Goal: Communication & Community: Answer question/provide support

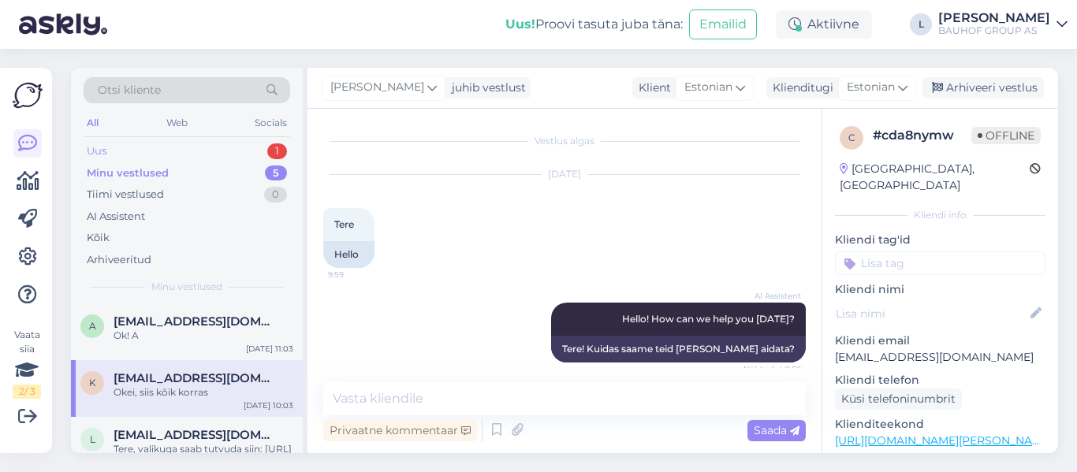
scroll to position [67, 0]
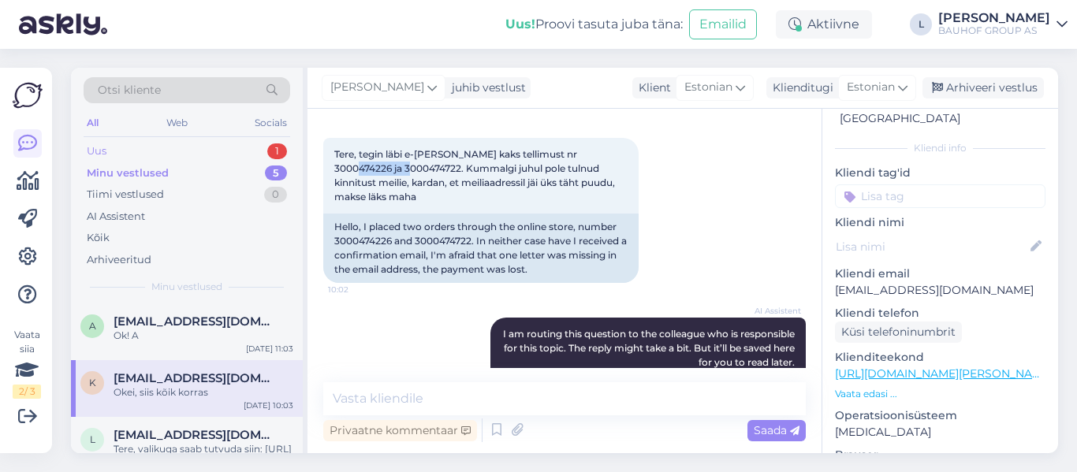
click at [143, 145] on div "Uus 1" at bounding box center [187, 151] width 207 height 22
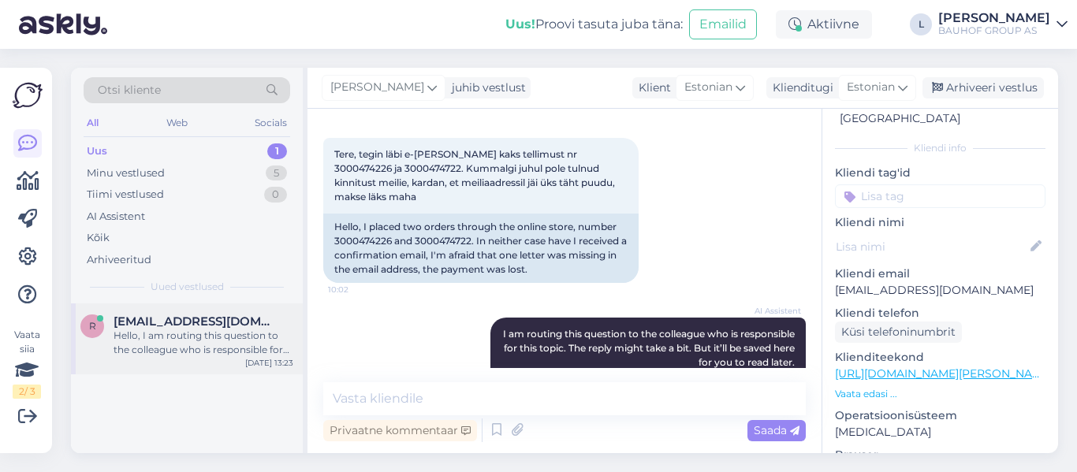
click at [207, 341] on div "Hello, I am routing this question to the colleague who is responsible for this …" at bounding box center [204, 343] width 180 height 28
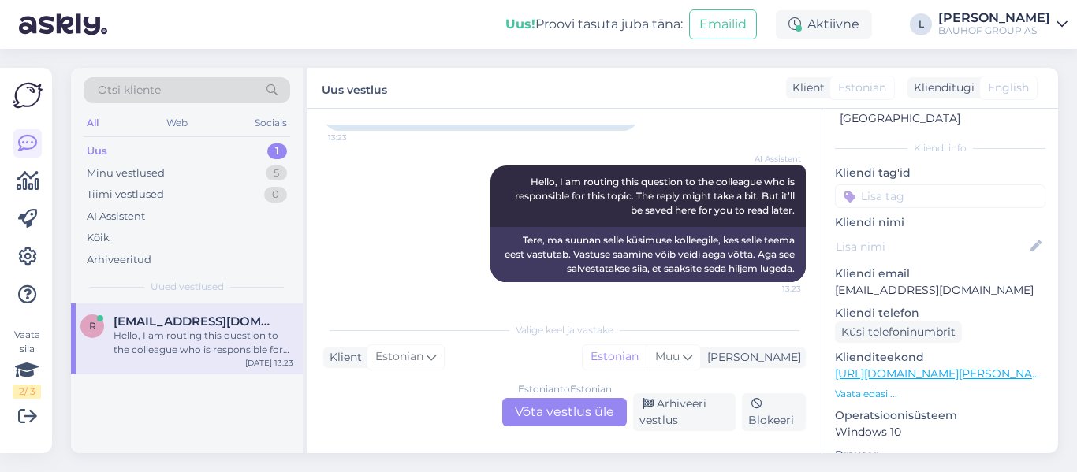
scroll to position [166, 0]
click at [559, 410] on div "Estonian to Estonian Võta vestlus üle" at bounding box center [564, 412] width 125 height 28
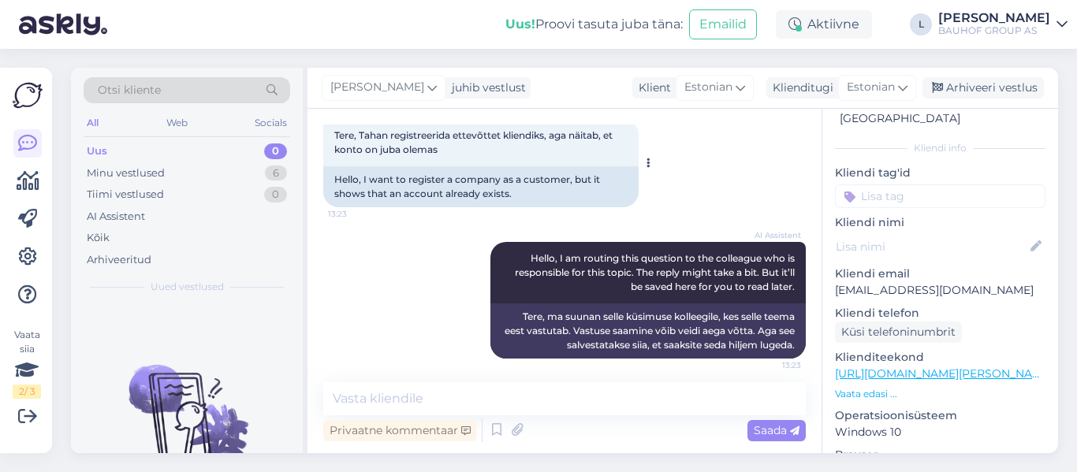
scroll to position [97, 0]
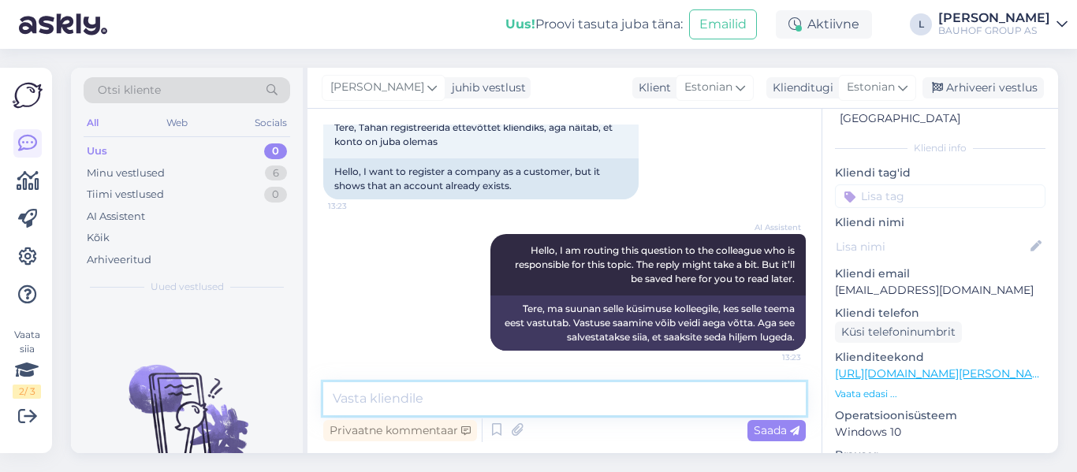
click at [467, 406] on textarea at bounding box center [564, 398] width 482 height 33
type textarea "Tere, mis on ettevõtte nimi"
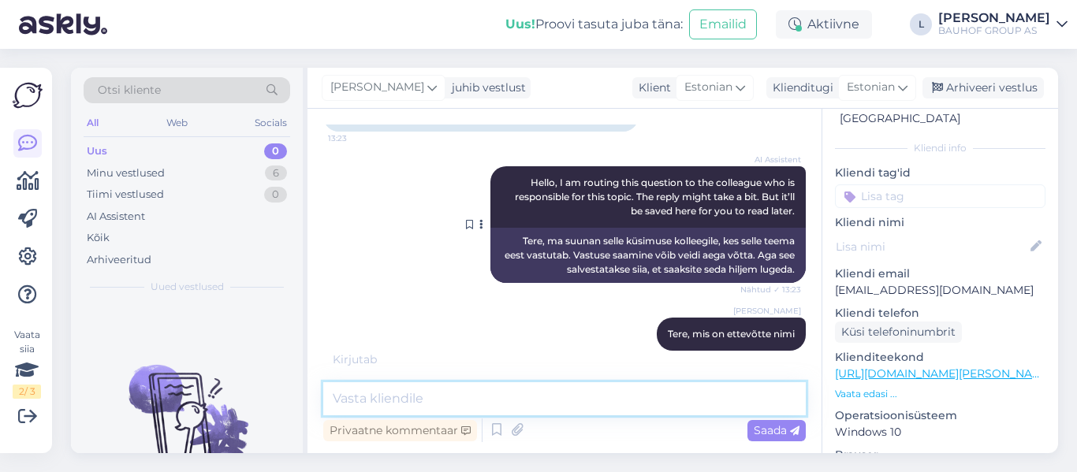
scroll to position [233, 0]
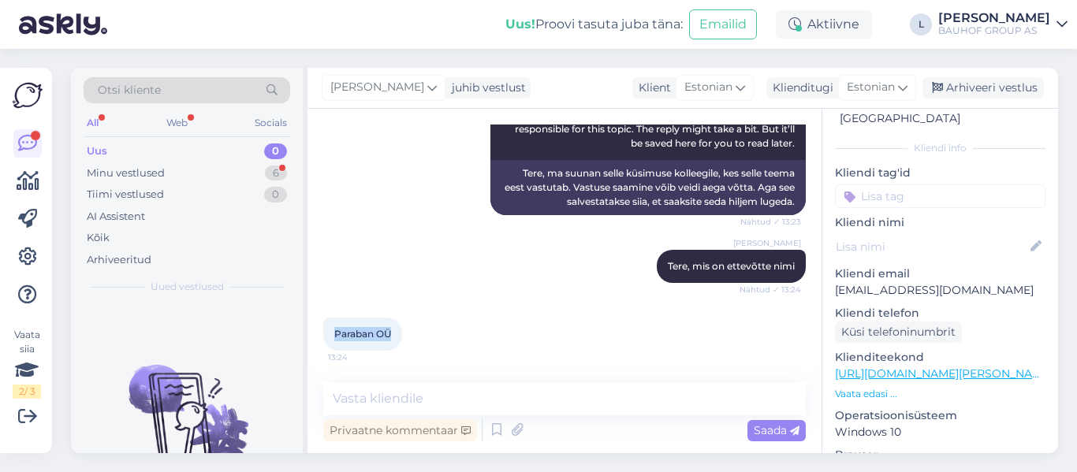
drag, startPoint x: 392, startPoint y: 331, endPoint x: 312, endPoint y: 331, distance: 79.6
click at [312, 331] on div "Vestlus algas Aug 13 2025 Tere, Tahan registreerida ettevõttet kliendiks, aga n…" at bounding box center [564, 281] width 514 height 345
copy span "Paraban OÜ"
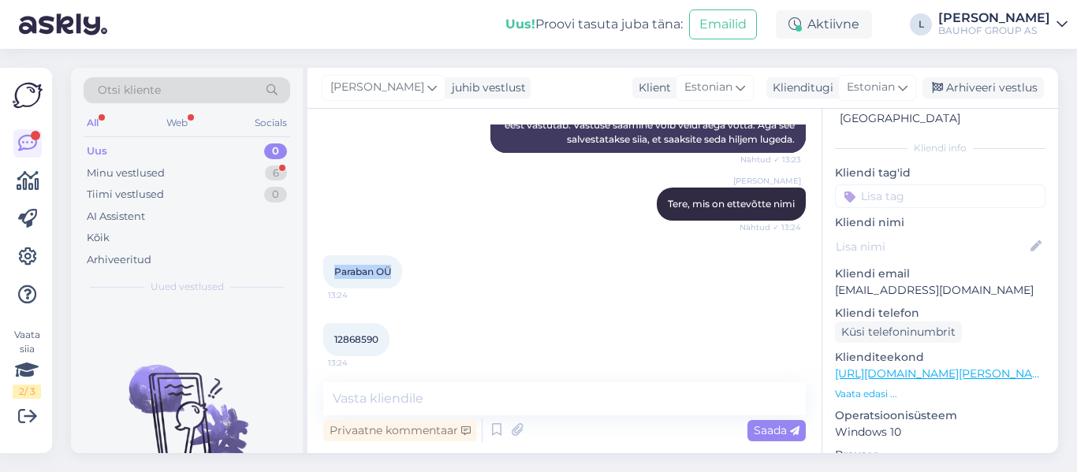
scroll to position [300, 0]
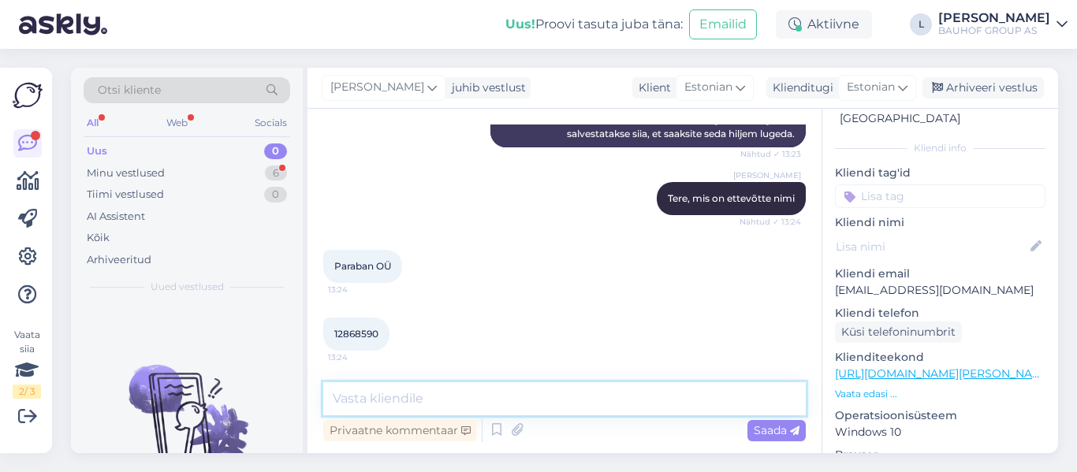
click at [523, 406] on textarea at bounding box center [564, 398] width 482 height 33
type textarea "kas olete juhatuse liige?"
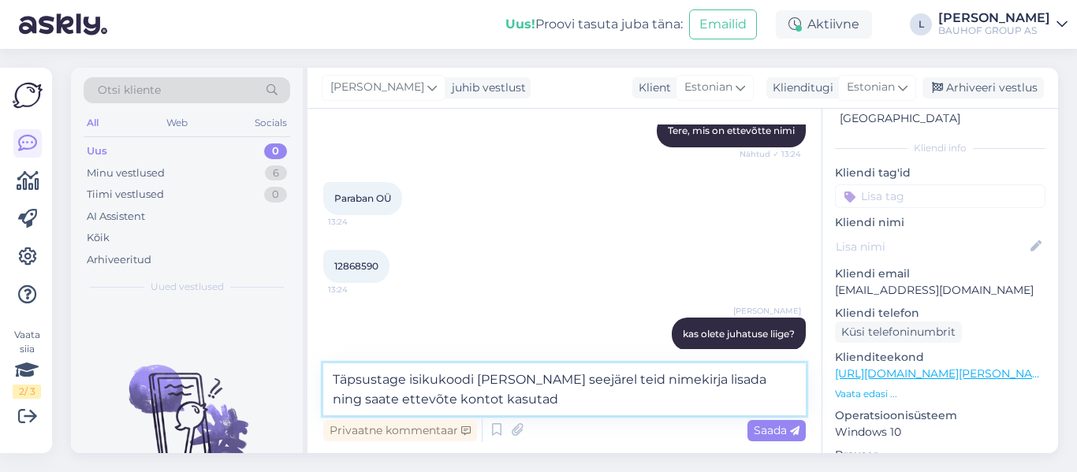
type textarea "Täpsustage isikukoodi palun saame seejärel teid nimekirja lisada ning saate ett…"
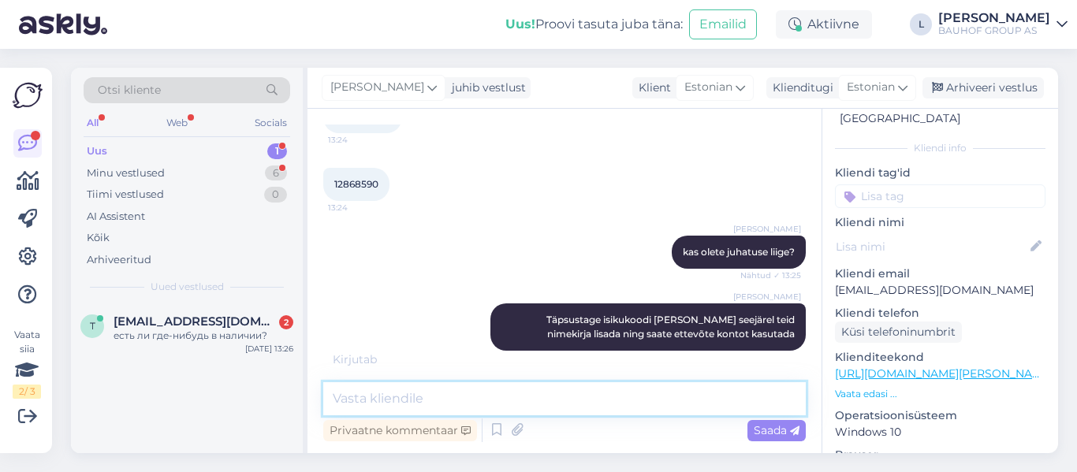
scroll to position [518, 0]
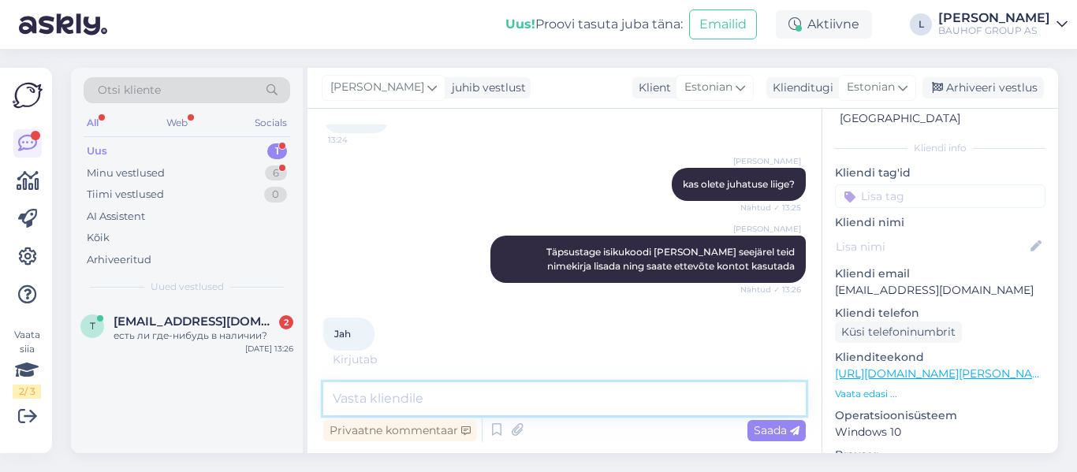
click at [403, 405] on textarea at bounding box center [564, 398] width 482 height 33
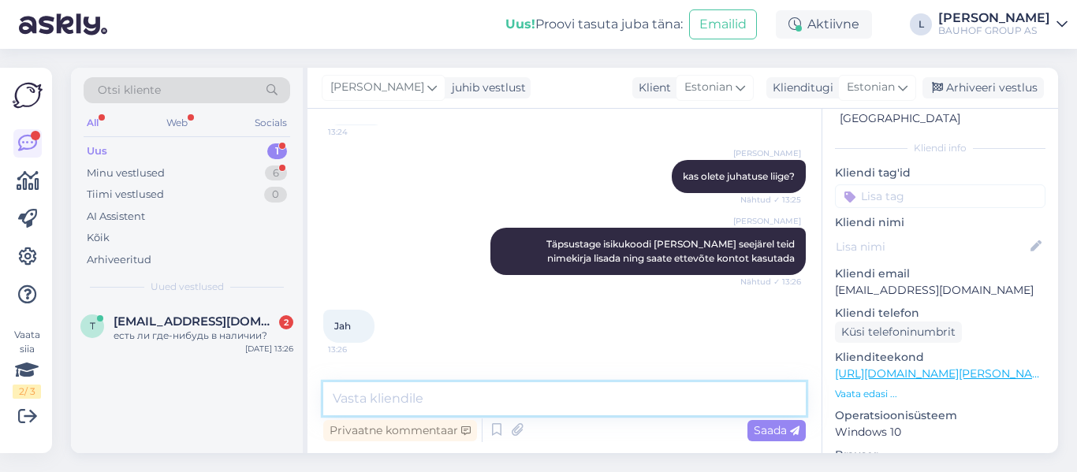
scroll to position [586, 0]
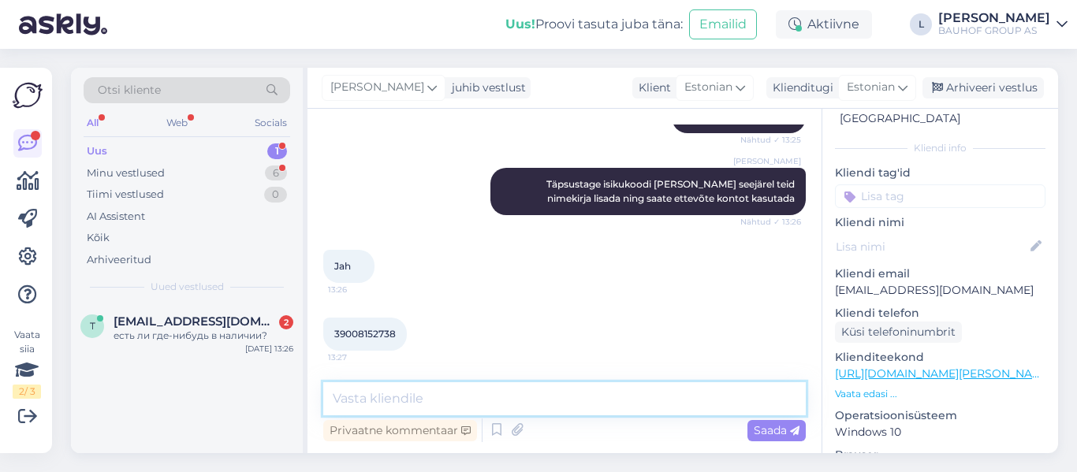
click at [399, 397] on textarea at bounding box center [564, 398] width 482 height 33
click at [203, 323] on div "txs@inbox.ru 2" at bounding box center [204, 322] width 180 height 14
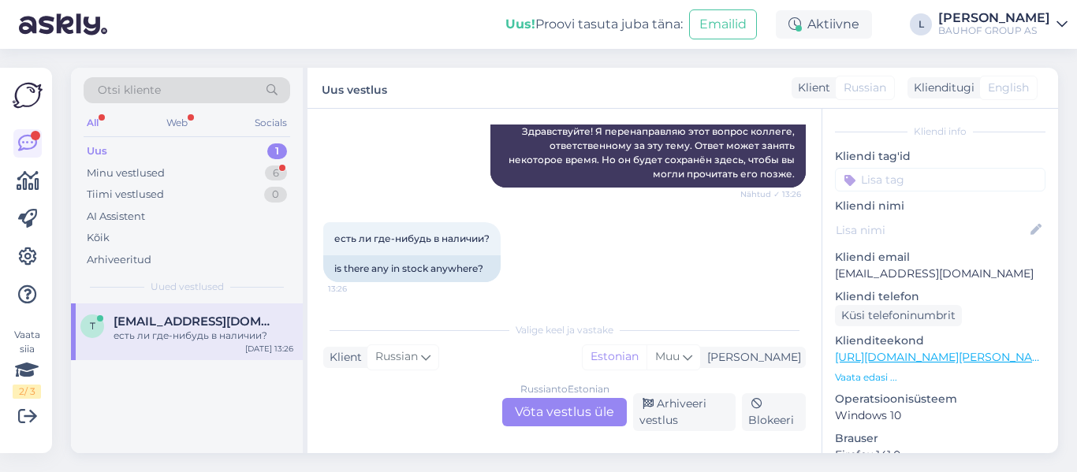
scroll to position [33, 0]
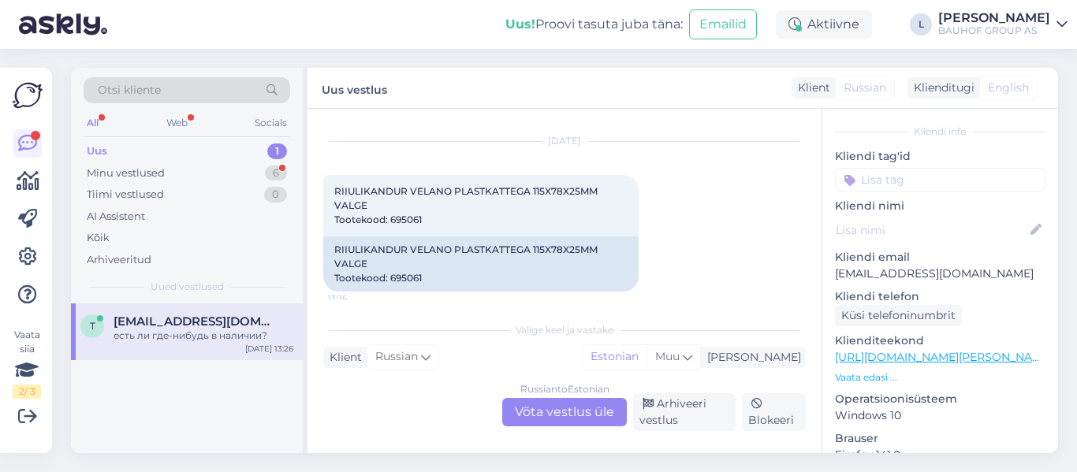
click at [560, 411] on div "Russian to Estonian Võta vestlus üle" at bounding box center [564, 412] width 125 height 28
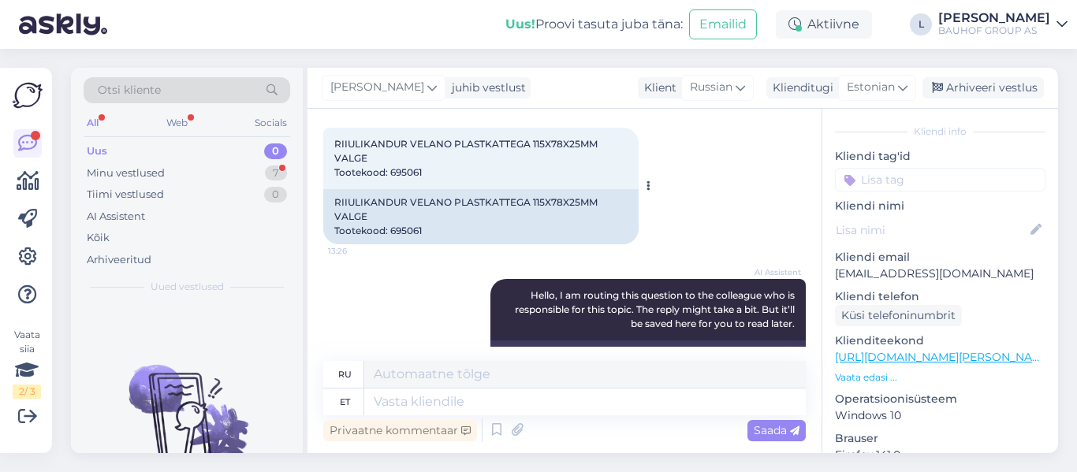
scroll to position [19, 0]
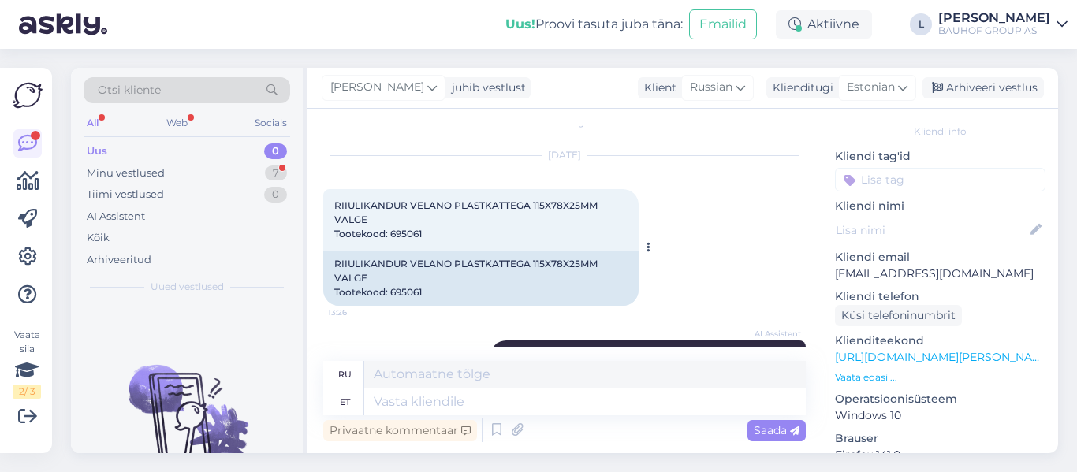
drag, startPoint x: 422, startPoint y: 237, endPoint x: 389, endPoint y: 233, distance: 32.6
click at [389, 233] on div "RIIULIKANDUR VELANO PLASTKATTEGA 115X78X25MM VALGE Tootekood: 695061 13:26" at bounding box center [480, 219] width 315 height 61
copy span "695061"
click at [480, 404] on textarea at bounding box center [584, 402] width 441 height 27
type textarea "Tere,"
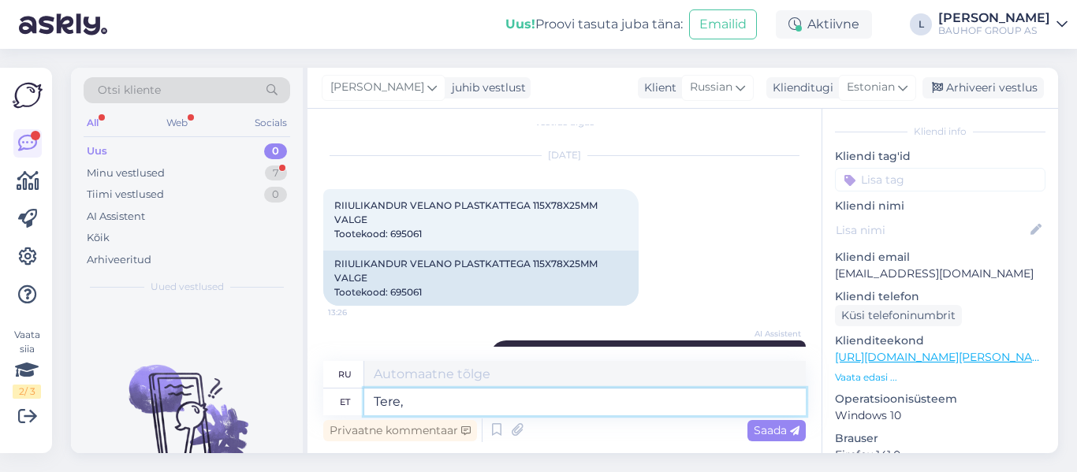
type textarea "Привет,"
type textarea "Tere, ei o"
type textarea "Привет, нет."
type textarea "Tere, ei ole pakkuda"
type textarea "Здравствуйте, нет предложения"
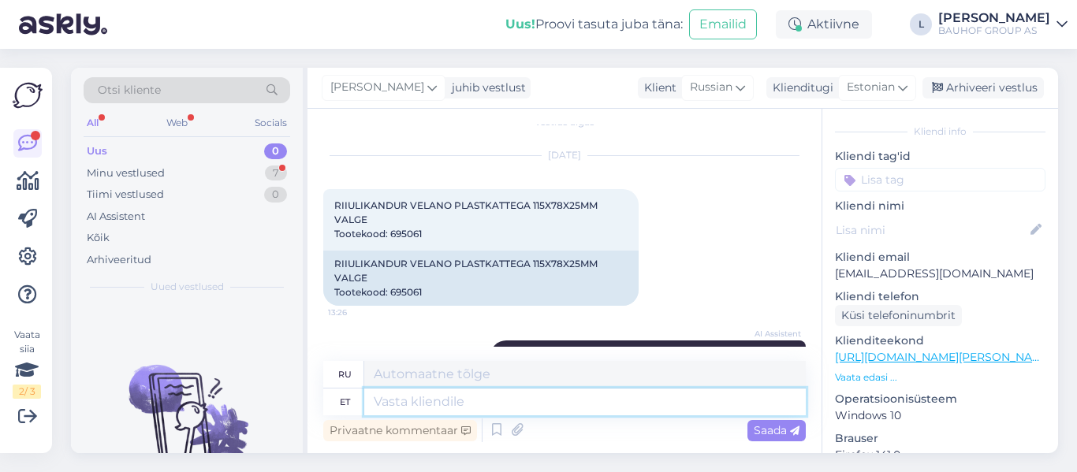
scroll to position [350, 0]
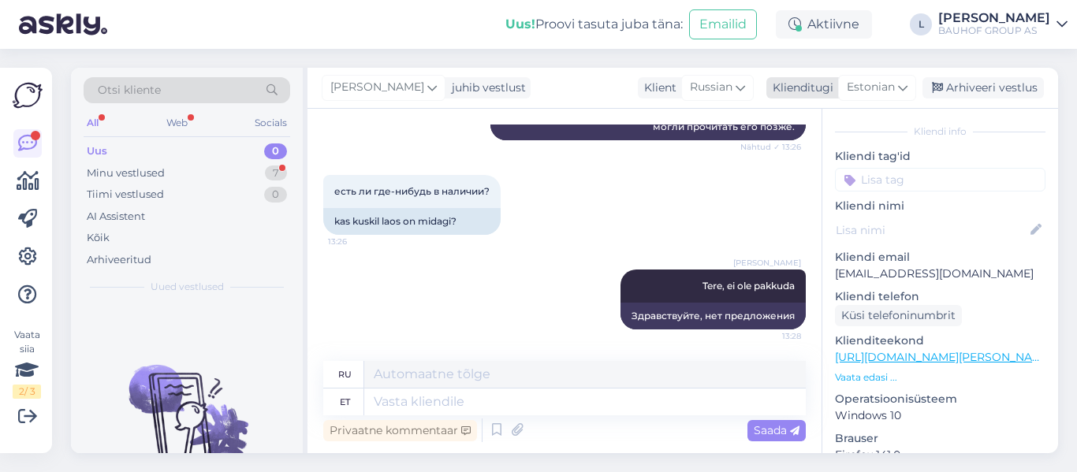
click at [989, 93] on div "Arhiveeri vestlus" at bounding box center [982, 87] width 121 height 21
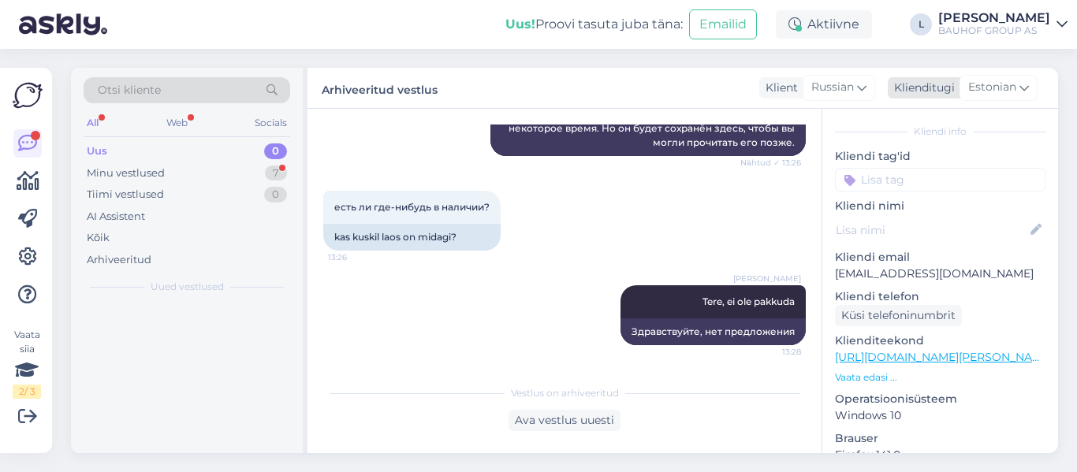
scroll to position [334, 0]
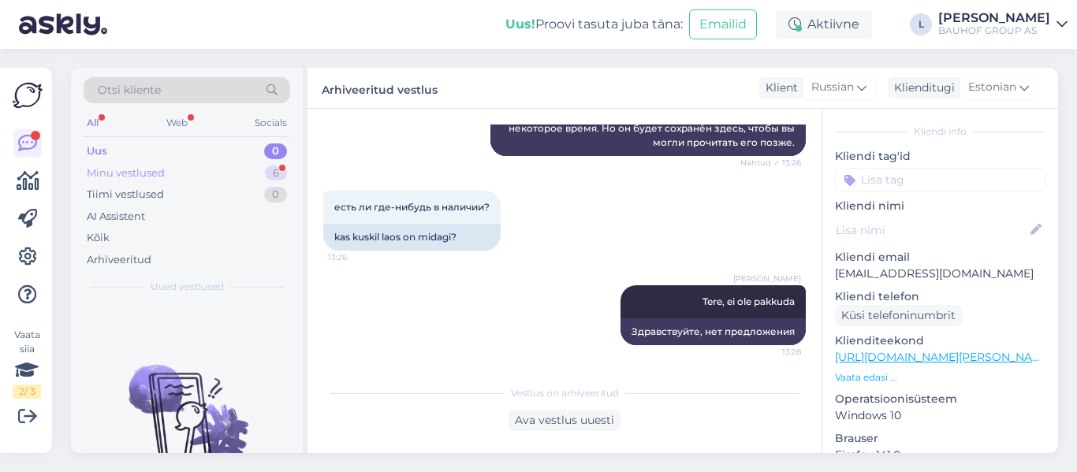
click at [119, 177] on div "Minu vestlused" at bounding box center [126, 174] width 78 height 16
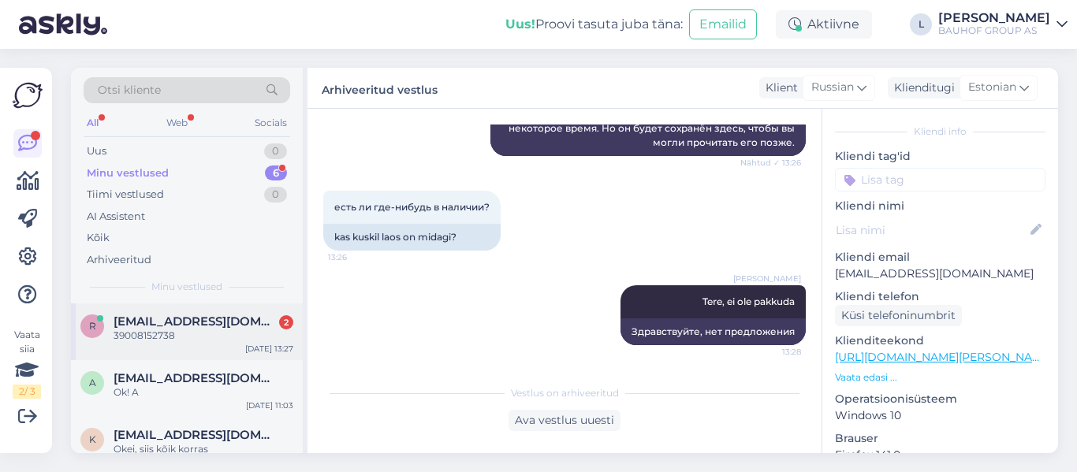
click at [180, 326] on span "[EMAIL_ADDRESS][DOMAIN_NAME]" at bounding box center [196, 322] width 164 height 14
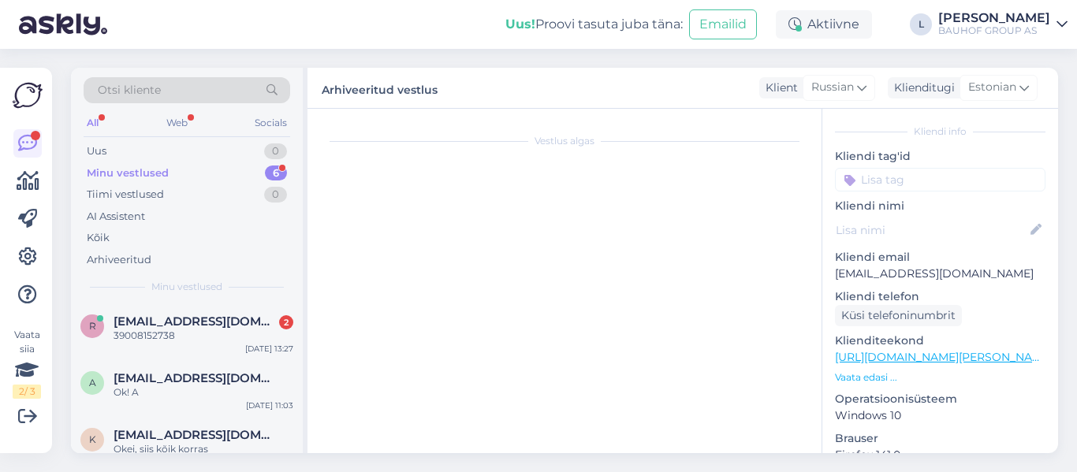
scroll to position [586, 0]
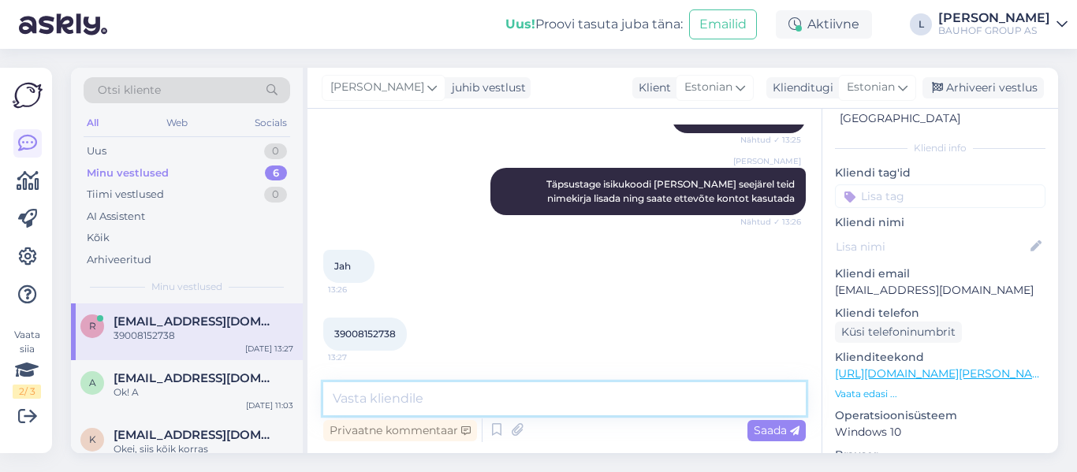
click at [520, 397] on textarea at bounding box center [564, 398] width 482 height 33
click at [490, 458] on div "Otsi kliente All Web Socials Uus 0 Minu vestlused 6 Tiimi vestlused 0 AI Assist…" at bounding box center [568, 260] width 1015 height 423
click at [461, 406] on textarea "Tänan, lisame" at bounding box center [564, 398] width 482 height 33
type textarea "Tänan, lisame. Proovige 5 min pärast sisse logida"
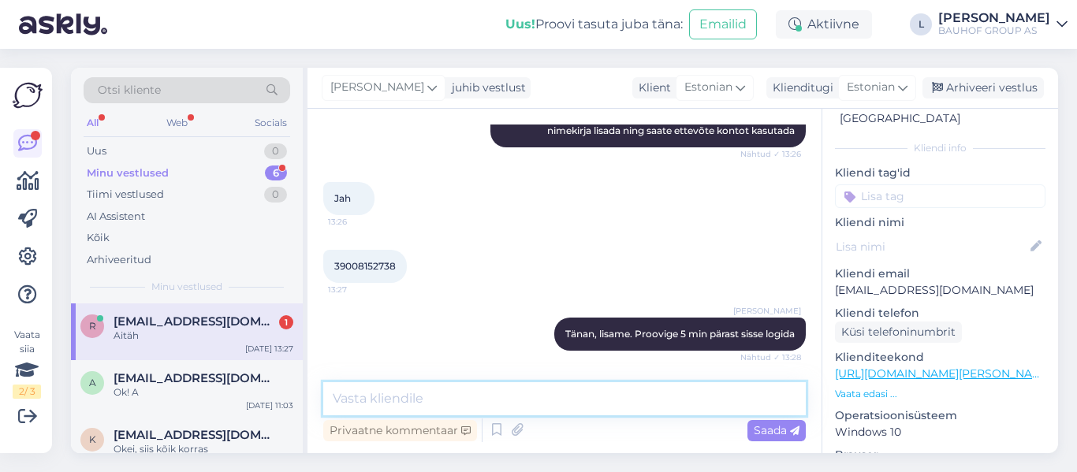
scroll to position [721, 0]
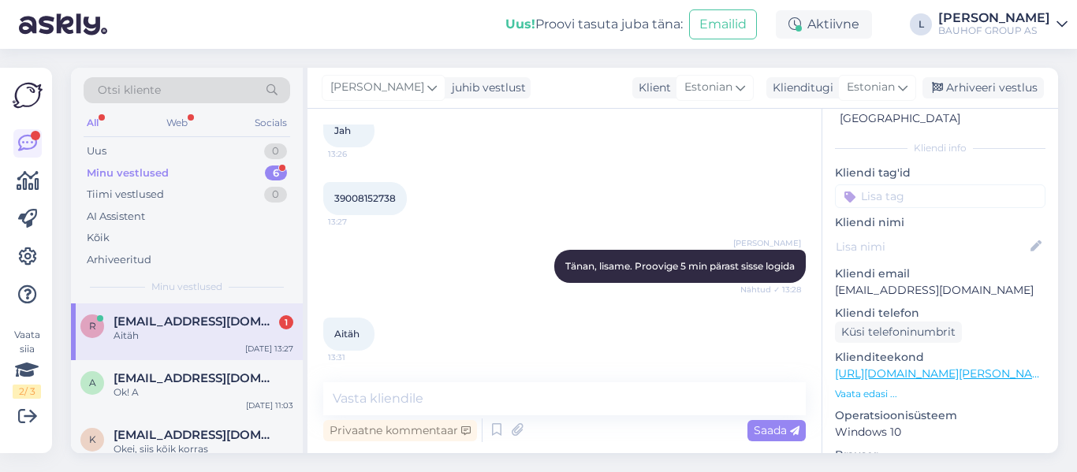
click at [175, 328] on span "[EMAIL_ADDRESS][DOMAIN_NAME]" at bounding box center [196, 322] width 164 height 14
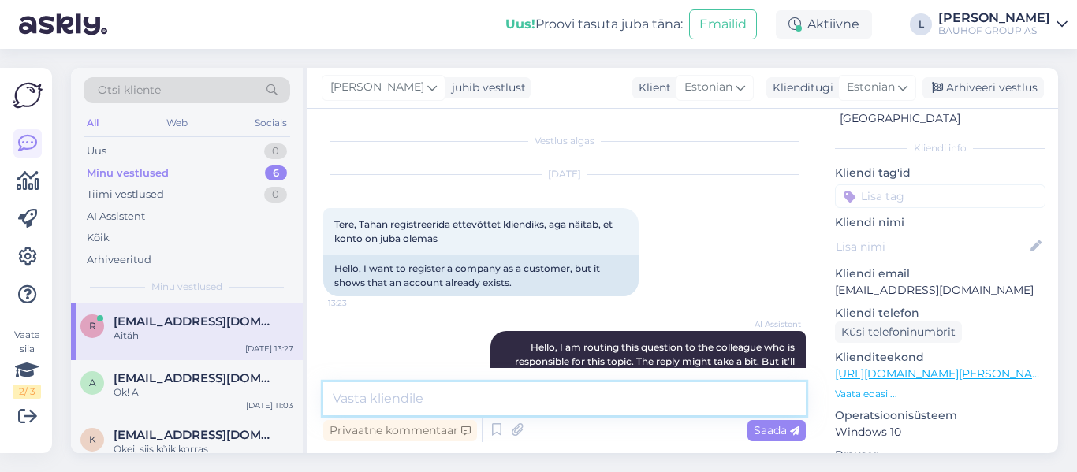
drag, startPoint x: 397, startPoint y: 409, endPoint x: 408, endPoint y: 400, distance: 14.0
click at [399, 409] on textarea at bounding box center [564, 398] width 482 height 33
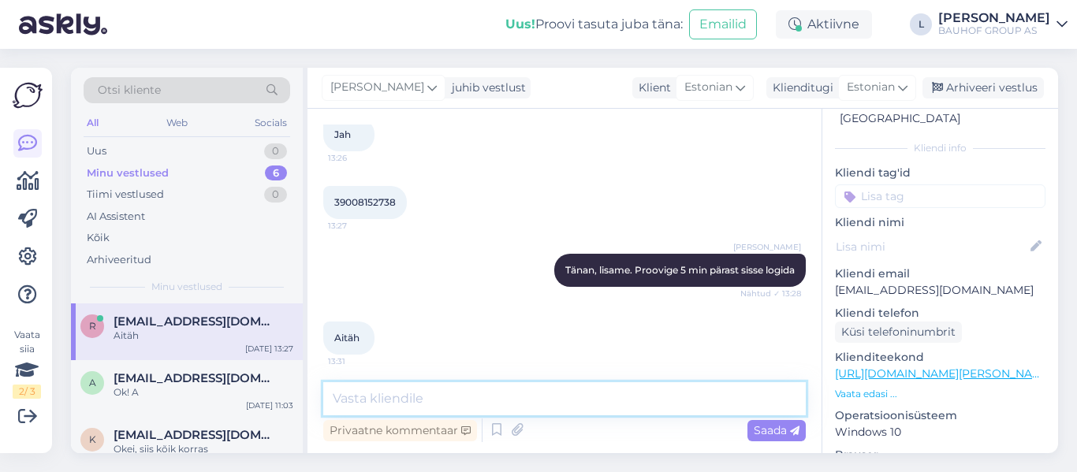
scroll to position [721, 0]
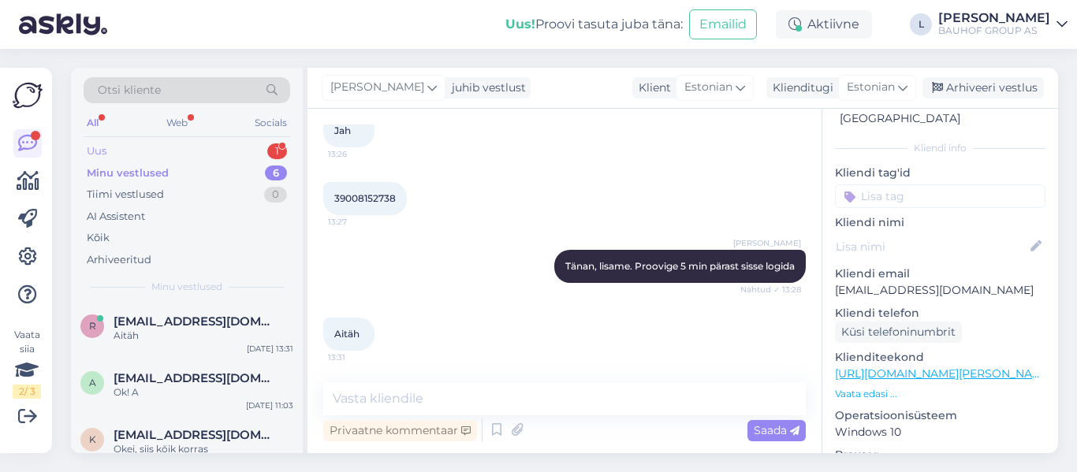
click at [129, 145] on div "Uus 1" at bounding box center [187, 151] width 207 height 22
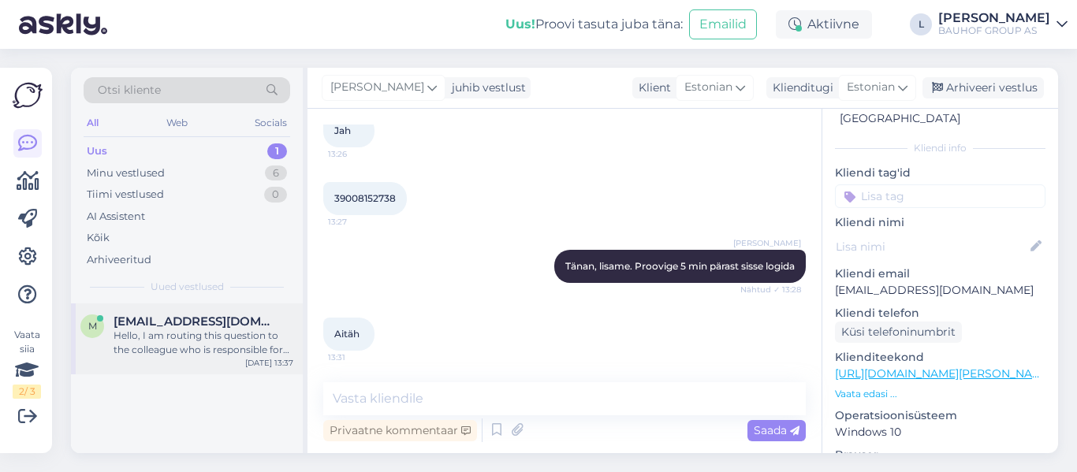
click at [205, 338] on div "Hello, I am routing this question to the colleague who is responsible for this …" at bounding box center [204, 343] width 180 height 28
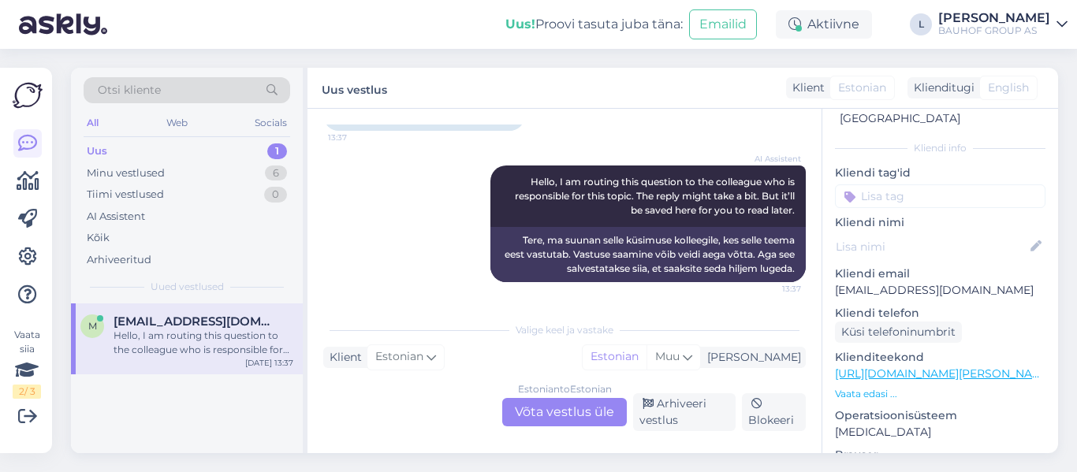
scroll to position [137, 0]
click at [587, 407] on div "Estonian to Estonian Võta vestlus üle" at bounding box center [564, 412] width 125 height 28
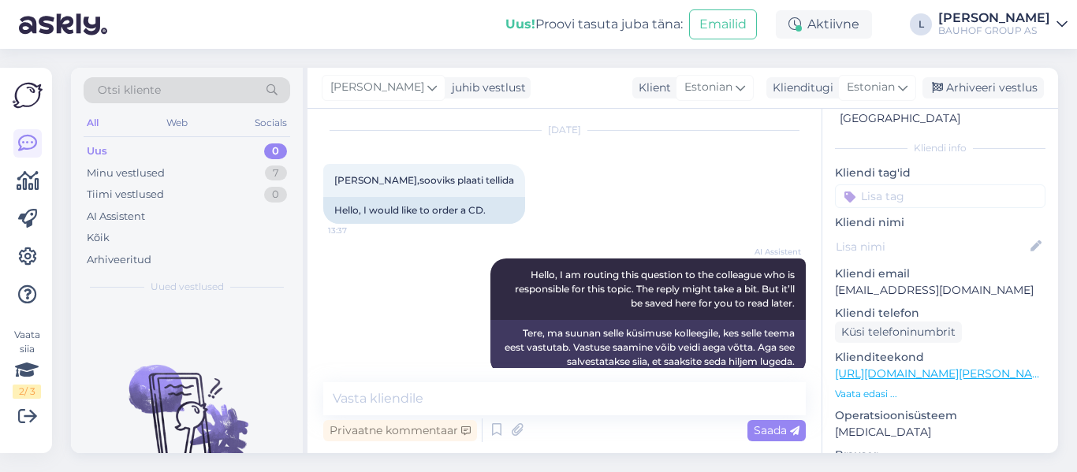
scroll to position [69, 0]
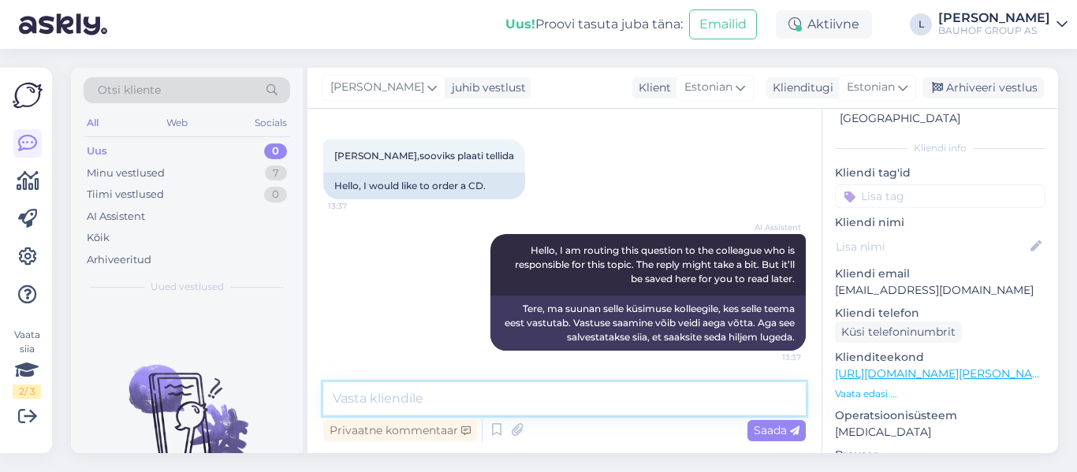
click at [471, 400] on textarea at bounding box center [564, 398] width 482 height 33
paste textarea "https://www.bauhof.ee/et/c/siseviimistlus/keraamilised-plaadid-ja-plokid"
type textarea "https://www.bauhof.ee/et/c/siseviimistlus/keraamilised-plaadid-ja-plokid"
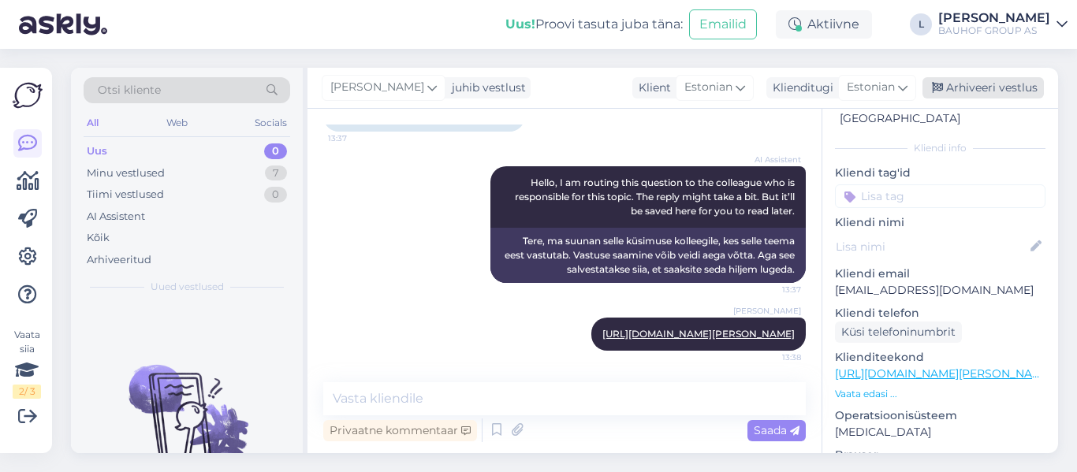
click at [1004, 83] on div "Arhiveeri vestlus" at bounding box center [982, 87] width 121 height 21
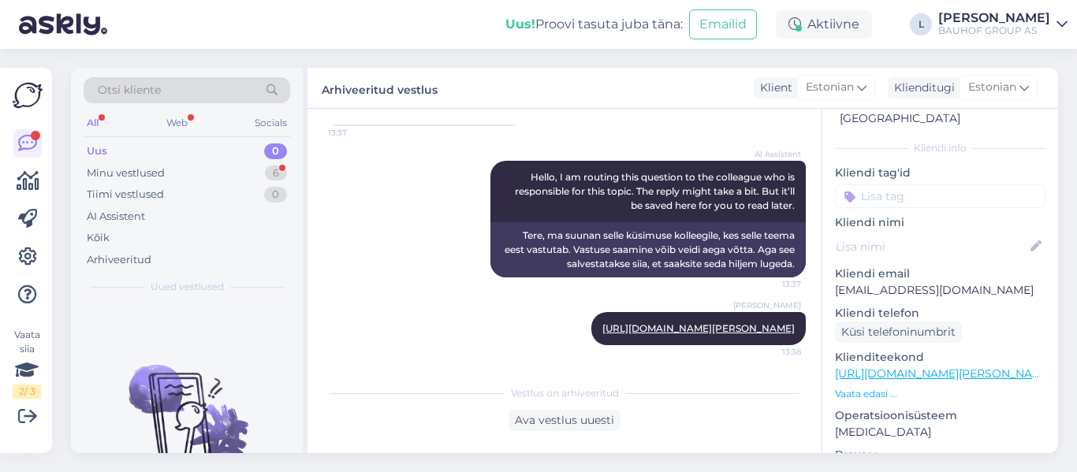
click at [140, 159] on div "Uus 0" at bounding box center [187, 151] width 207 height 22
click at [144, 167] on div "Minu vestlused" at bounding box center [126, 174] width 78 height 16
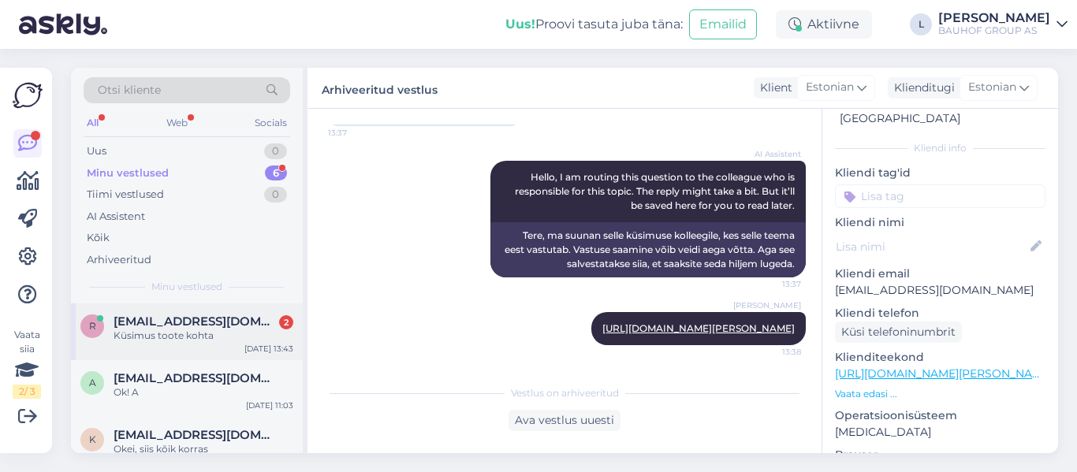
click at [150, 326] on span "[EMAIL_ADDRESS][DOMAIN_NAME]" at bounding box center [196, 322] width 164 height 14
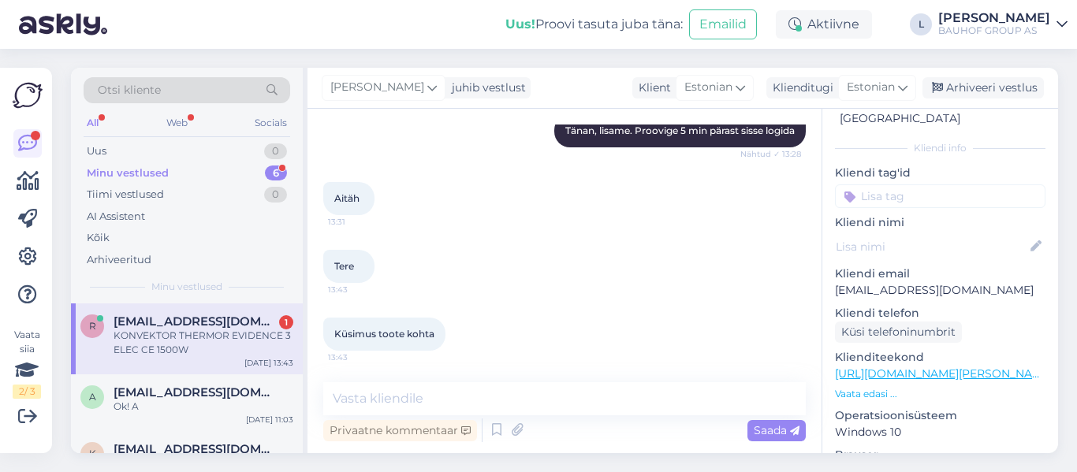
scroll to position [925, 0]
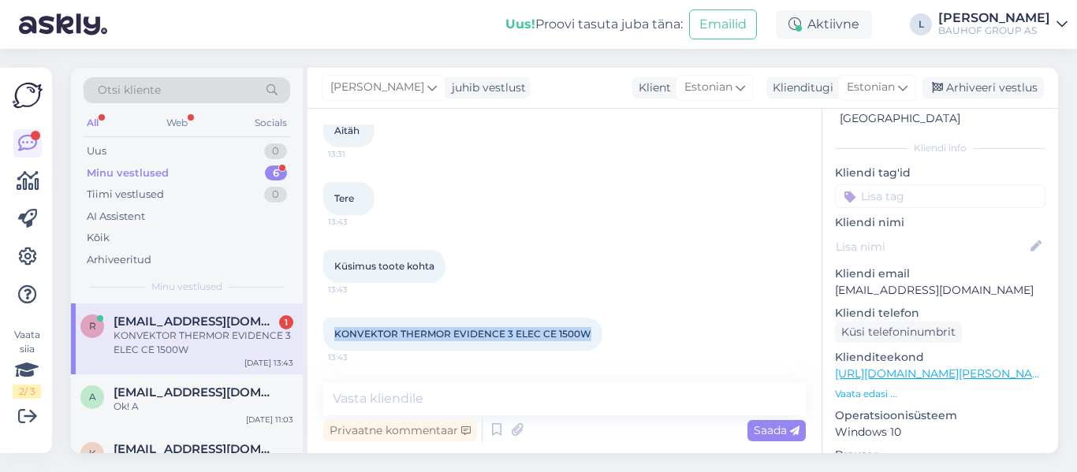
drag, startPoint x: 587, startPoint y: 337, endPoint x: 322, endPoint y: 329, distance: 265.8
click at [322, 329] on div "Vestlus algas Aug 13 2025 Tere, Tahan registreerida ettevõttet kliendiks, aga n…" at bounding box center [564, 281] width 514 height 345
copy span "KONVEKTOR THERMOR EVIDENCE 3 ELEC CE 1500W"
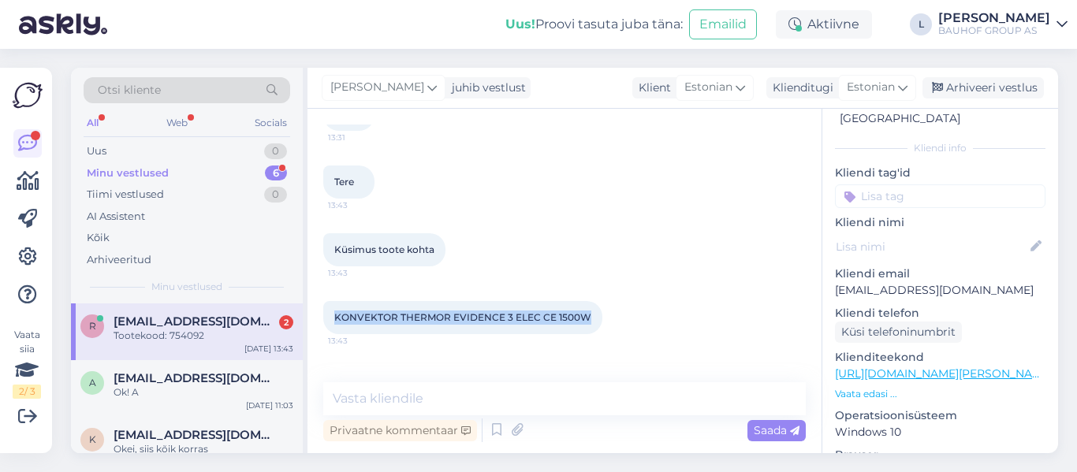
scroll to position [993, 0]
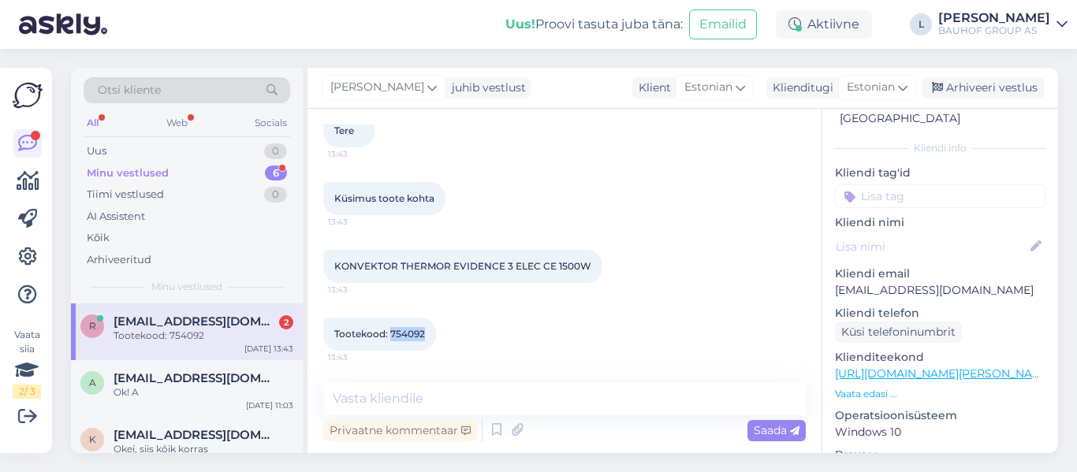
drag, startPoint x: 430, startPoint y: 331, endPoint x: 392, endPoint y: 335, distance: 38.8
click at [392, 335] on div "Tootekood: 754092 13:43" at bounding box center [379, 334] width 113 height 33
copy span "754092"
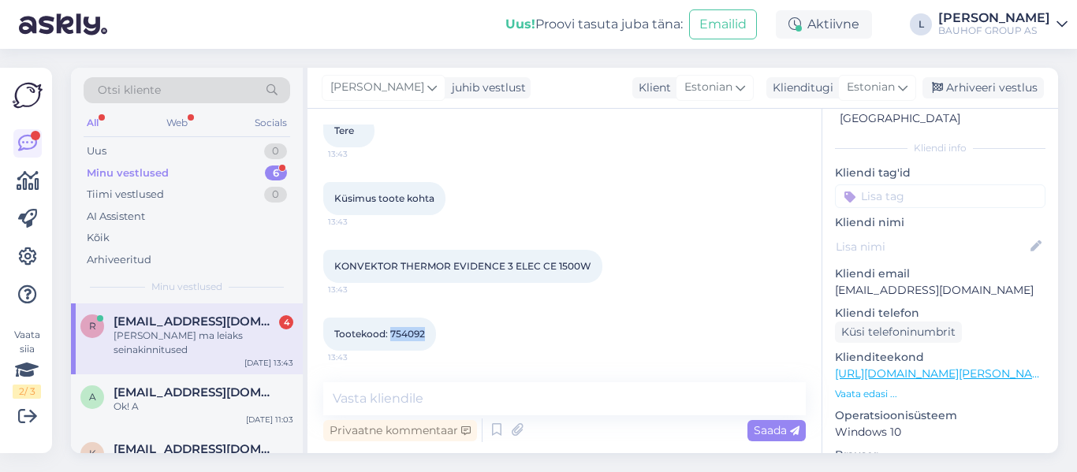
scroll to position [1142, 0]
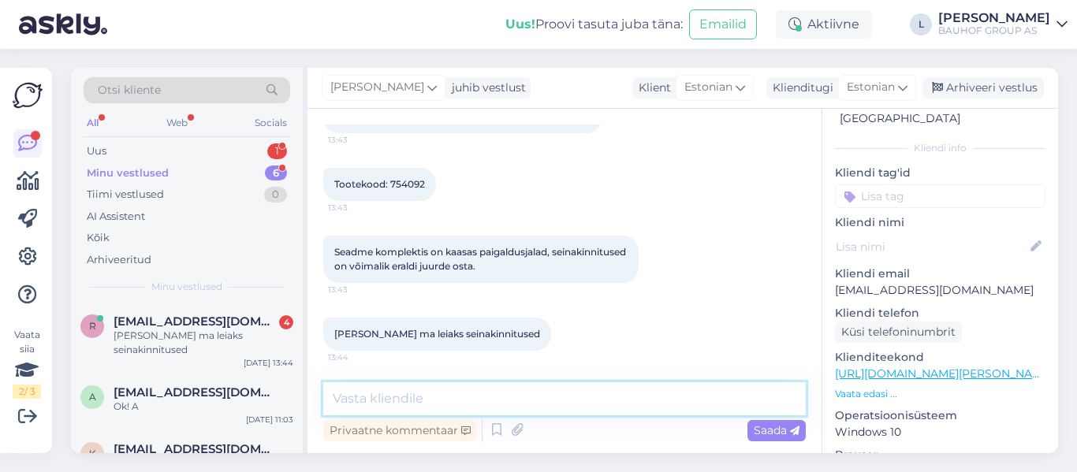
click at [472, 404] on textarea at bounding box center [564, 398] width 482 height 33
paste textarea "[URL][DOMAIN_NAME][PERSON_NAME]"
type textarea "[URL][DOMAIN_NAME][PERSON_NAME]"
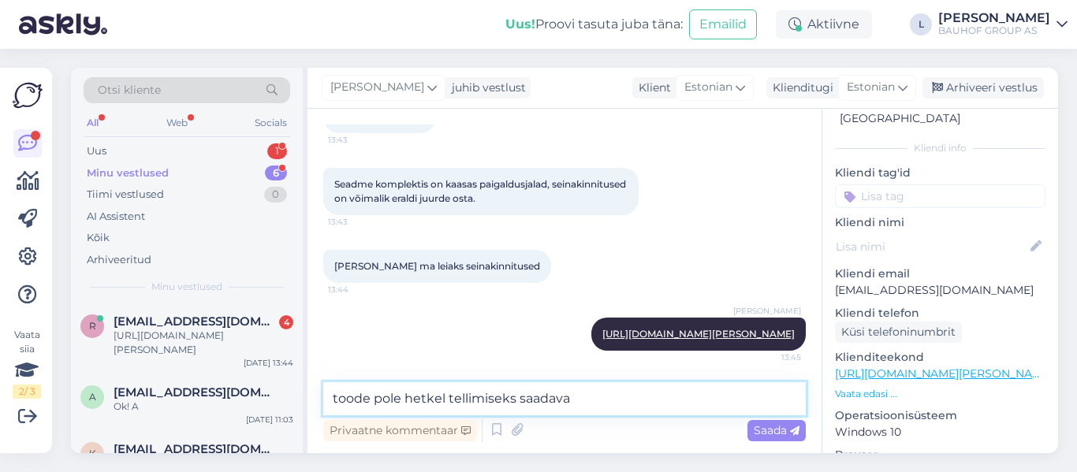
type textarea "toode pole hetkel tellimiseks saadaval"
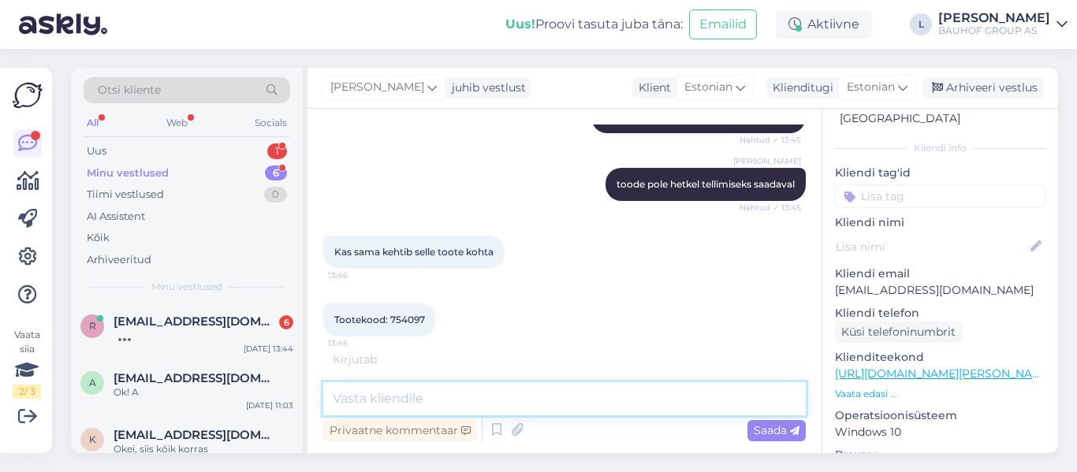
scroll to position [1495, 0]
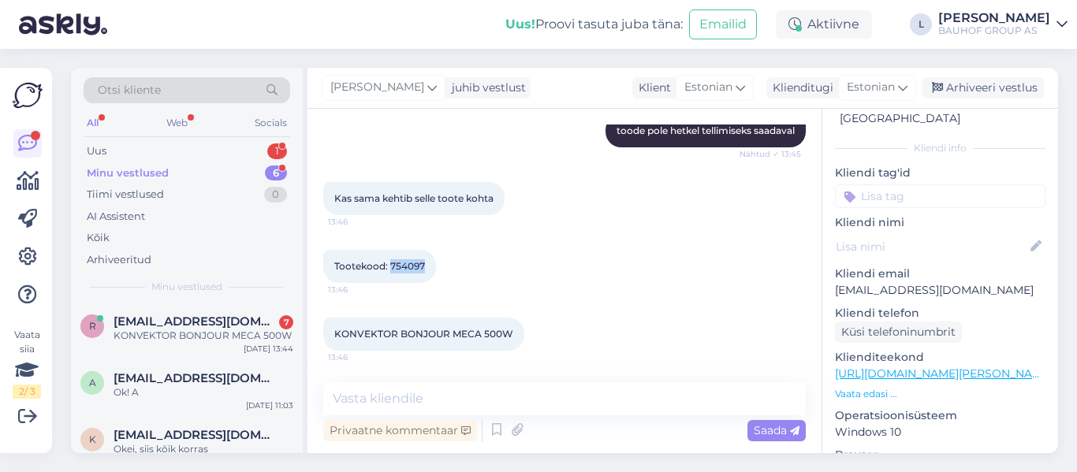
drag, startPoint x: 424, startPoint y: 267, endPoint x: 389, endPoint y: 266, distance: 35.5
click at [389, 266] on span "Tootekood: 754097" at bounding box center [379, 266] width 91 height 12
copy span "754097"
click at [523, 408] on textarea at bounding box center [564, 398] width 482 height 33
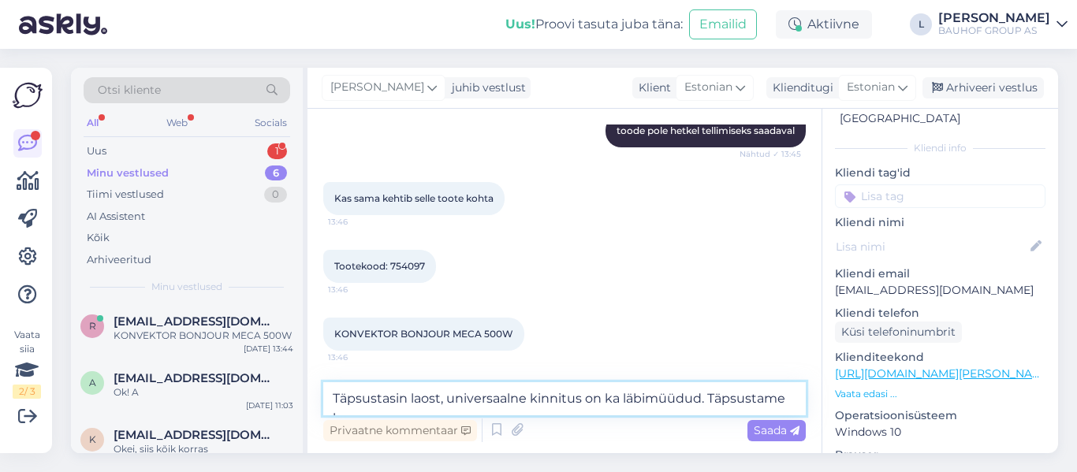
scroll to position [1512, 0]
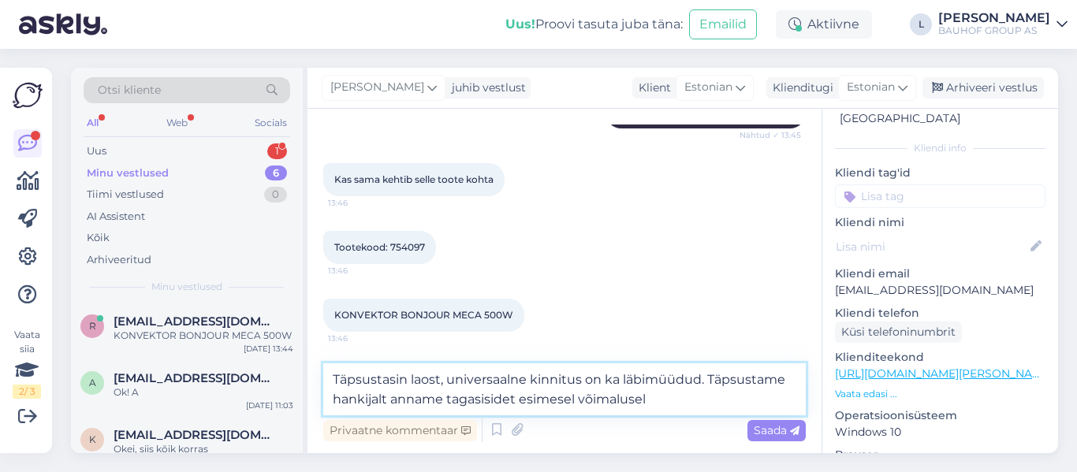
click at [403, 383] on textarea "Täpsustasin laost, universaalne kinnitus on ka läbimüüdud. Täpsustame hankijalt…" at bounding box center [564, 389] width 482 height 52
type textarea "Täpsustasime laost, universaalne kinnitus on ka läbimüüdud. Täpsustame hankijal…"
click at [768, 428] on span "Saada" at bounding box center [777, 430] width 46 height 14
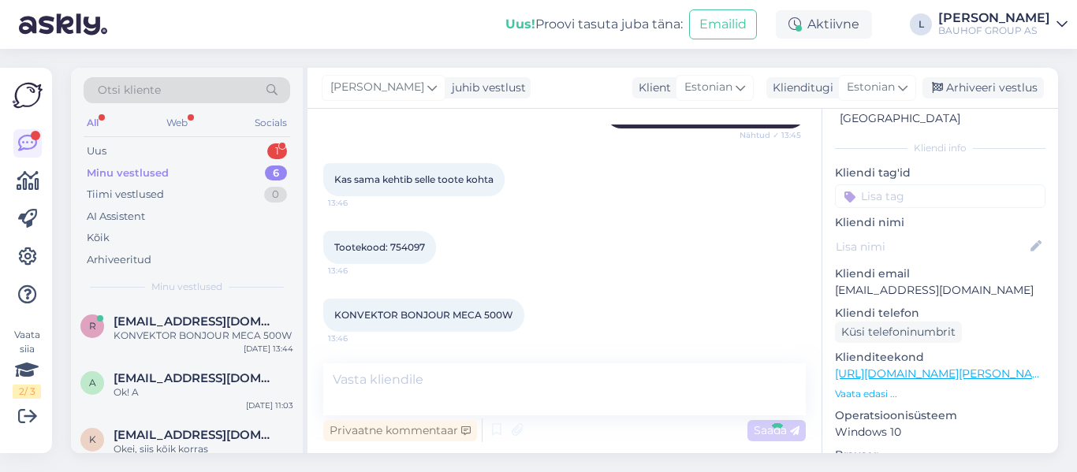
scroll to position [1592, 0]
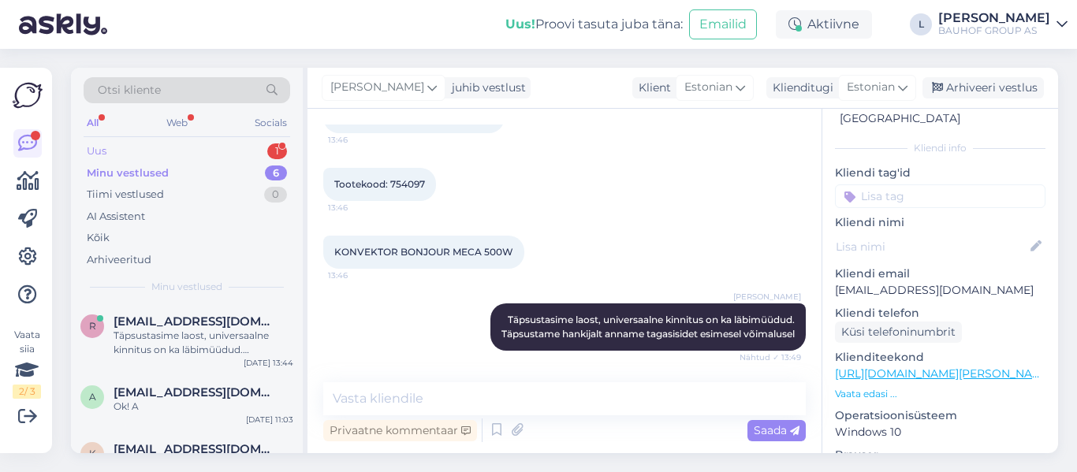
click at [108, 151] on div "Uus 1" at bounding box center [187, 151] width 207 height 22
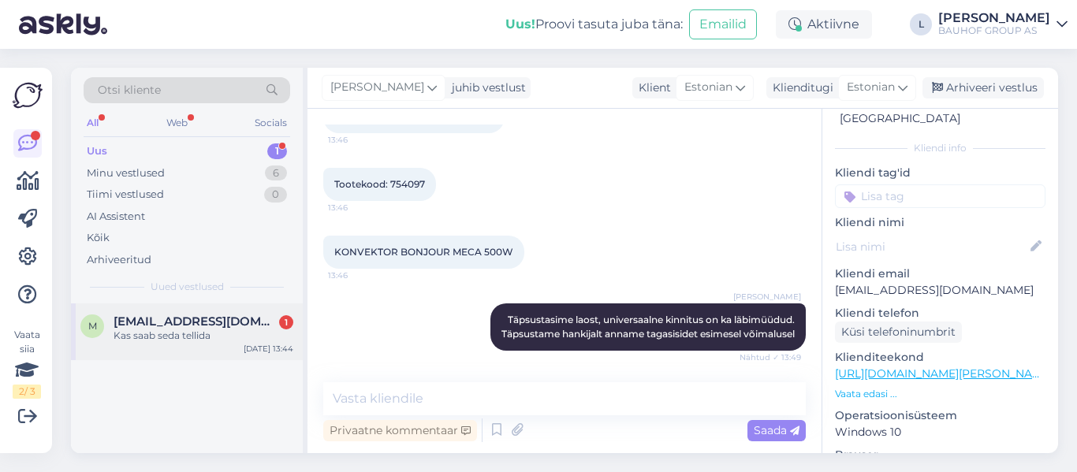
click at [177, 340] on div "Kas saab seda tellida" at bounding box center [204, 336] width 180 height 14
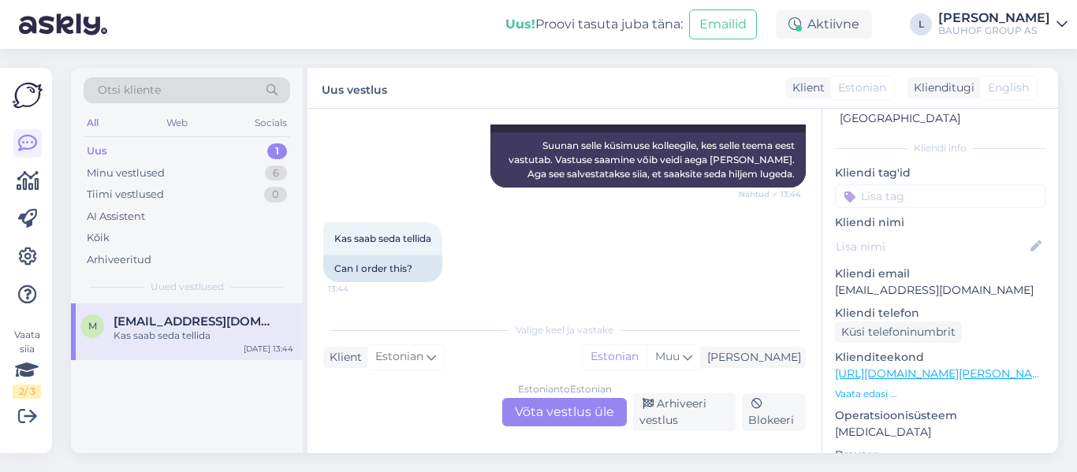
click at [593, 405] on div "Estonian to Estonian Võta vestlus üle" at bounding box center [564, 412] width 125 height 28
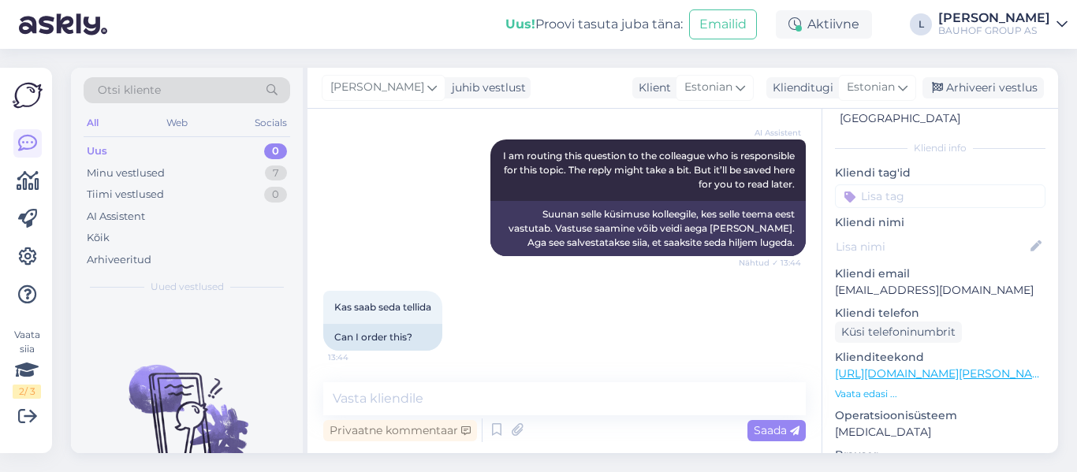
scroll to position [491, 0]
click at [507, 404] on textarea at bounding box center [564, 398] width 482 height 33
type textarea "T"
click at [445, 397] on textarea "Kui toode on väljamüüd" at bounding box center [564, 398] width 482 height 33
click at [501, 399] on textarea "Kui toode on välja müüd" at bounding box center [564, 398] width 482 height 33
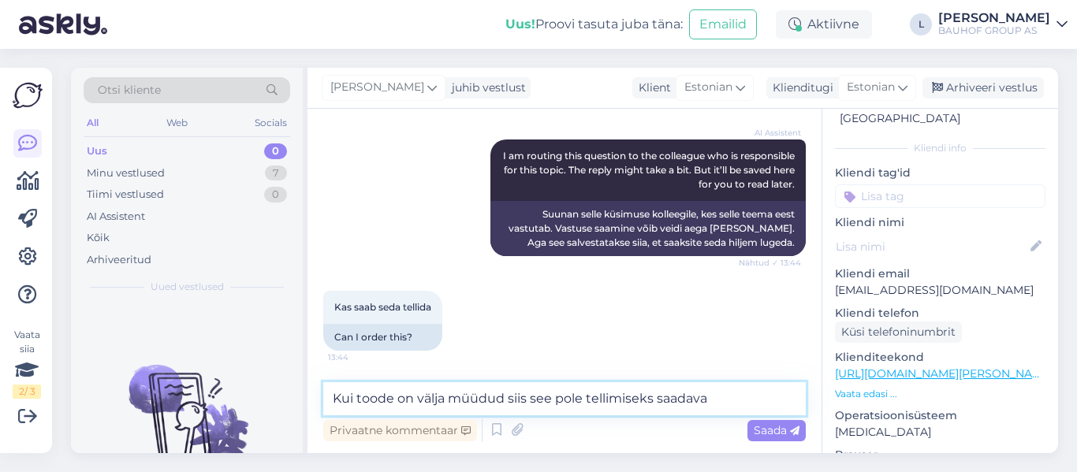
type textarea "Kui toode on välja müüdud siis see pole tellimiseks saadaval"
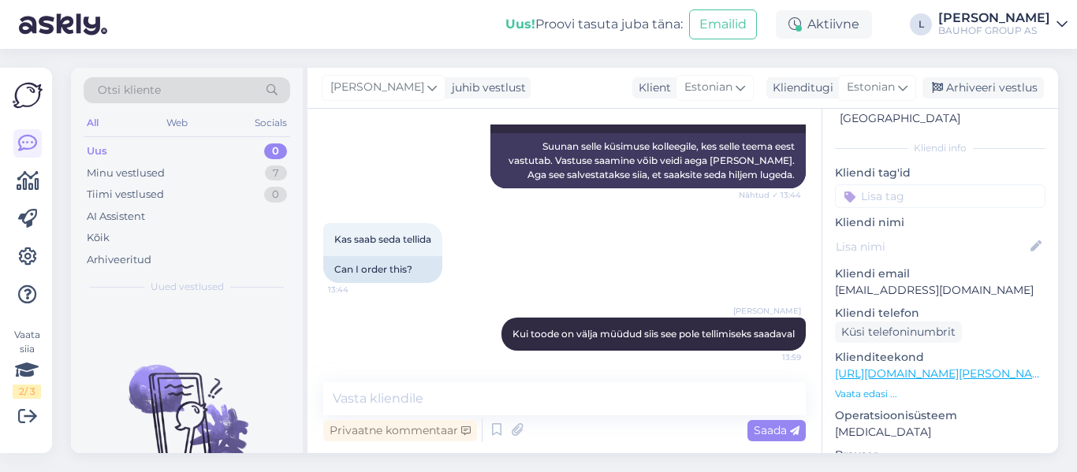
click at [618, 449] on div "Vestlus algas Aug 13 2025 Tere,sooviks plaati tellida 13:37 Hello, I would like…" at bounding box center [564, 281] width 514 height 345
click at [1004, 88] on div "Arhiveeri vestlus" at bounding box center [982, 87] width 121 height 21
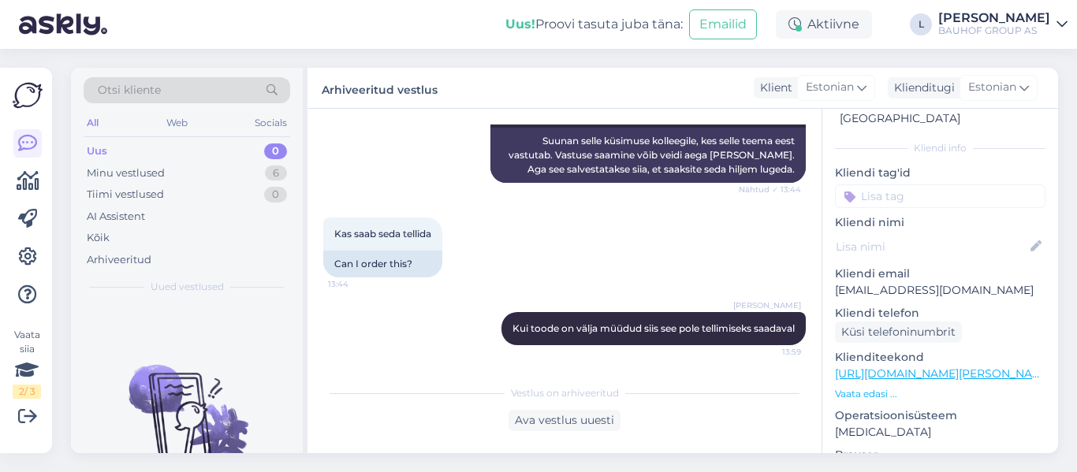
click at [141, 158] on div "Uus 0" at bounding box center [187, 151] width 207 height 22
click at [143, 162] on div "Minu vestlused 6" at bounding box center [187, 173] width 207 height 22
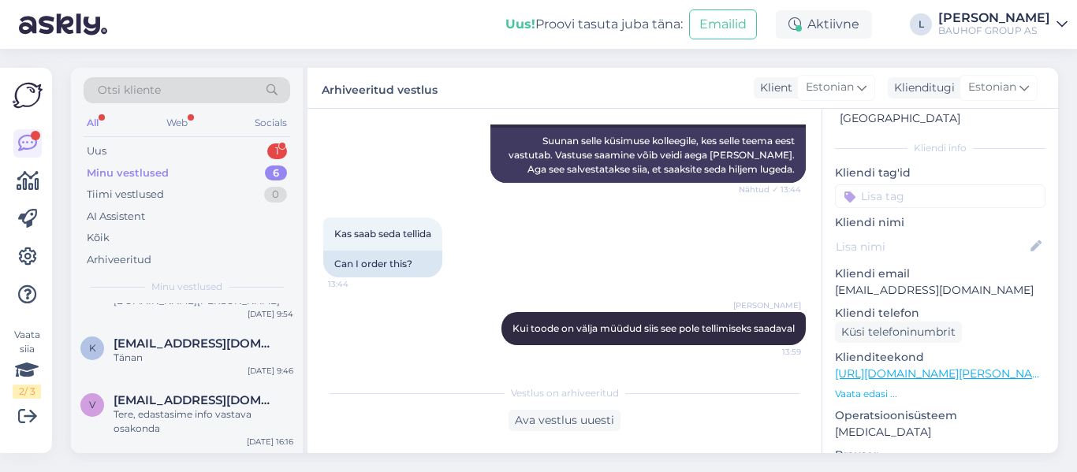
scroll to position [0, 0]
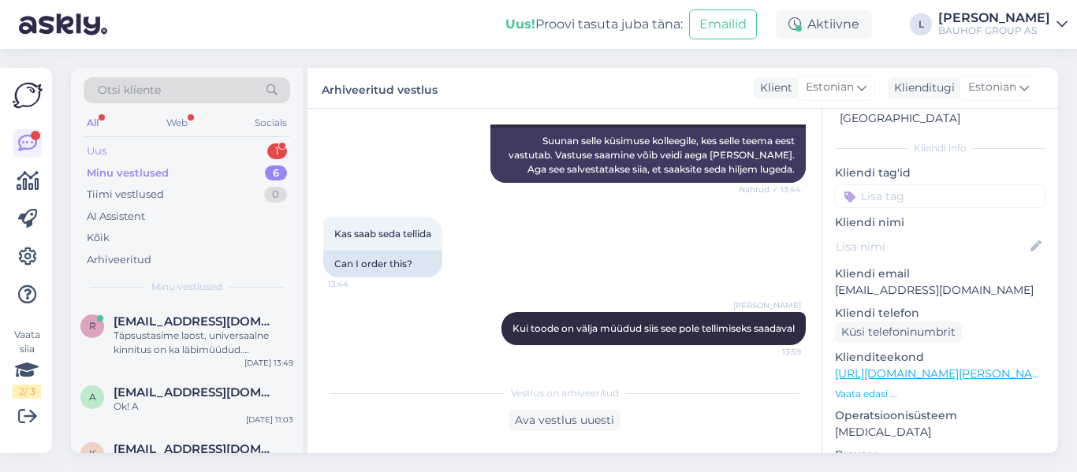
click at [134, 147] on div "Uus 1" at bounding box center [187, 151] width 207 height 22
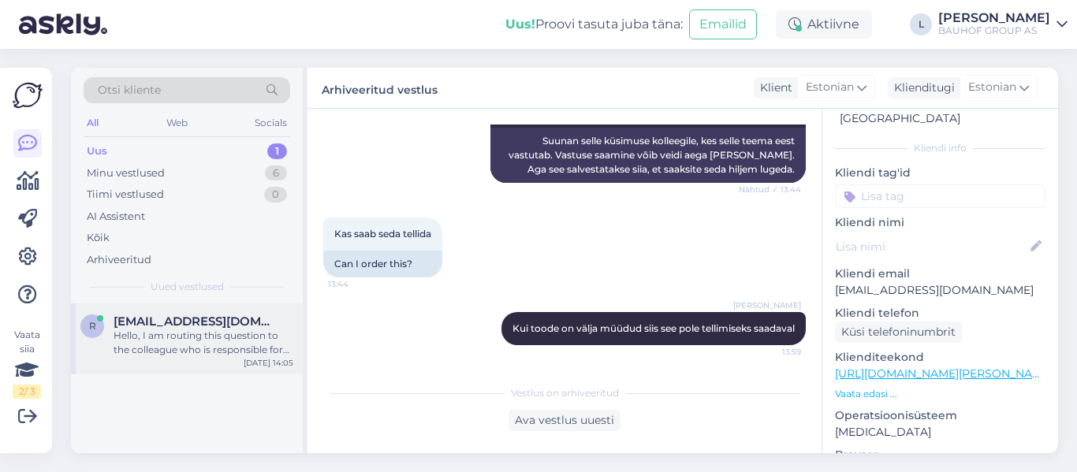
click at [192, 315] on span "riina@rimaitri.ee" at bounding box center [196, 322] width 164 height 14
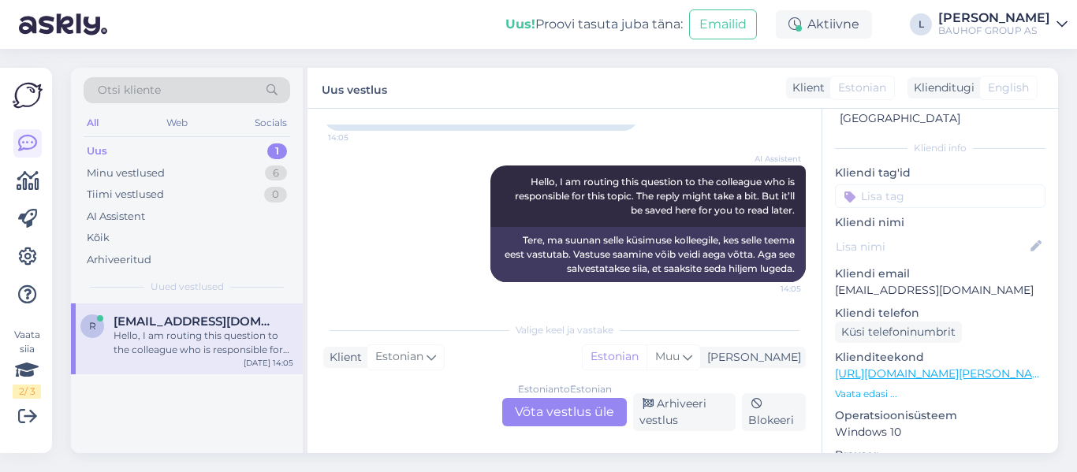
click at [570, 404] on div "Estonian to Estonian Võta vestlus üle" at bounding box center [564, 412] width 125 height 28
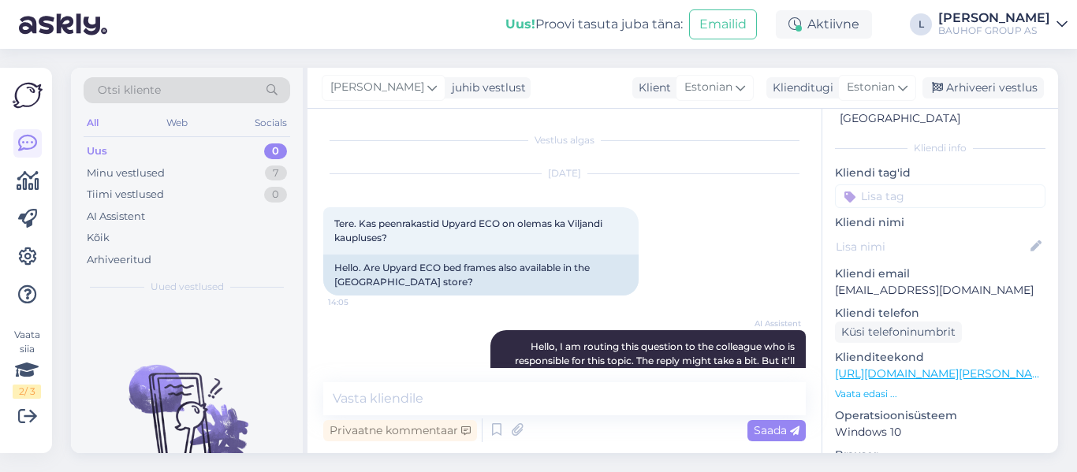
scroll to position [0, 0]
drag, startPoint x: 503, startPoint y: 222, endPoint x: 447, endPoint y: 221, distance: 56.0
click at [447, 221] on span "Tere. Kas peenrakastid Upyard ECO on olemas ka Viljandi kaupluses?" at bounding box center [469, 231] width 270 height 26
copy span "Upyard ECO"
click at [504, 408] on textarea at bounding box center [564, 398] width 482 height 33
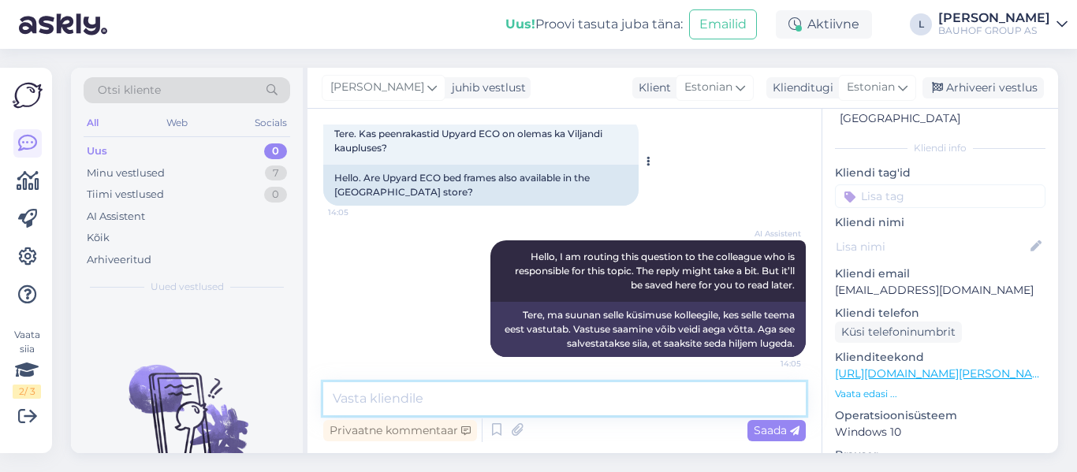
scroll to position [97, 0]
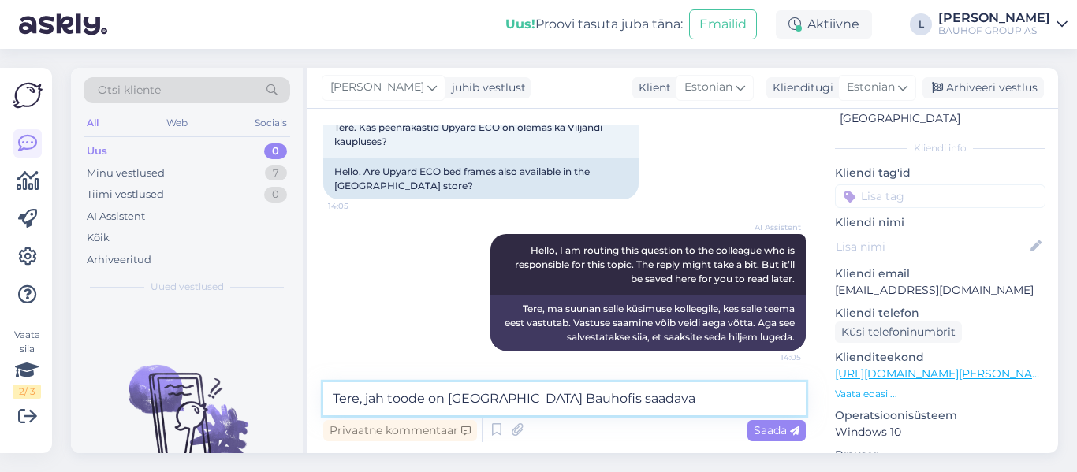
type textarea "Tere, jah toode on Viljandi Bauhofis saadaval"
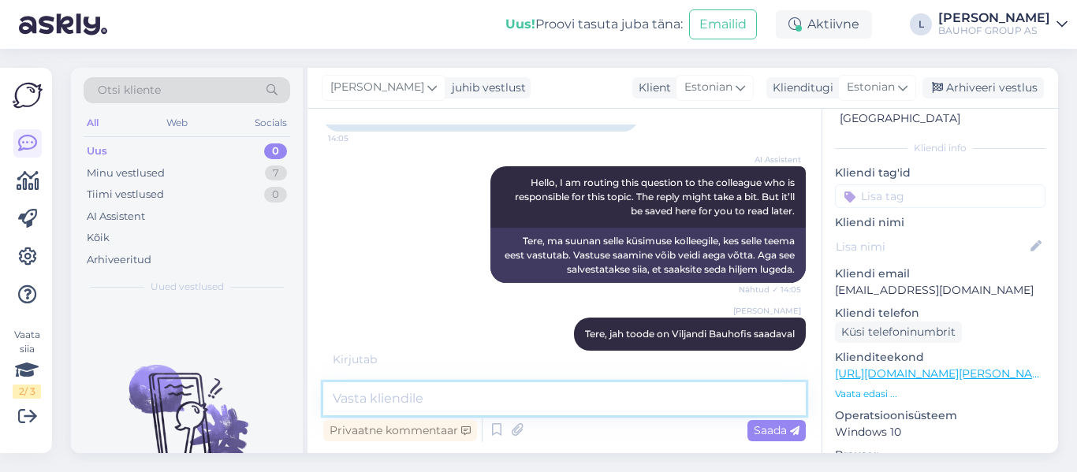
click at [695, 393] on textarea at bounding box center [564, 398] width 482 height 33
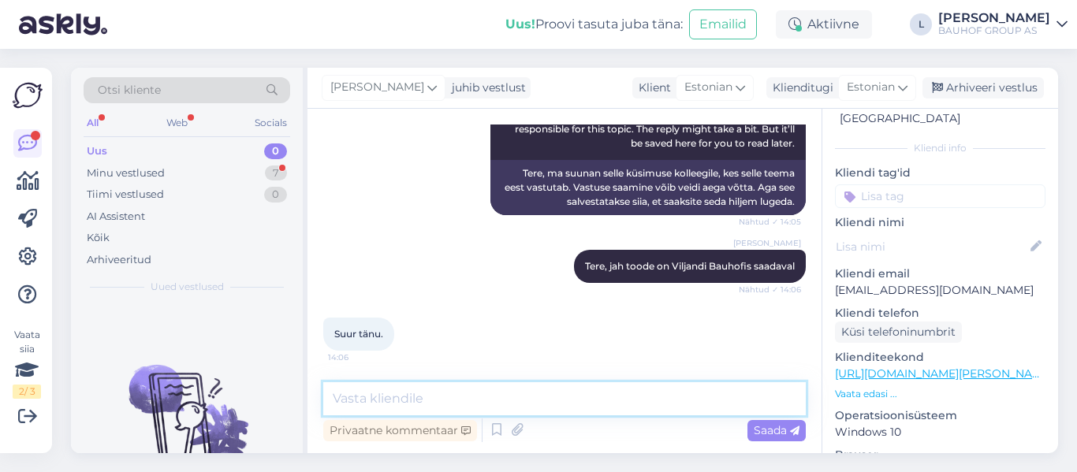
click at [697, 393] on textarea at bounding box center [564, 398] width 482 height 33
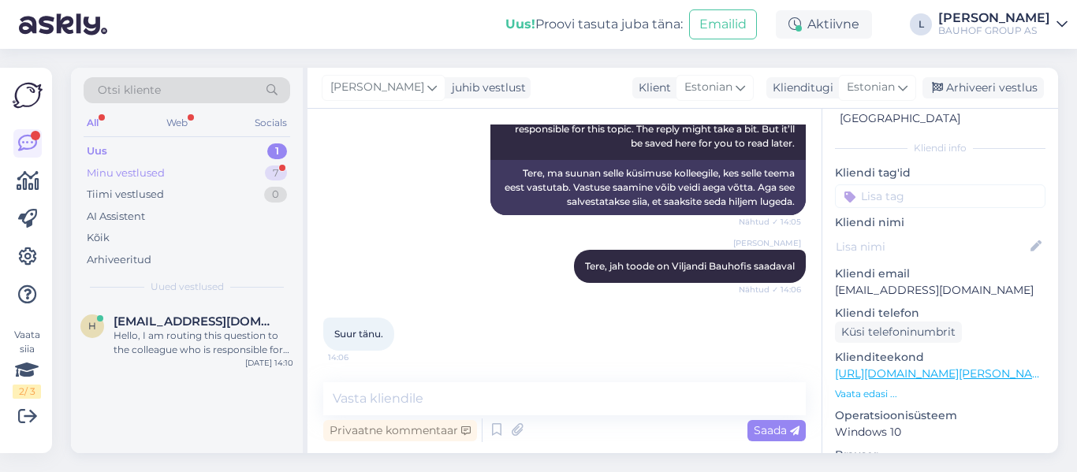
click at [132, 166] on div "Minu vestlused" at bounding box center [126, 174] width 78 height 16
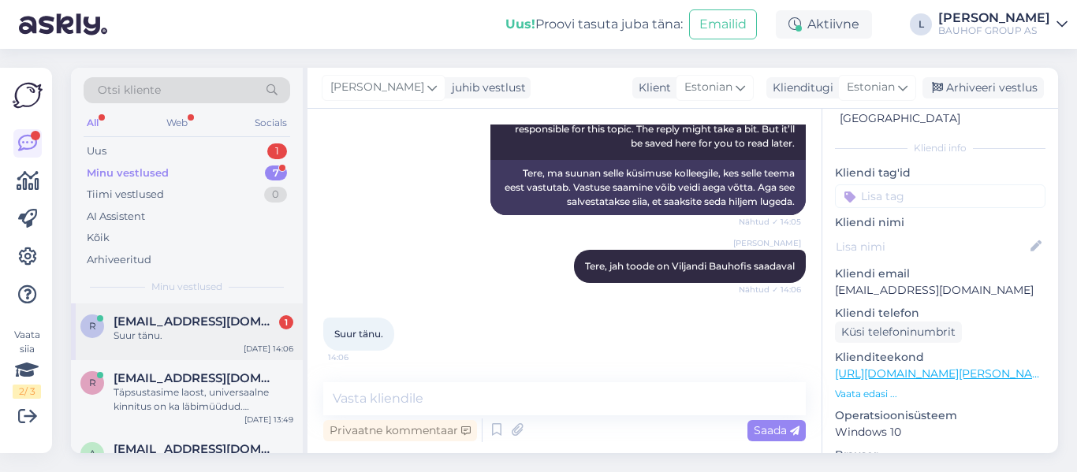
click at [196, 323] on span "riina@rimaitri.ee" at bounding box center [196, 322] width 164 height 14
click at [496, 410] on textarea at bounding box center [564, 398] width 482 height 33
click at [147, 151] on div "Uus 1" at bounding box center [187, 151] width 207 height 22
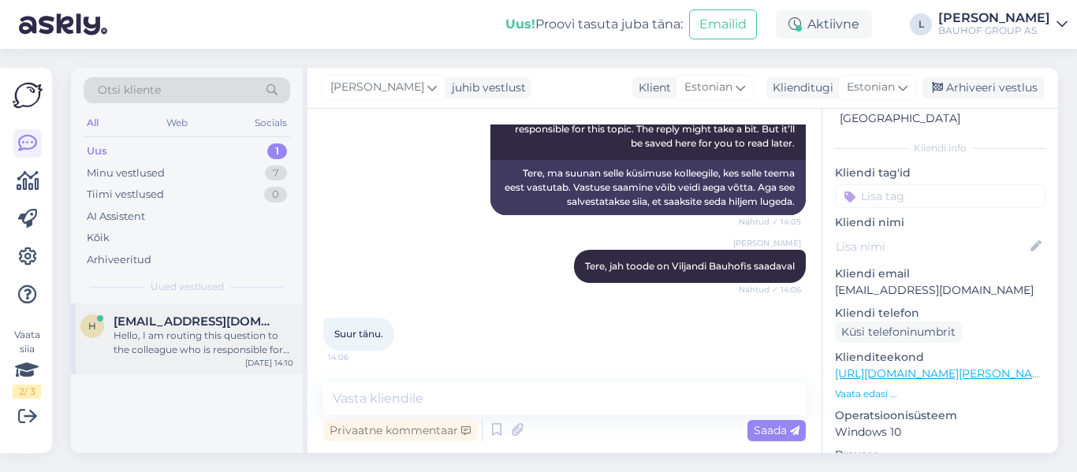
click at [184, 334] on div "Hello, I am routing this question to the colleague who is responsible for this …" at bounding box center [204, 343] width 180 height 28
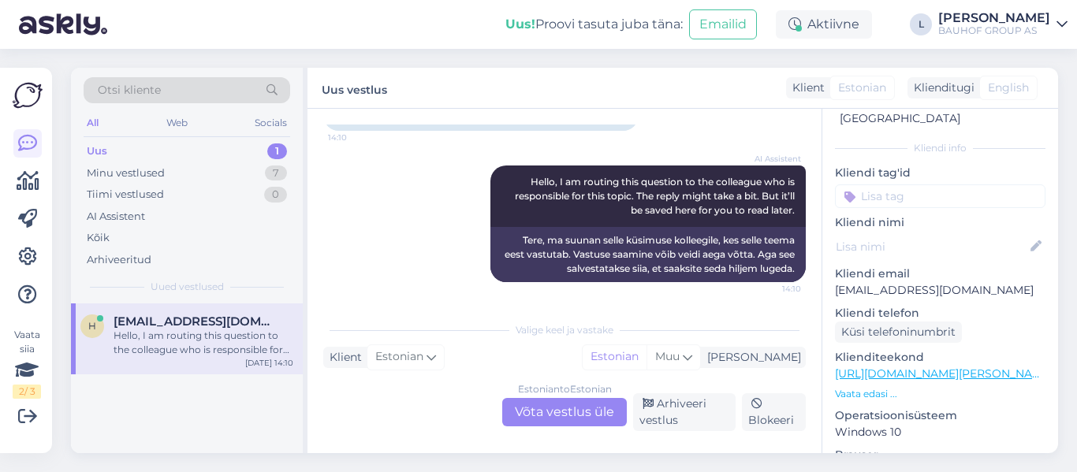
click at [594, 414] on div "Estonian to Estonian Võta vestlus üle" at bounding box center [564, 412] width 125 height 28
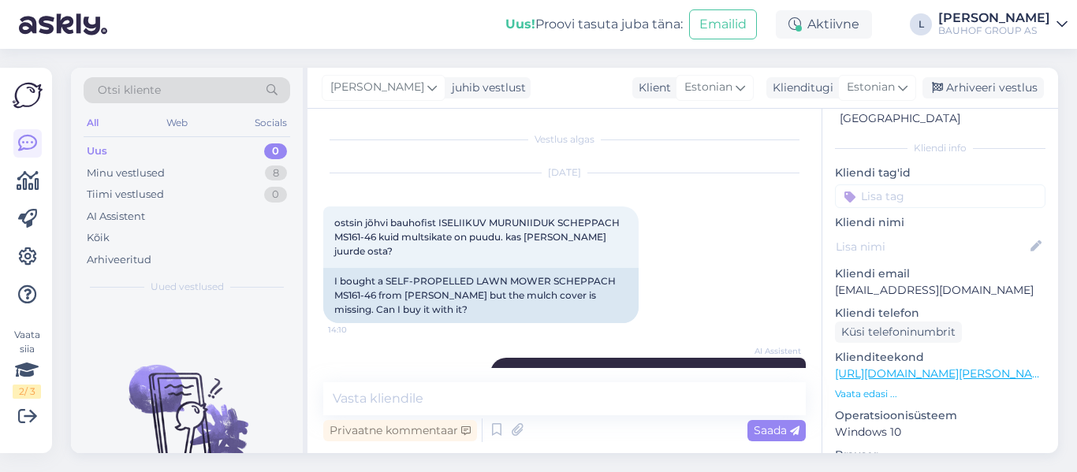
scroll to position [0, 0]
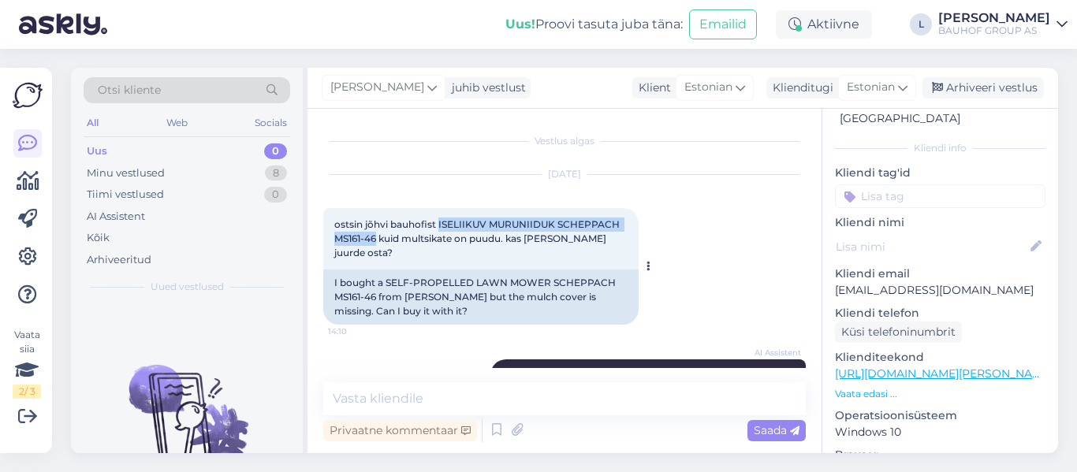
drag, startPoint x: 377, startPoint y: 239, endPoint x: 438, endPoint y: 217, distance: 65.3
click at [438, 217] on div "ostsin jõhvi bauhofist ISELIIKUV MURUNIIDUK SCHEPPACH MS161-46 kuid multsikate …" at bounding box center [480, 238] width 315 height 61
copy span "ISELIIKUV MURUNIIDUK SCHEPPACH MS161-46"
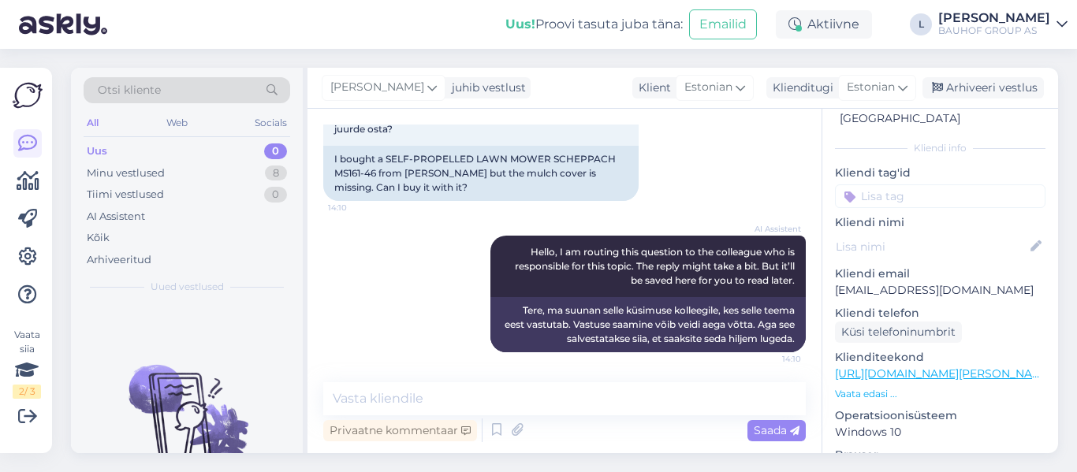
scroll to position [125, 0]
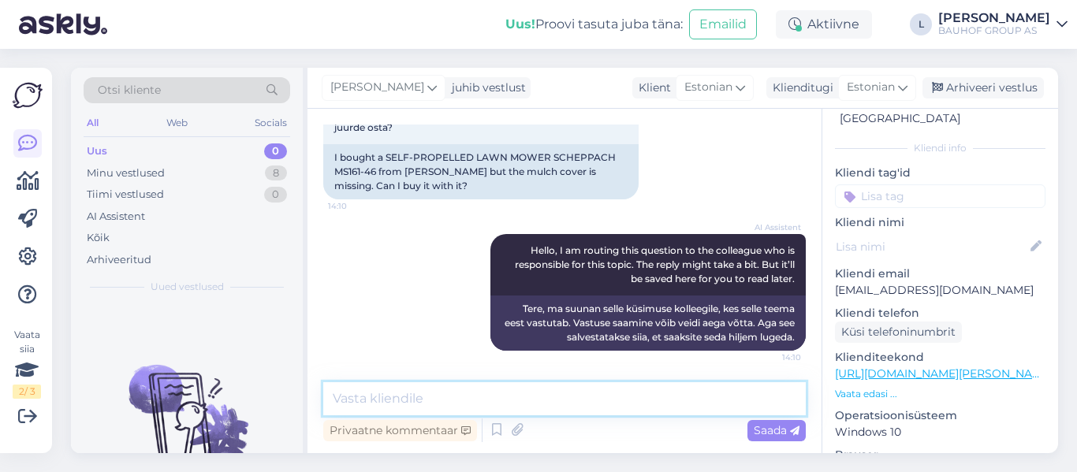
click at [529, 398] on textarea at bounding box center [564, 398] width 482 height 33
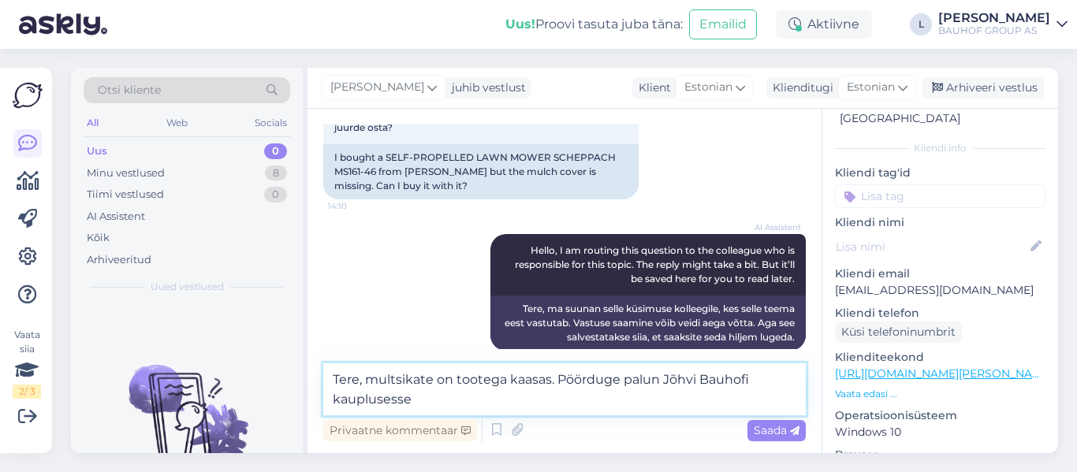
type textarea "Tere, multsikate on tootega kaasas. Pöörduge palun Jõhvi Bauhofi kauplusesse."
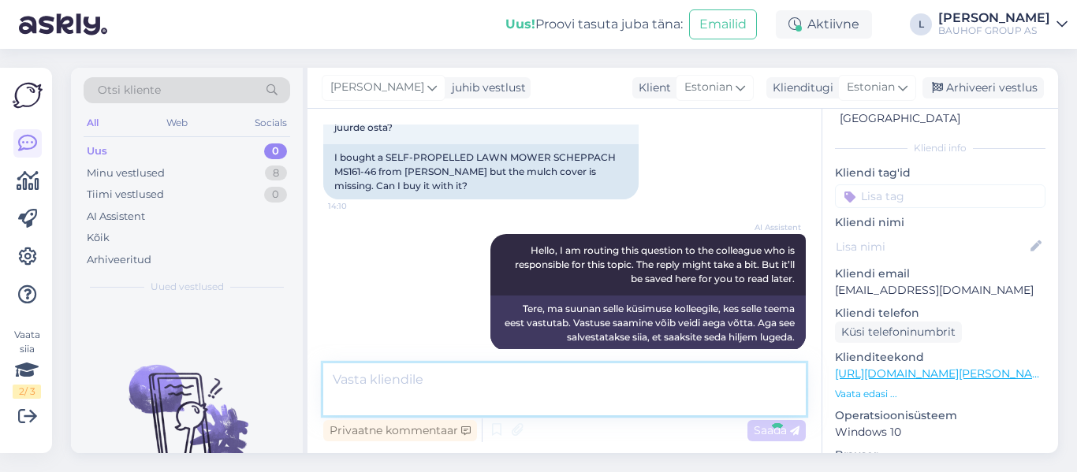
scroll to position [207, 0]
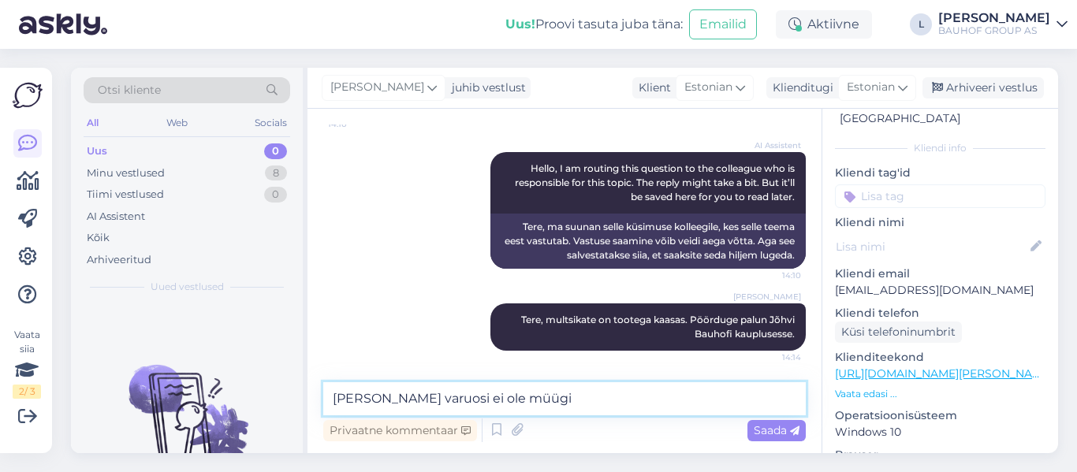
type textarea "Eraldi varuosi ei ole müügis"
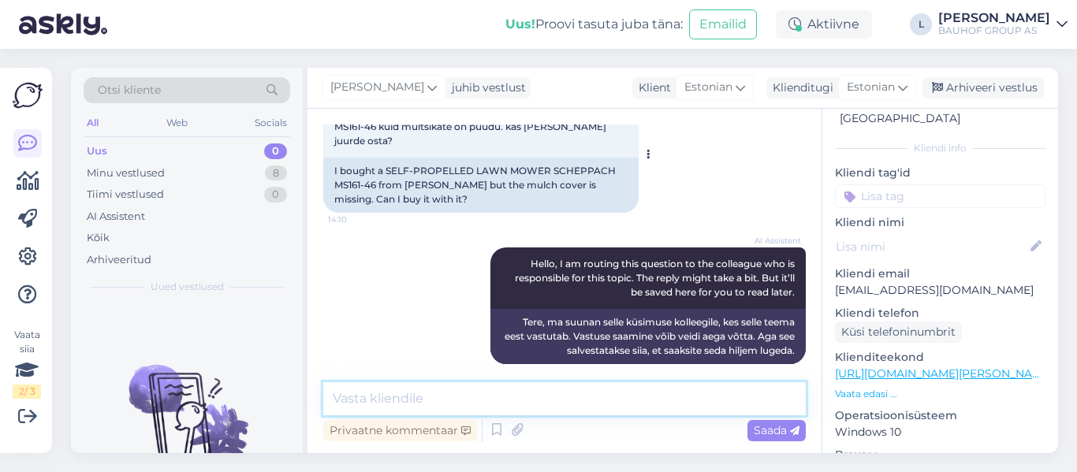
scroll to position [39, 0]
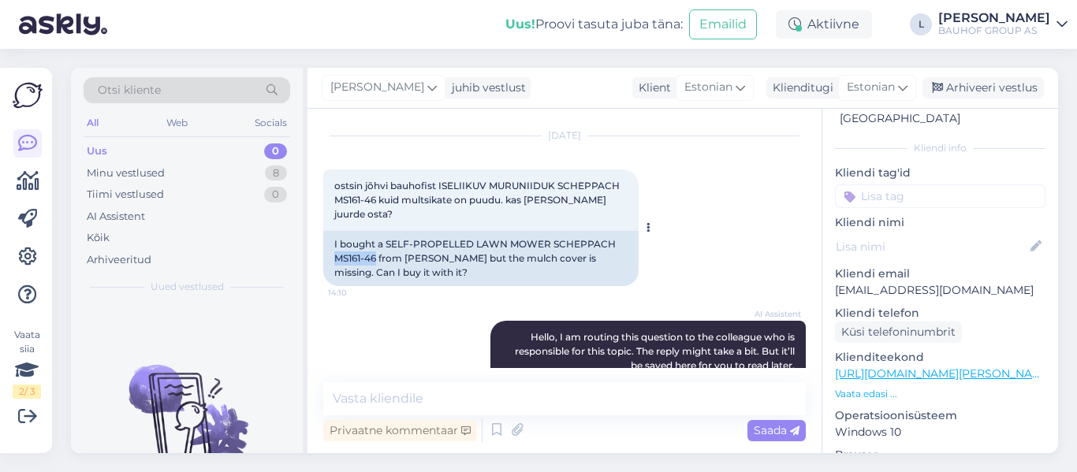
drag, startPoint x: 378, startPoint y: 255, endPoint x: 333, endPoint y: 255, distance: 44.1
click at [333, 255] on div "I bought a SELF-PROPELLED LAWN MOWER SCHEPPACH MS161-46 from Bauhof but the mul…" at bounding box center [480, 258] width 315 height 55
copy div "MS161-46"
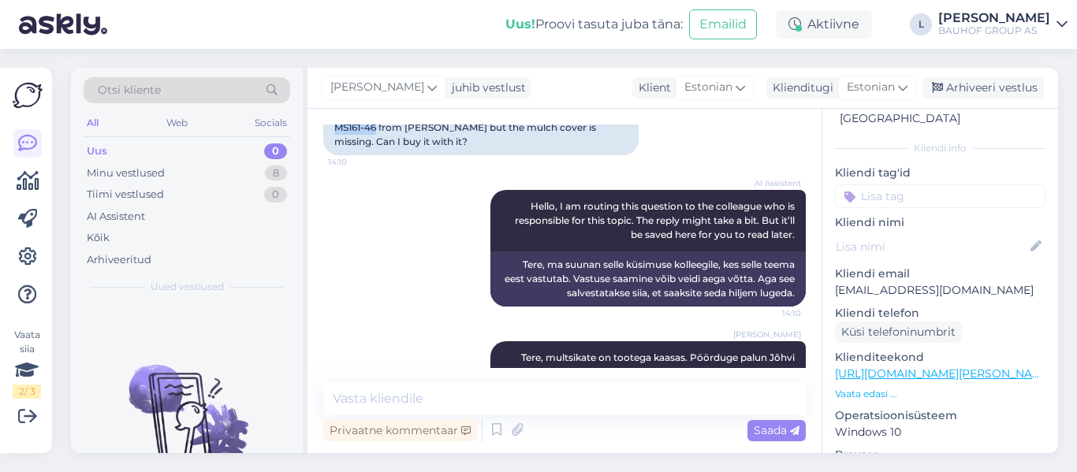
scroll to position [275, 0]
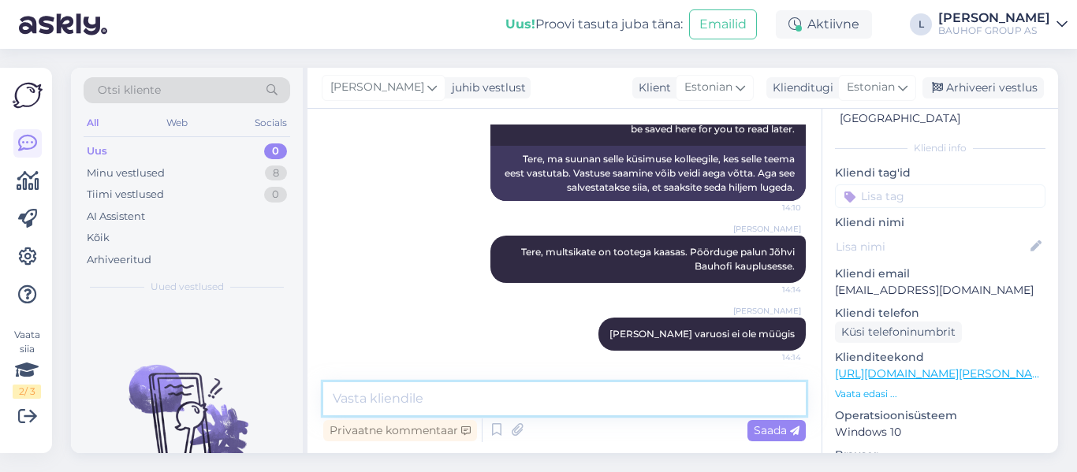
click at [445, 406] on textarea at bounding box center [564, 398] width 482 height 33
paste textarea "https://www.stokker.ee/multsikate-ms161-46-ms150-46e-c-5911238010-schep"
type textarea "Soovi korral saate Stokkerist soetada https://www.stokker.ee/multsikate-ms161-4…"
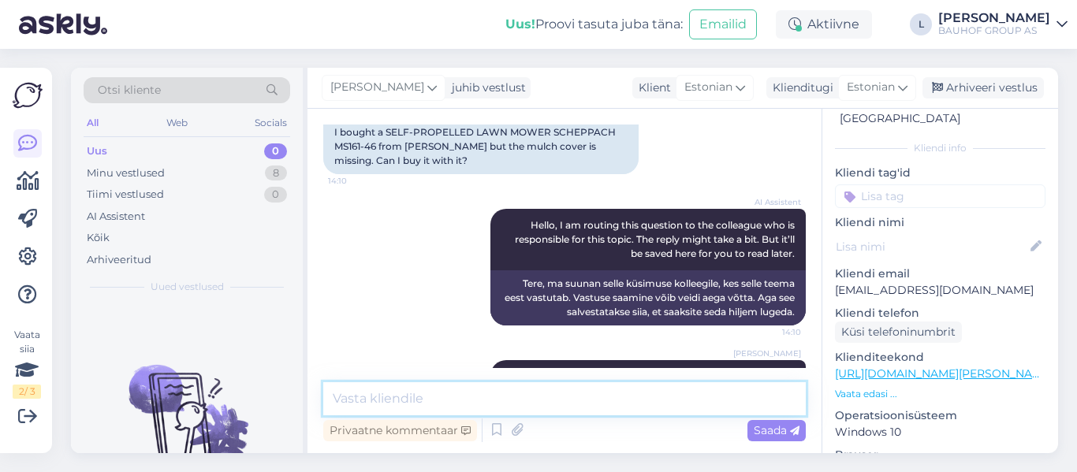
scroll to position [371, 0]
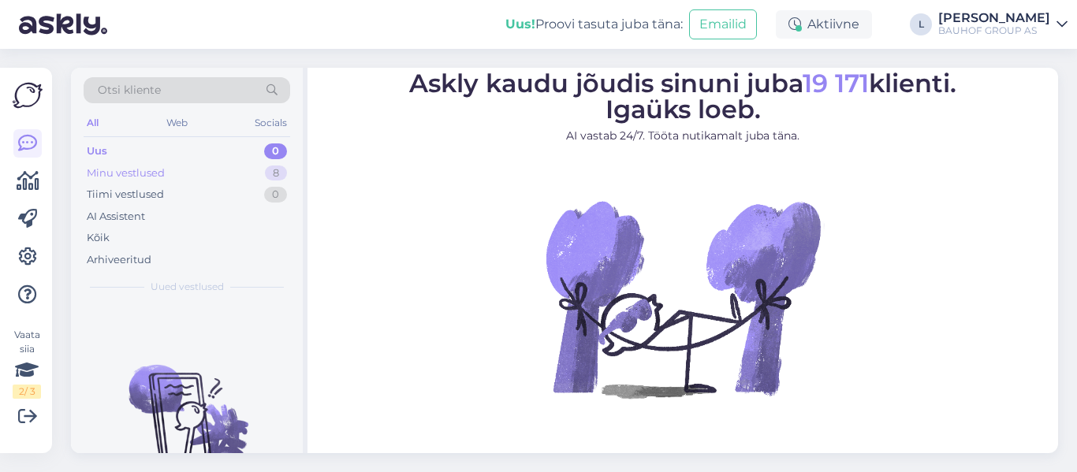
drag, startPoint x: 148, startPoint y: 173, endPoint x: 156, endPoint y: 162, distance: 13.6
click at [148, 177] on div "Minu vestlused" at bounding box center [126, 174] width 78 height 16
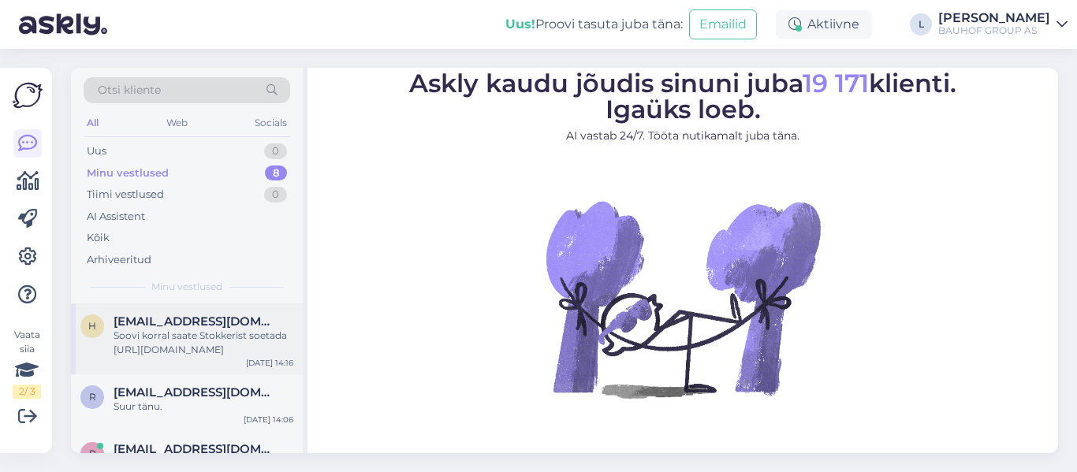
click at [226, 342] on div "Soovi korral saate Stokkerist soetada [URL][DOMAIN_NAME]" at bounding box center [204, 343] width 180 height 28
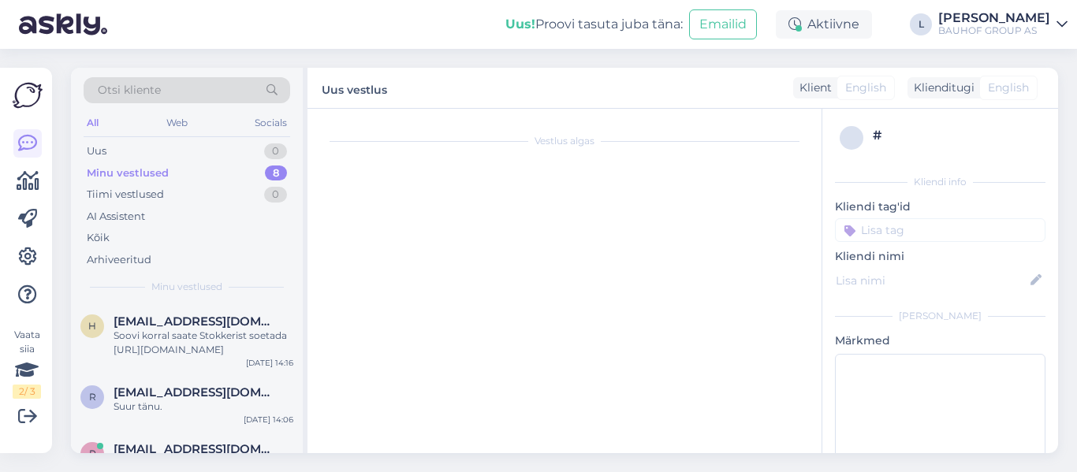
scroll to position [371, 0]
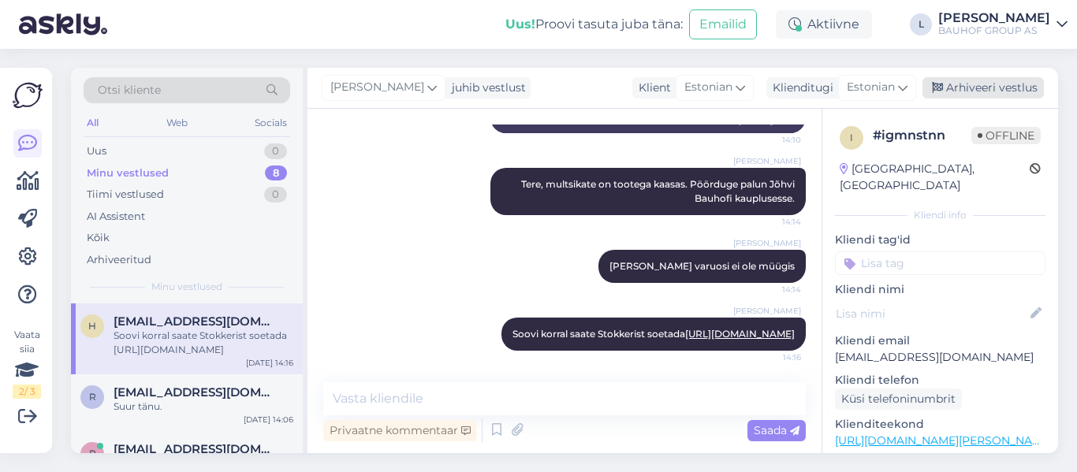
click at [982, 83] on div "Arhiveeri vestlus" at bounding box center [982, 87] width 121 height 21
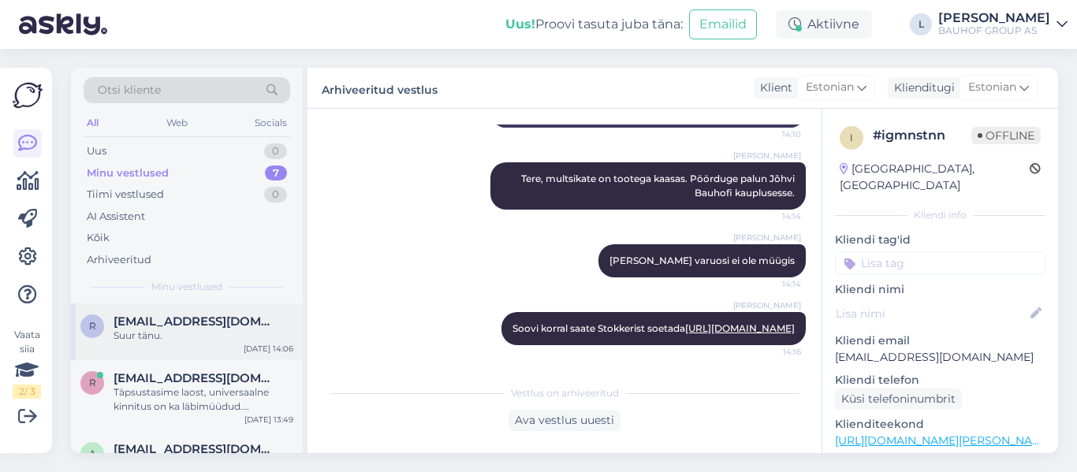
click at [188, 330] on div "Suur tänu." at bounding box center [204, 336] width 180 height 14
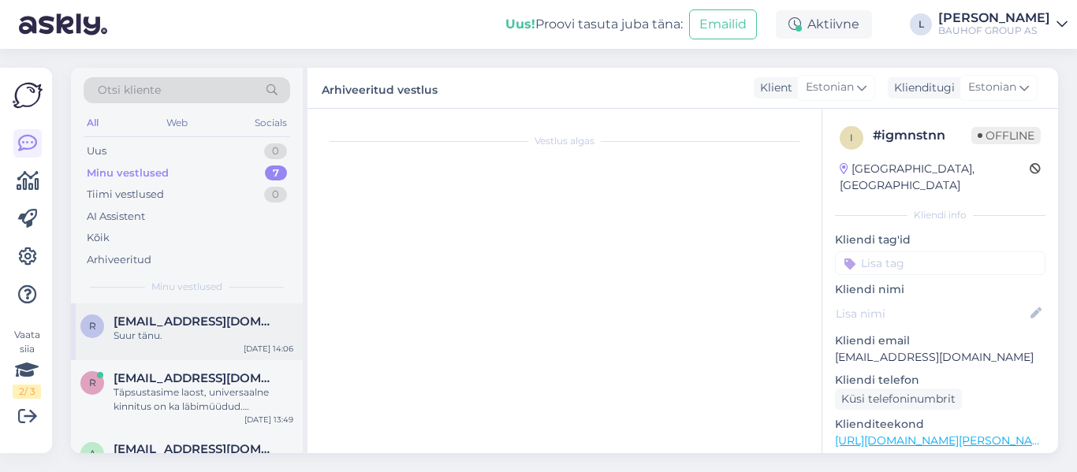
scroll to position [233, 0]
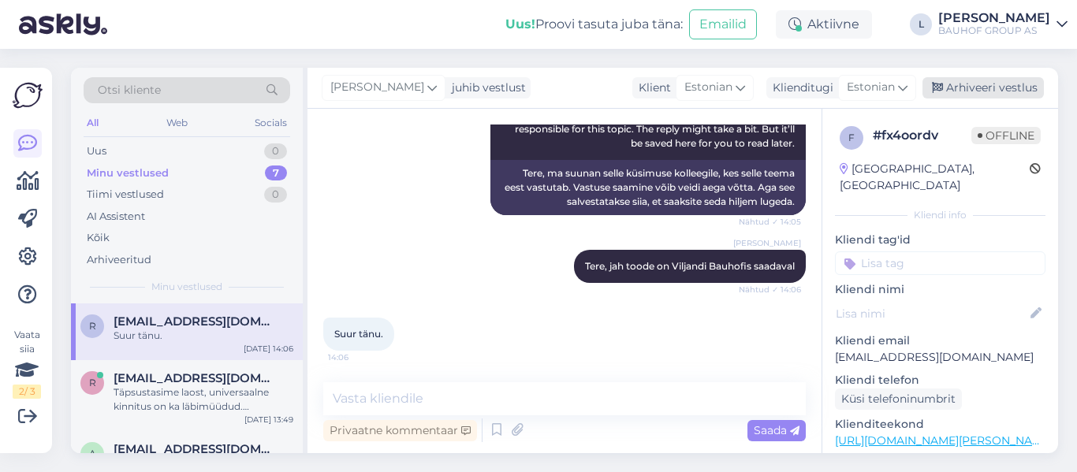
click at [1001, 80] on div "Arhiveeri vestlus" at bounding box center [982, 87] width 121 height 21
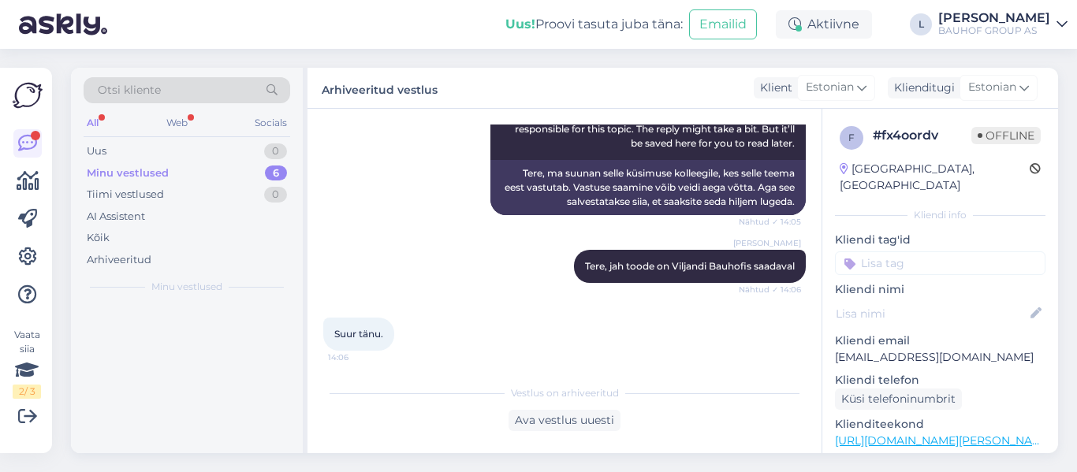
scroll to position [0, 0]
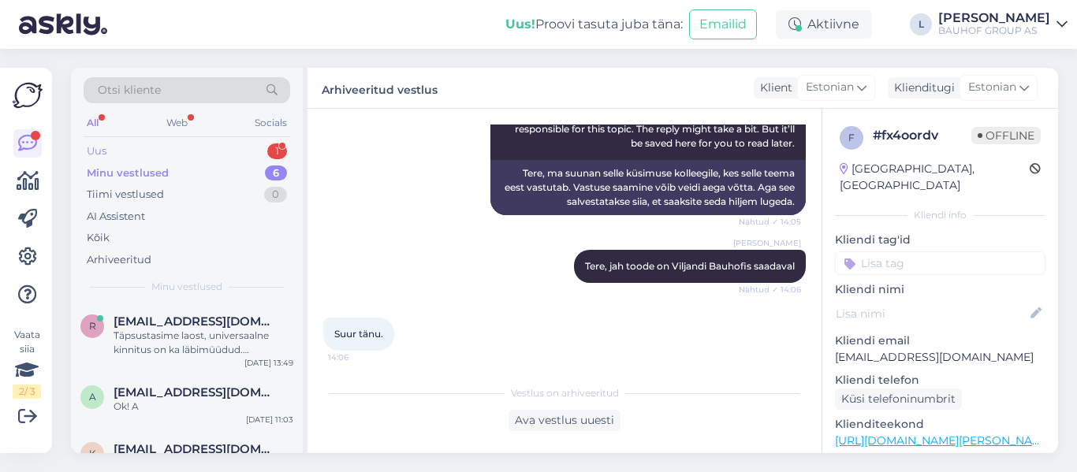
click at [105, 149] on div "Uus" at bounding box center [97, 151] width 20 height 16
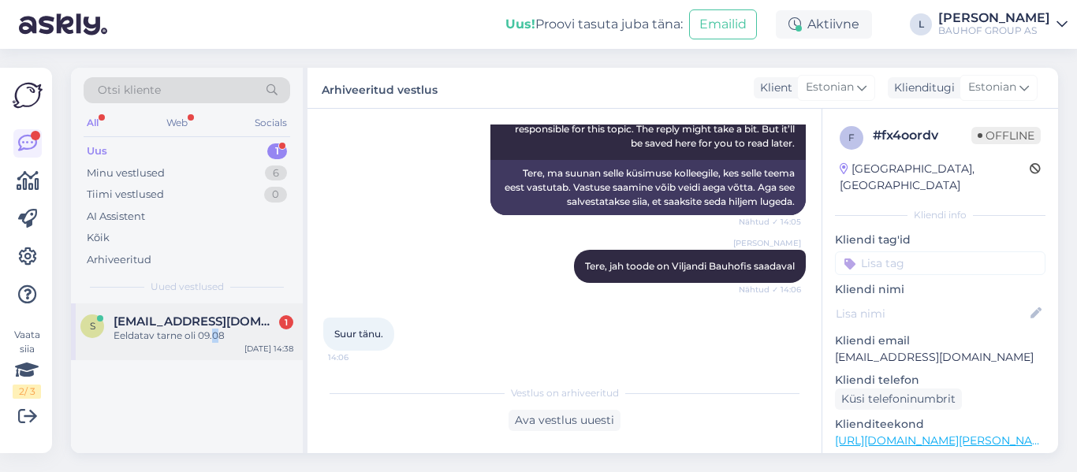
click at [212, 334] on div "Eeldatav tarne oli 09.08" at bounding box center [204, 336] width 180 height 14
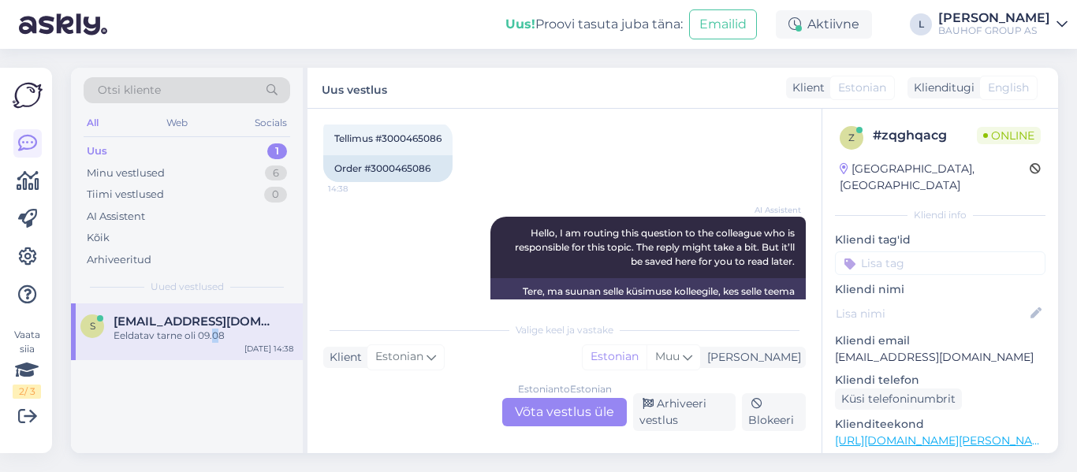
scroll to position [74, 0]
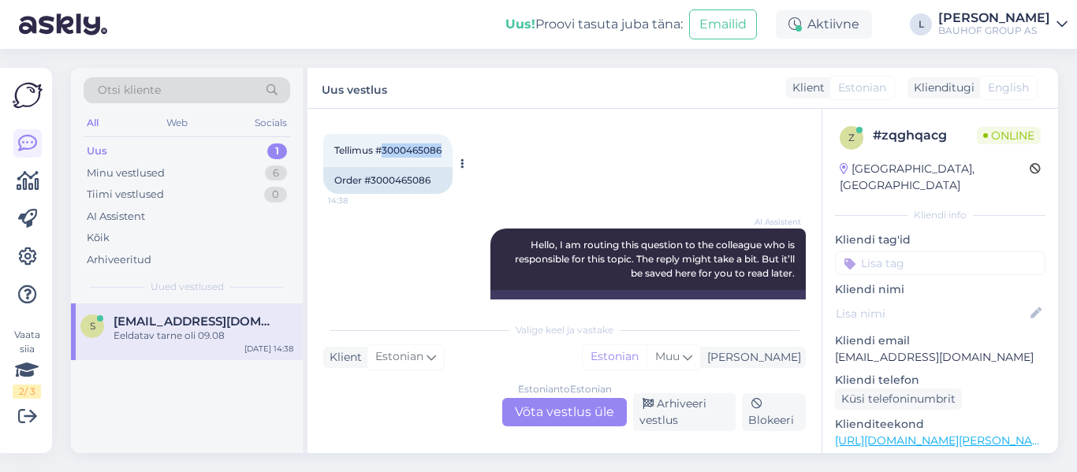
drag, startPoint x: 447, startPoint y: 151, endPoint x: 385, endPoint y: 151, distance: 62.3
click at [385, 151] on div "Tellimus #3000465086 14:38" at bounding box center [387, 150] width 129 height 33
copy span "3000465086"
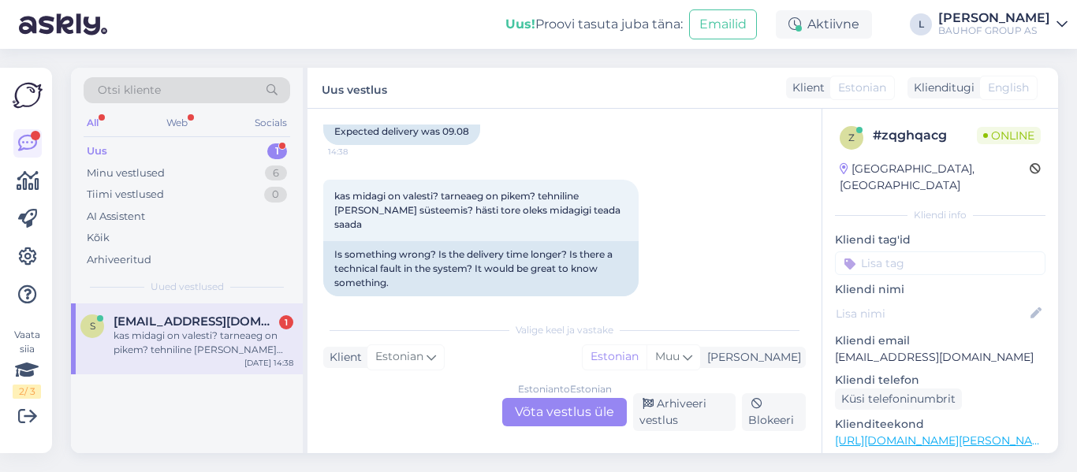
click at [579, 404] on div "Estonian to Estonian Võta vestlus üle" at bounding box center [564, 412] width 125 height 28
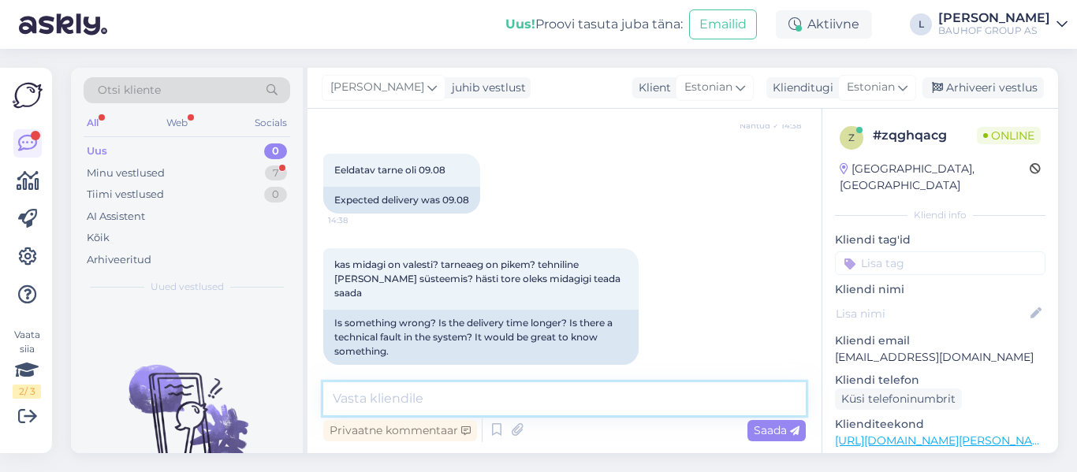
click at [568, 394] on textarea at bounding box center [564, 398] width 482 height 33
type textarea "Tere, kahjuks pole veel kaup hankijalt meieni jõudnud"
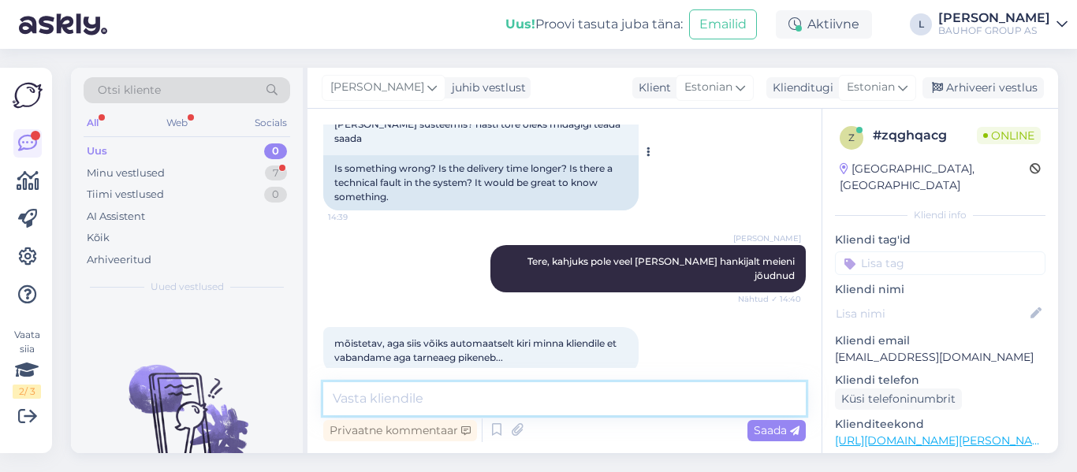
scroll to position [281, 0]
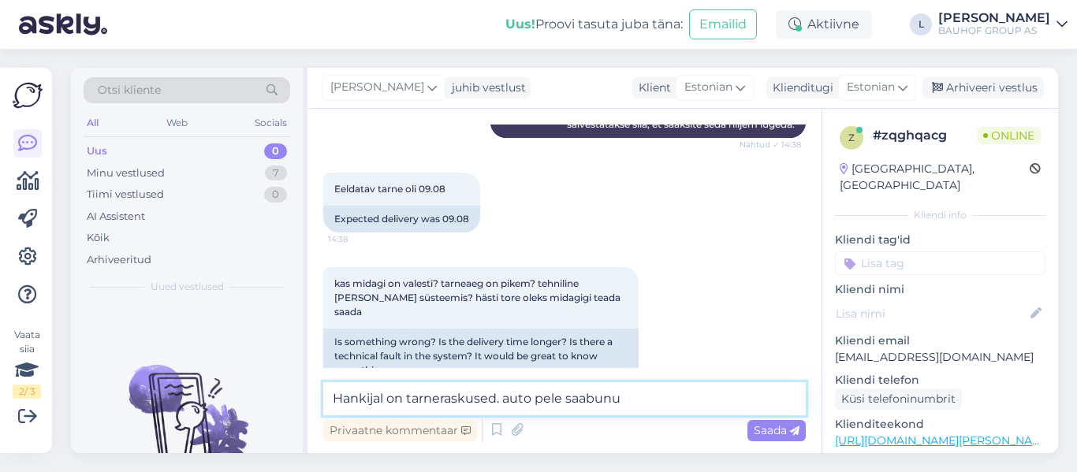
type textarea "Hankijal on tarneraskused. auto pele saabunud"
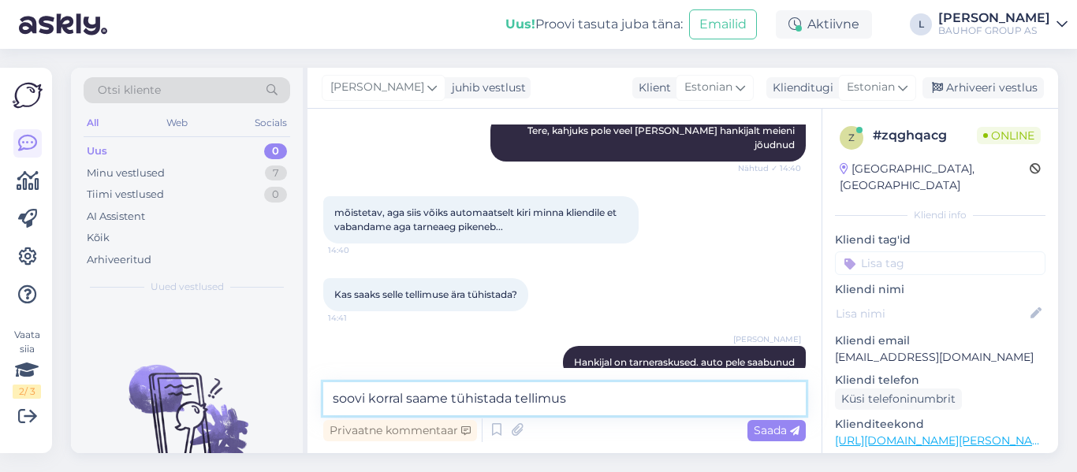
type textarea "soovi korral saame tühistada tellimuse"
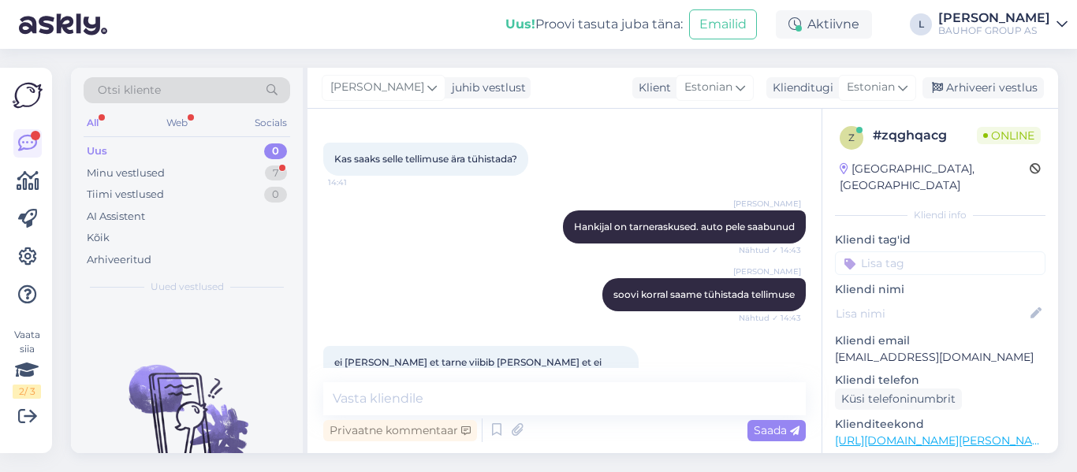
scroll to position [789, 0]
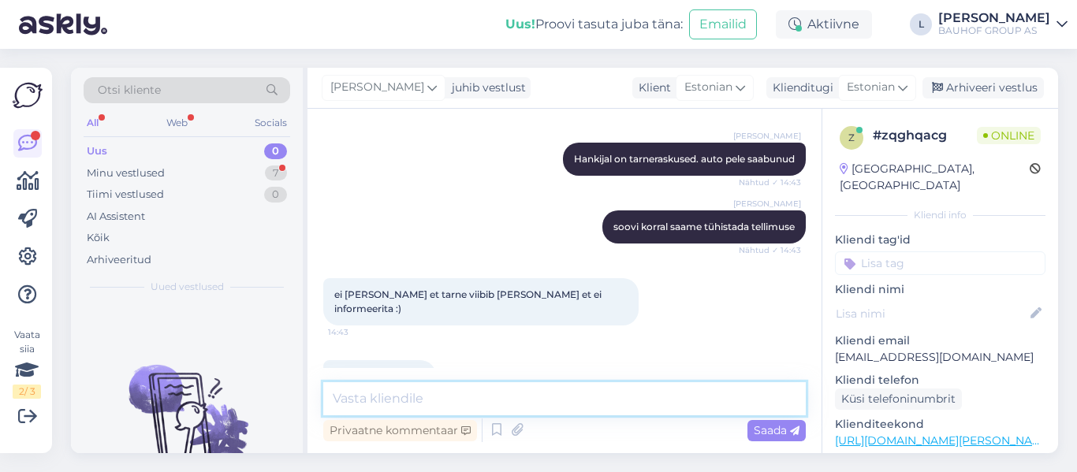
click at [507, 403] on textarea at bounding box center [564, 398] width 482 height 33
type textarea "Tühistatud"
click at [765, 424] on span "Saada" at bounding box center [777, 430] width 46 height 14
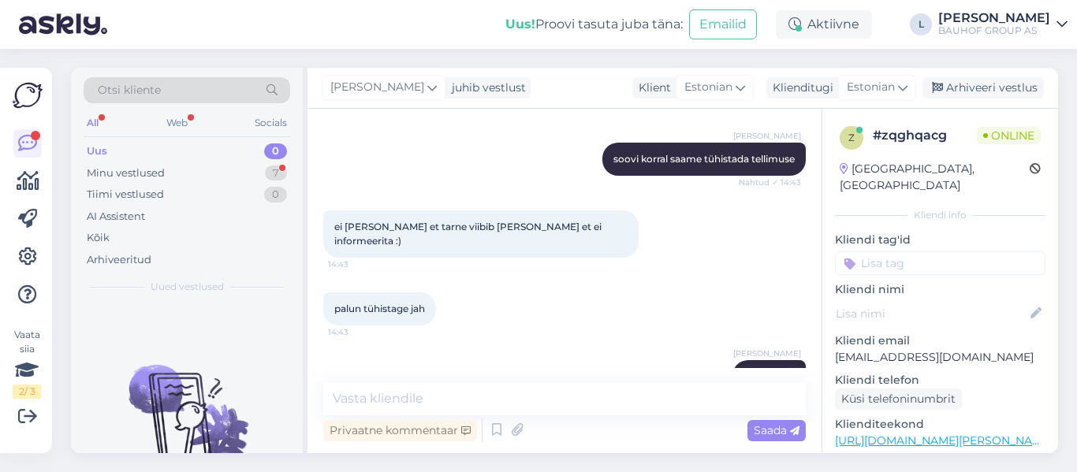
scroll to position [925, 0]
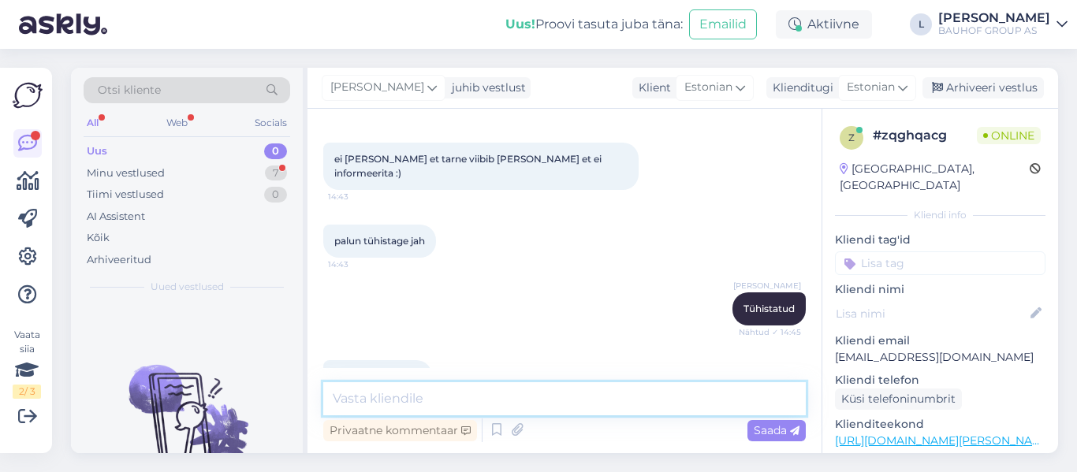
click at [411, 389] on textarea at bounding box center [564, 398] width 482 height 33
type textarea "Kena päeva"
click at [766, 425] on span "Saada" at bounding box center [777, 430] width 46 height 14
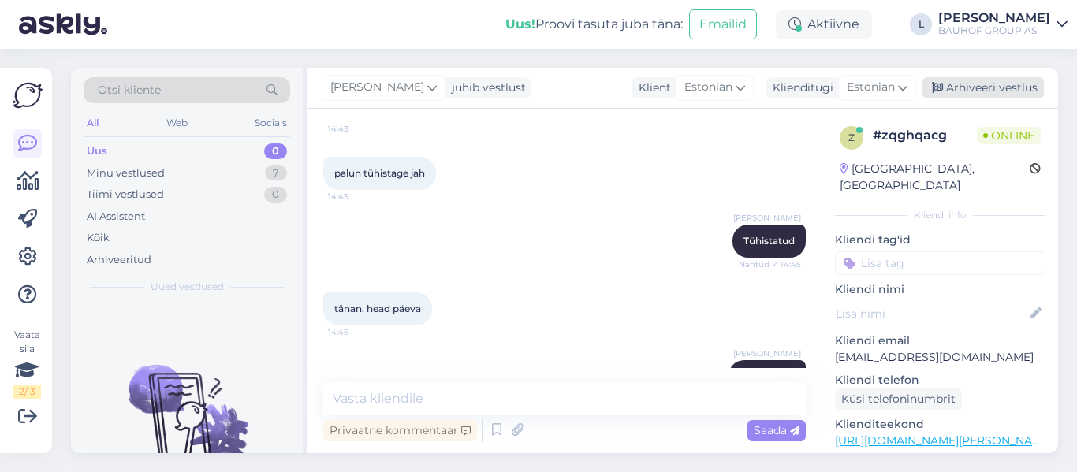
click at [974, 85] on div "Arhiveeri vestlus" at bounding box center [982, 87] width 121 height 21
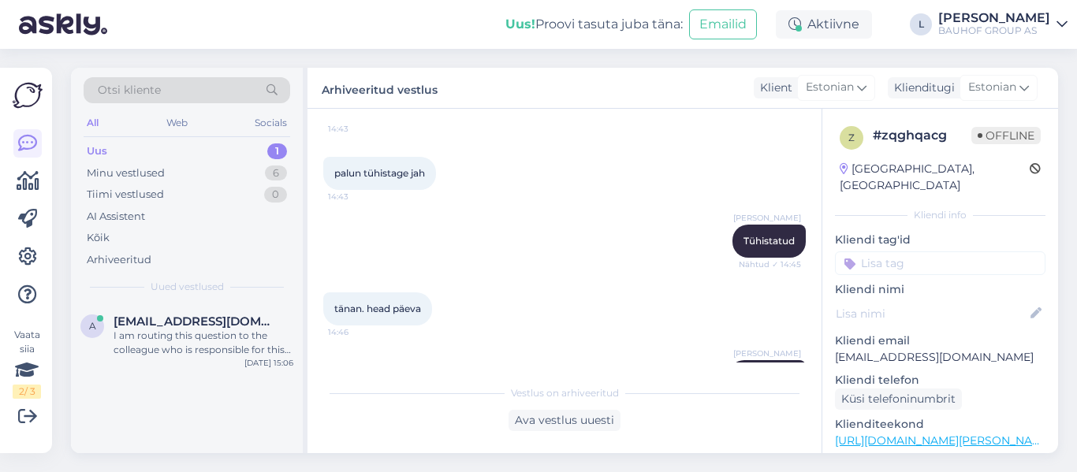
click at [158, 146] on div "Uus 1" at bounding box center [187, 151] width 207 height 22
click at [154, 332] on div "I am routing this question to the colleague who is responsible for this topic. …" at bounding box center [204, 343] width 180 height 28
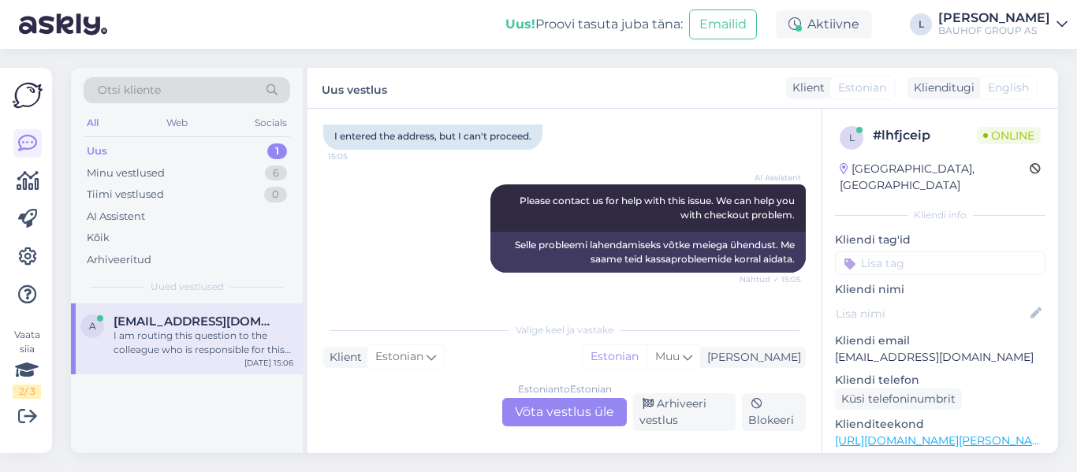
scroll to position [856, 0]
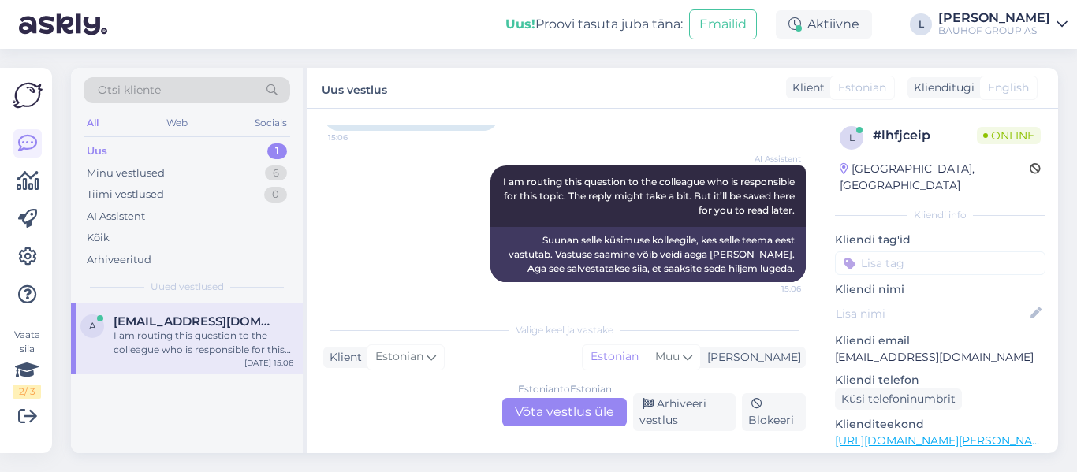
click at [574, 411] on div "Estonian to Estonian Võta vestlus üle" at bounding box center [564, 412] width 125 height 28
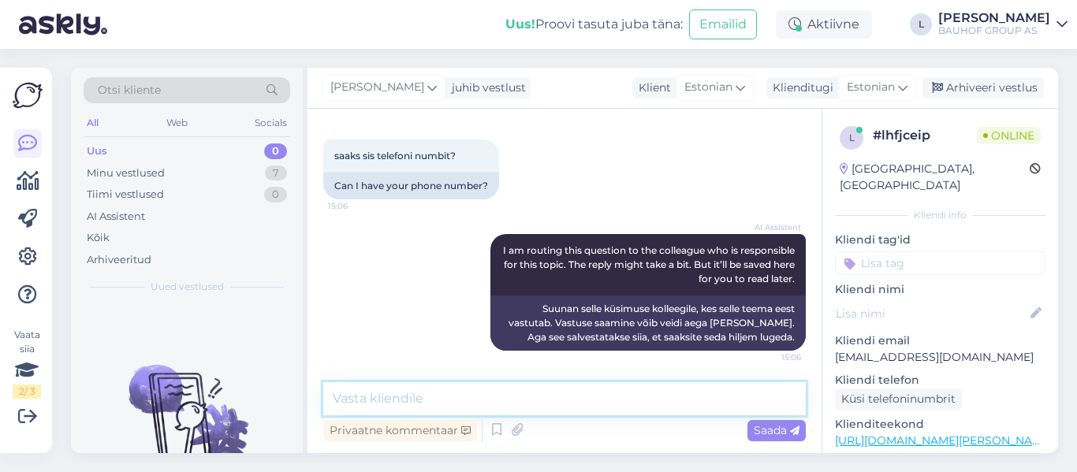
click at [537, 399] on textarea at bounding box center [564, 398] width 482 height 33
type textarea "6061999"
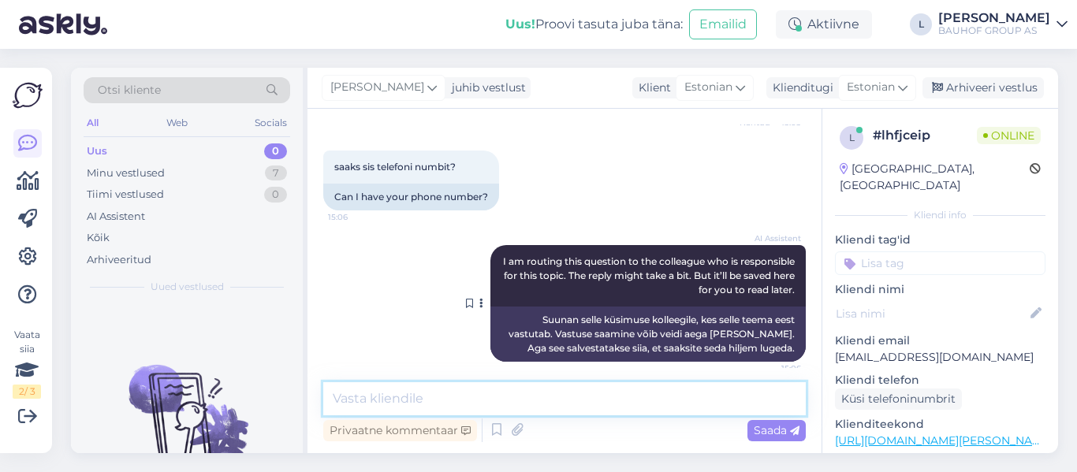
scroll to position [698, 0]
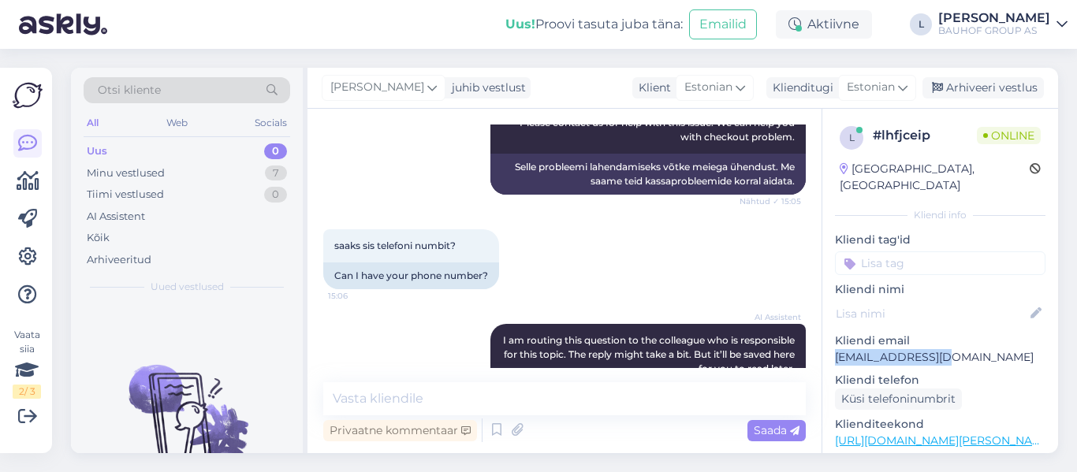
drag, startPoint x: 964, startPoint y: 341, endPoint x: 837, endPoint y: 342, distance: 126.9
click at [837, 349] on p "argokas@gmail.com" at bounding box center [940, 357] width 210 height 17
copy p "argokas@gmail.com"
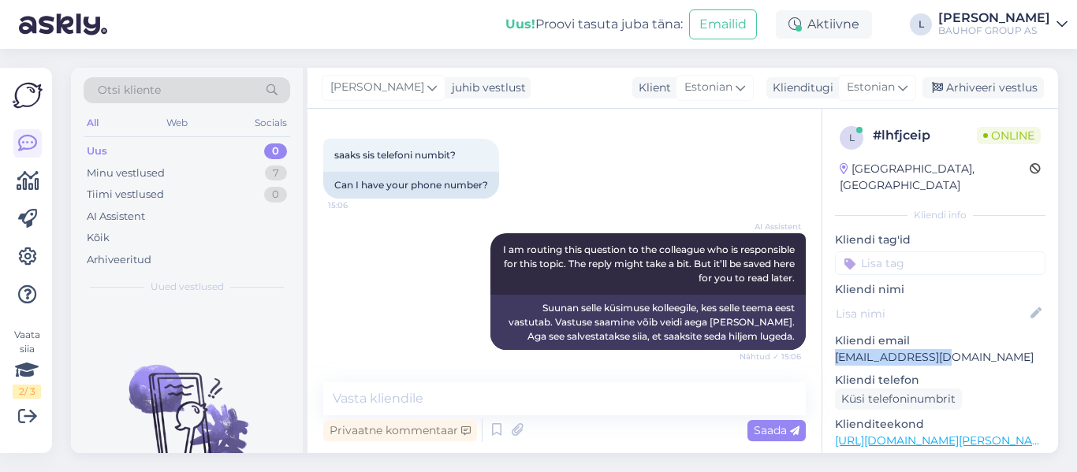
scroll to position [855, 0]
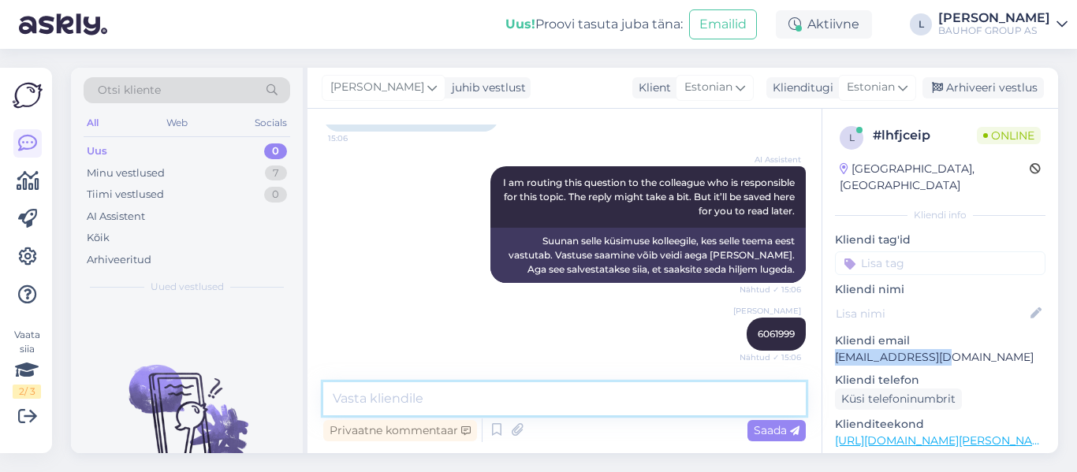
click at [515, 415] on textarea at bounding box center [564, 398] width 482 height 33
click at [412, 398] on textarea "teil on aadres kontole sisestamata" at bounding box center [564, 398] width 482 height 33
type textarea "teil on aadress kontole sisestamata"
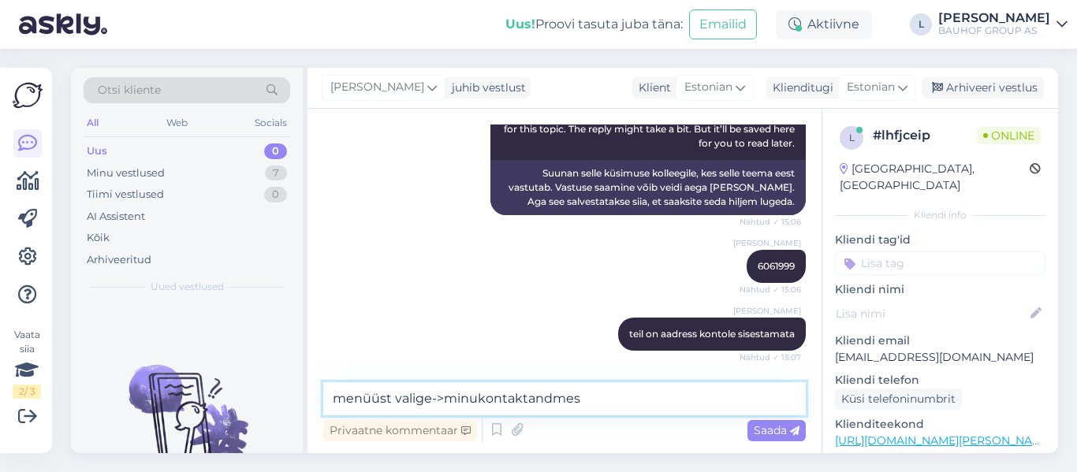
click at [480, 396] on textarea "menüüst valige->minukontaktandmes" at bounding box center [564, 398] width 482 height 33
click at [527, 399] on textarea "menüüst valige->minu kontaktandmes" at bounding box center [564, 398] width 482 height 33
click at [590, 398] on textarea "menüüst valige->minu kontakt andmes" at bounding box center [564, 398] width 482 height 33
type textarea "menüüst valige->minu kontakt andmed"
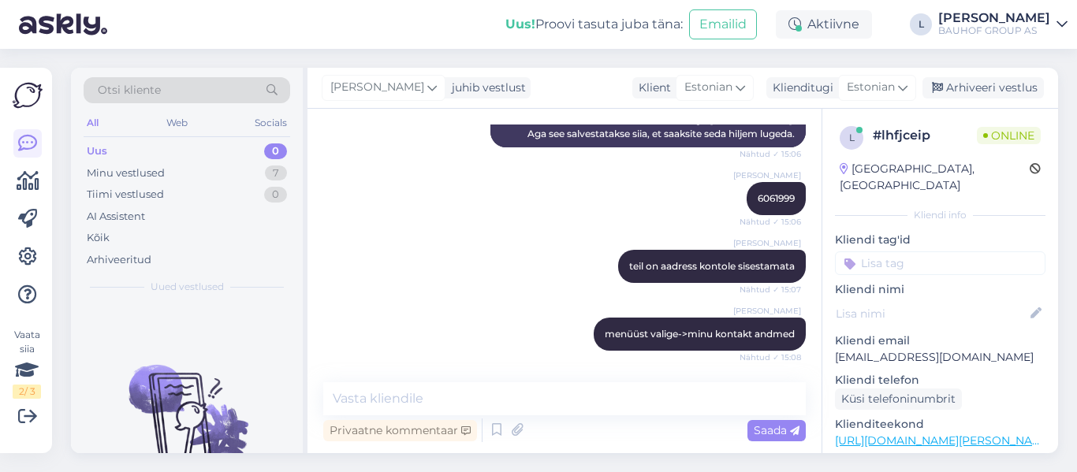
click at [1029, 72] on div "Lilia juhib vestlust Klient Estonian Klienditugi Estonian Arhiveeri vestlus" at bounding box center [682, 88] width 750 height 41
click at [1031, 82] on div "Arhiveeri vestlus" at bounding box center [982, 87] width 121 height 21
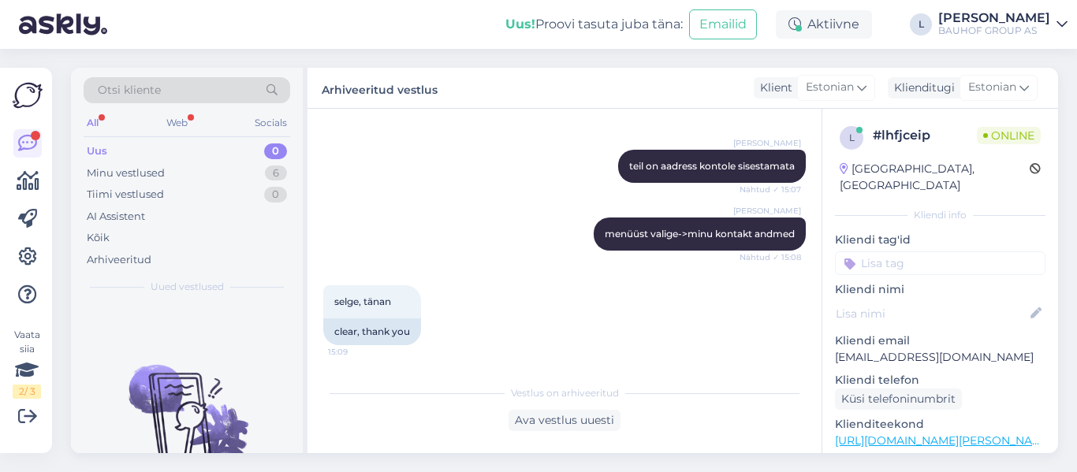
scroll to position [1200, 0]
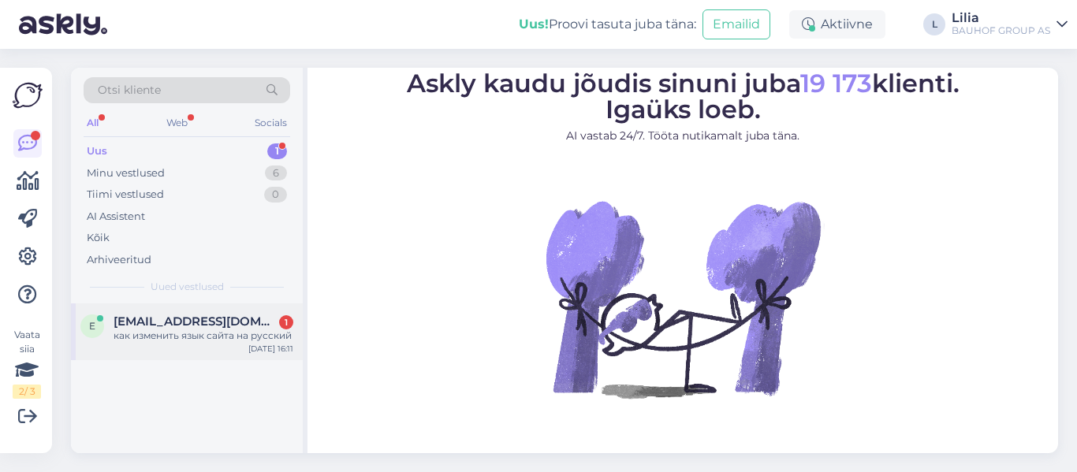
click at [142, 320] on span "[EMAIL_ADDRESS][DOMAIN_NAME]" at bounding box center [196, 322] width 164 height 14
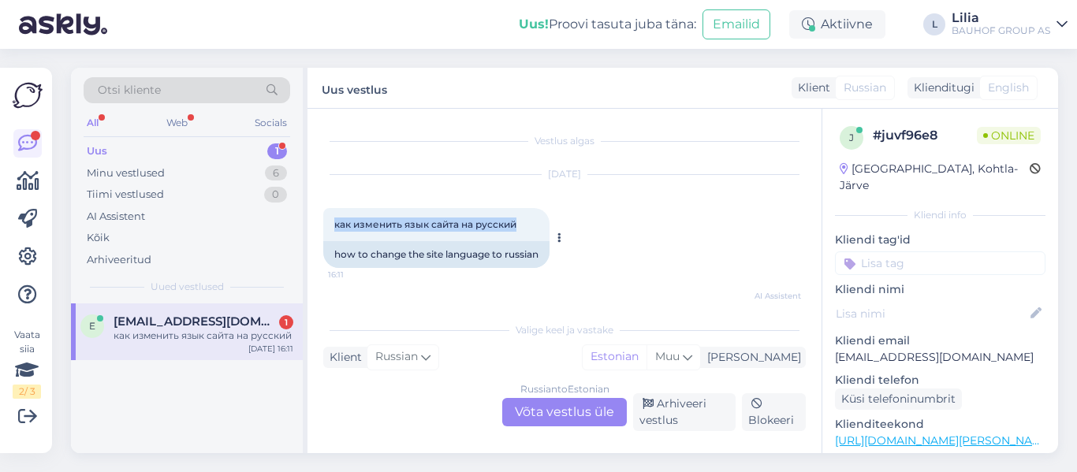
drag, startPoint x: 532, startPoint y: 222, endPoint x: 328, endPoint y: 225, distance: 204.2
click at [328, 225] on div "как изменить язык сайта на русский 16:11" at bounding box center [436, 224] width 226 height 33
copy span "как изменить язык сайта на русский"
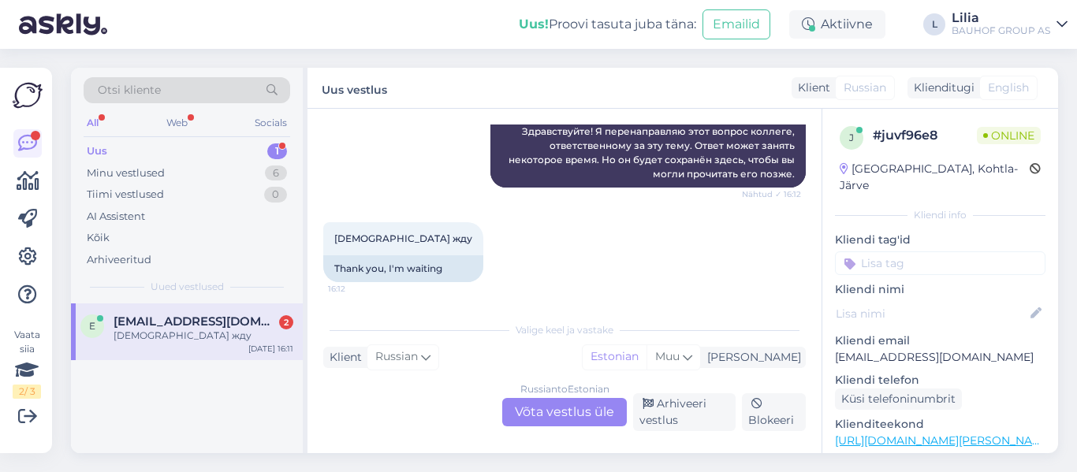
click at [572, 414] on div "Russian to Estonian Võta vestlus üle" at bounding box center [564, 412] width 125 height 28
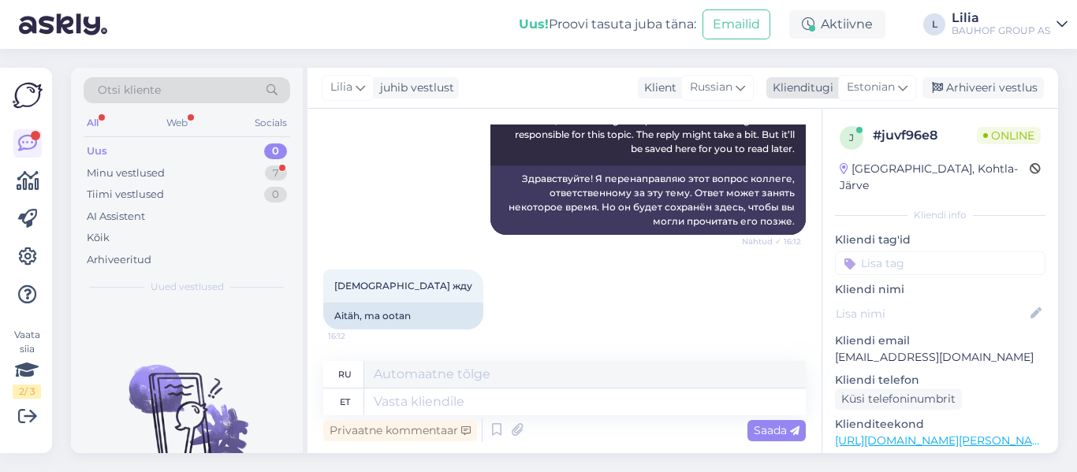
click at [884, 87] on span "Estonian" at bounding box center [871, 87] width 48 height 17
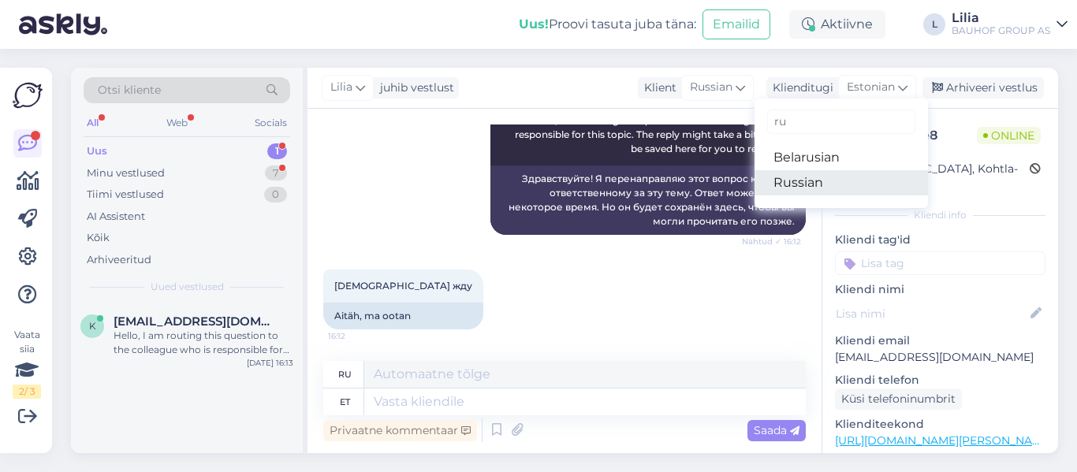
type input "ru"
click at [817, 180] on link "Russian" at bounding box center [840, 182] width 173 height 25
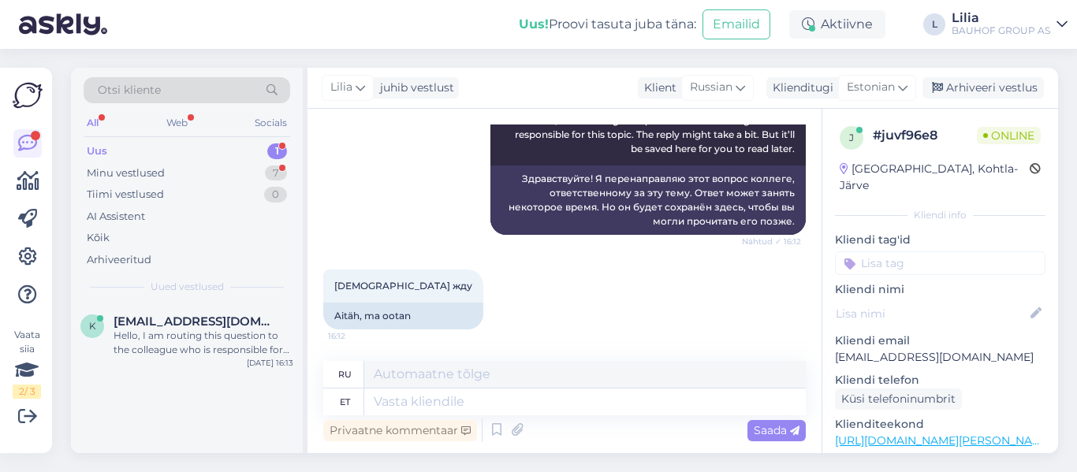
scroll to position [177, 0]
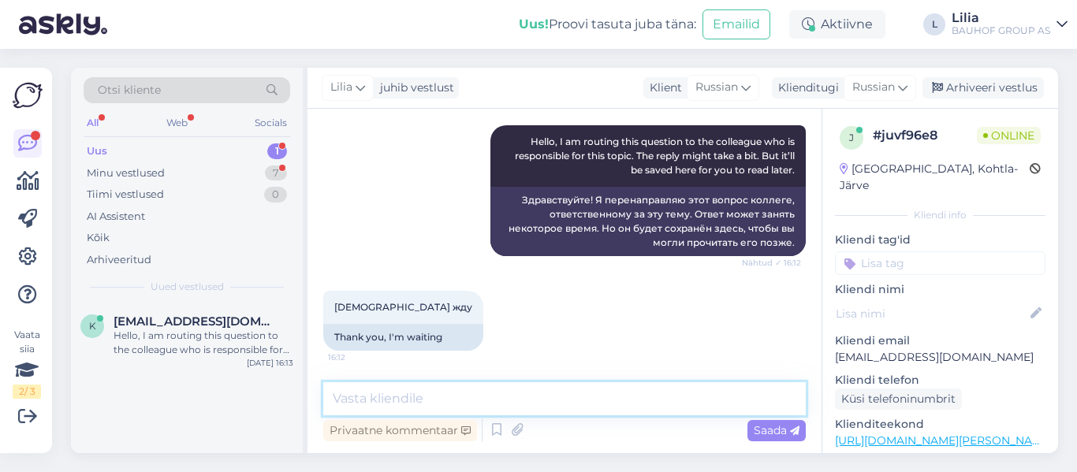
click at [471, 400] on textarea at bounding box center [564, 398] width 482 height 33
paste textarea "L ipsumdolo, sit amet co adipi elitseddoeius tempor. Incidi Ut labore etdolorem…"
type textarea "L ipsumdolo, sit amet co adipi elitseddoeius tempor. Incidi Ut labore etdolorem…"
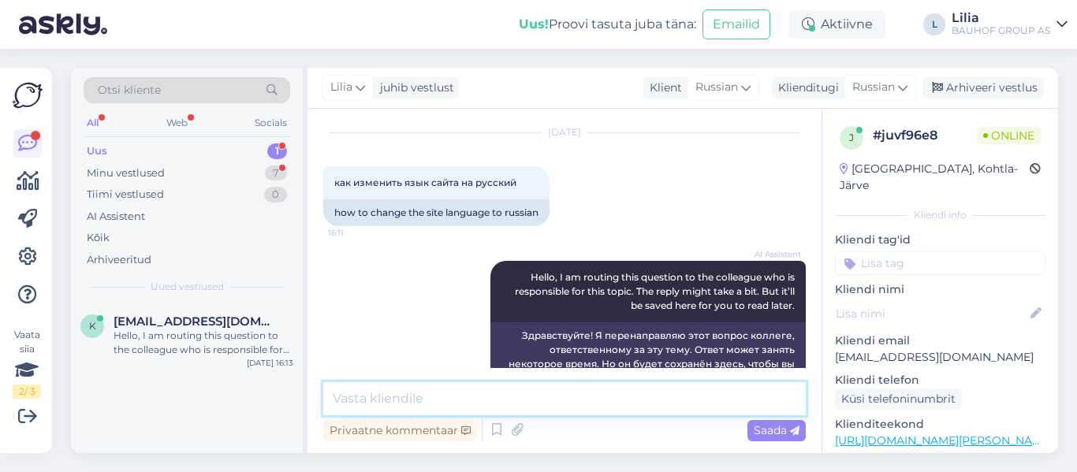
scroll to position [0, 0]
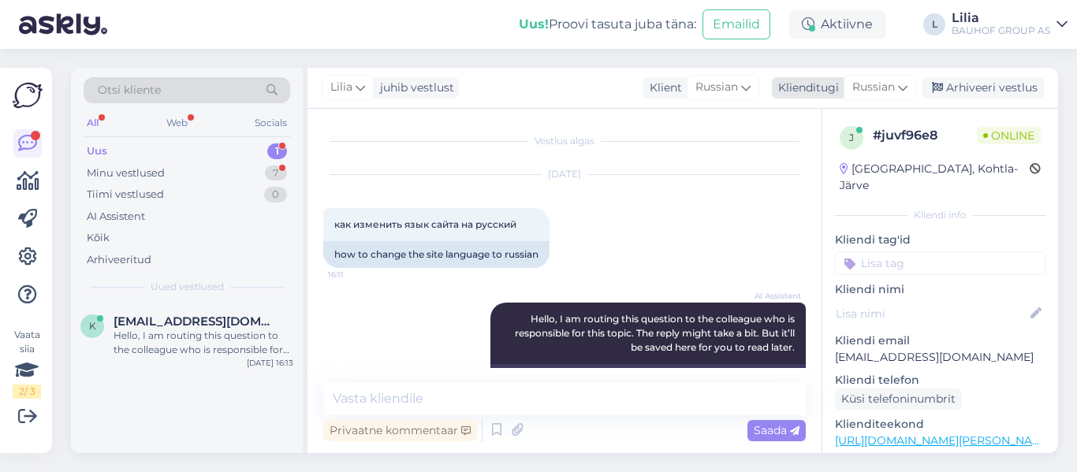
click at [877, 83] on span "Russian" at bounding box center [873, 87] width 43 height 17
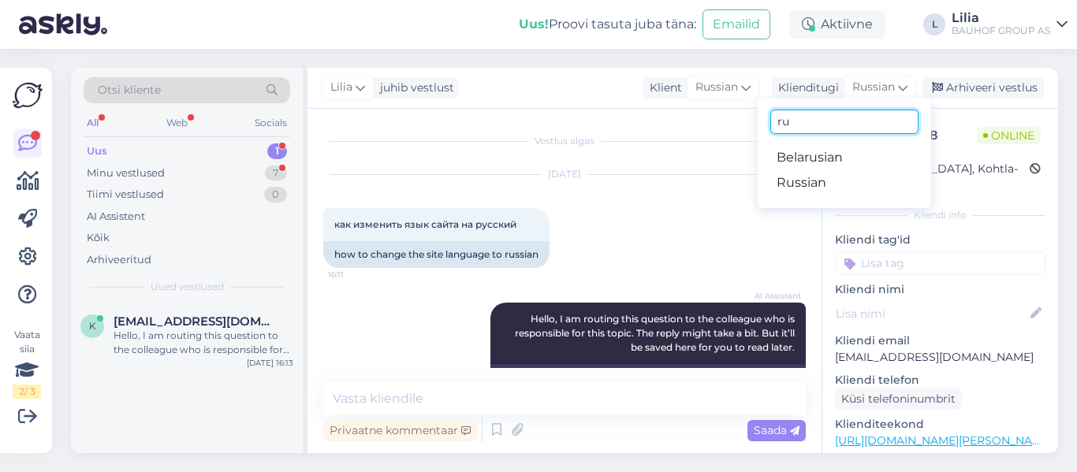
drag, startPoint x: 825, startPoint y: 127, endPoint x: 631, endPoint y: 138, distance: 194.2
click at [672, 132] on div "Lilia juhib vestlust Klient Russian Klienditugi Russian ru Belarusian Russian A…" at bounding box center [682, 260] width 750 height 385
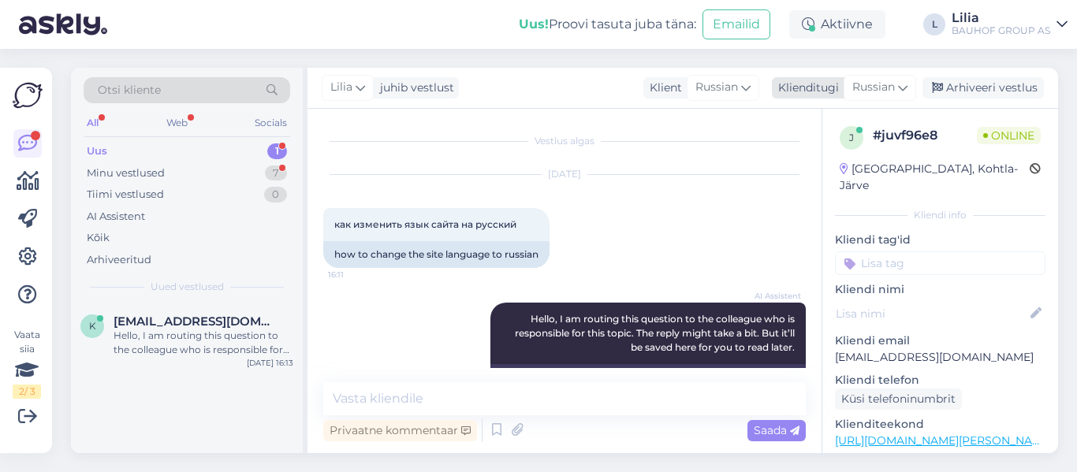
click at [874, 88] on span "Russian" at bounding box center [873, 87] width 43 height 17
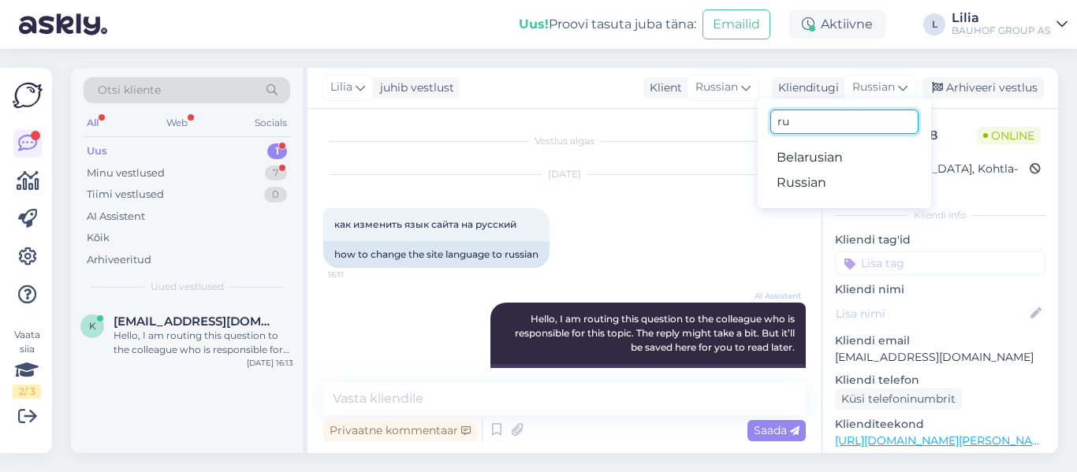
click at [813, 127] on input "ru" at bounding box center [844, 122] width 148 height 24
type input "r"
type input "est"
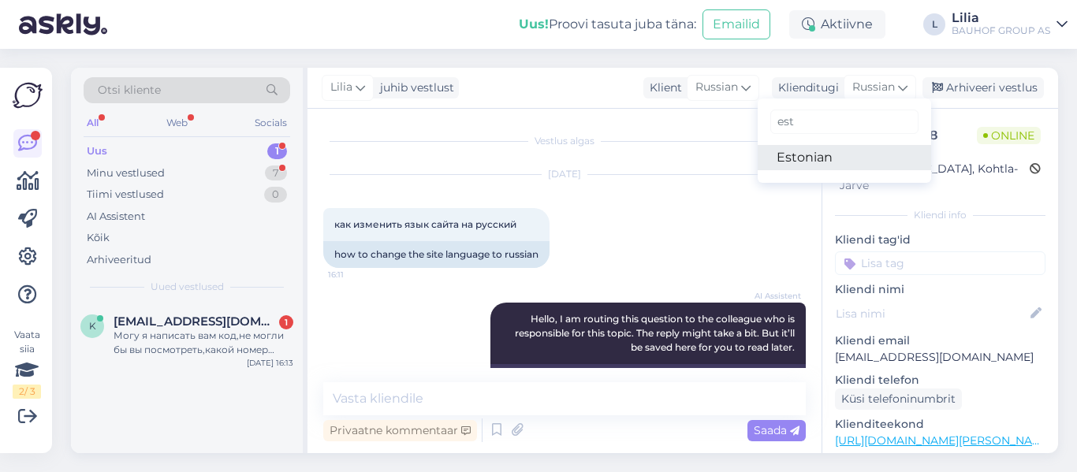
click at [822, 151] on link "Estonian" at bounding box center [844, 157] width 173 height 25
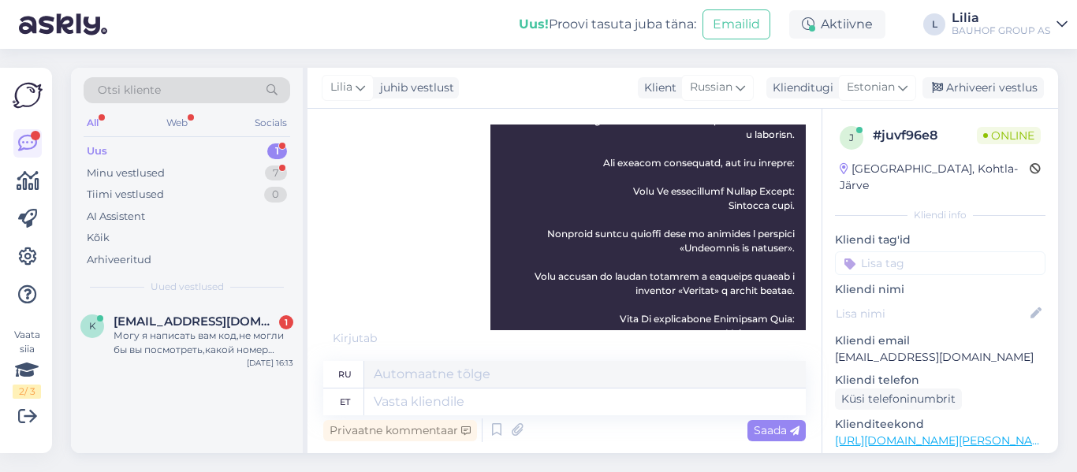
scroll to position [595, 0]
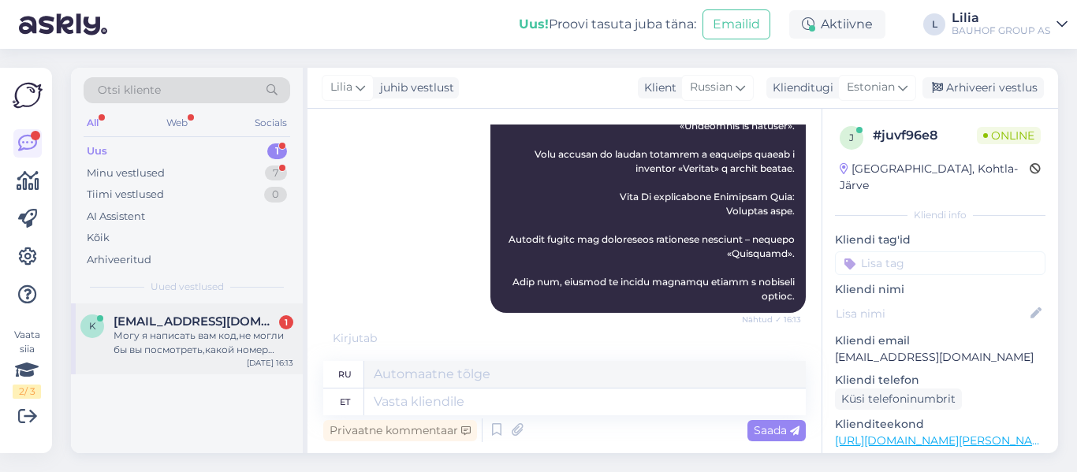
click at [165, 332] on div "Могу я написать вам код,не могли бы вы посмотреть,какой номер цвета идёт и есть…" at bounding box center [204, 343] width 180 height 28
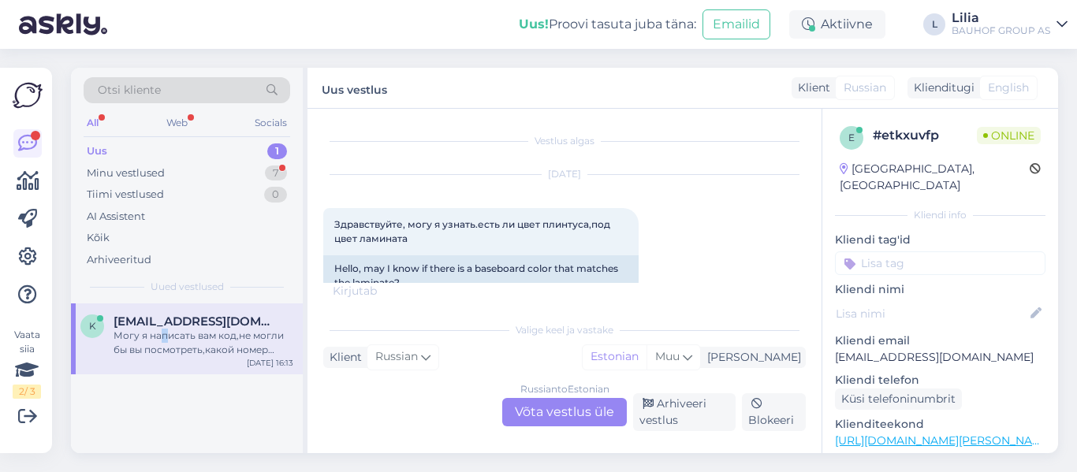
scroll to position [189, 0]
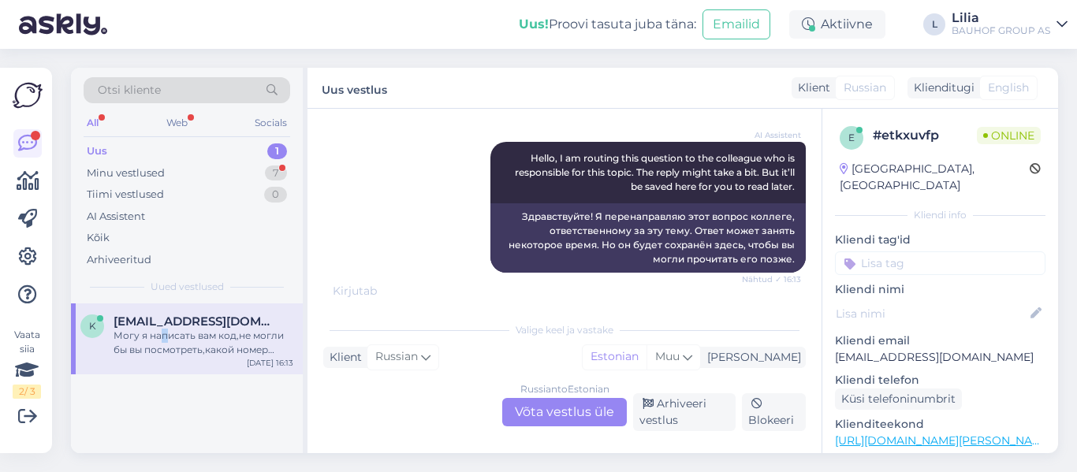
click at [149, 148] on div "Uus 1" at bounding box center [187, 151] width 207 height 22
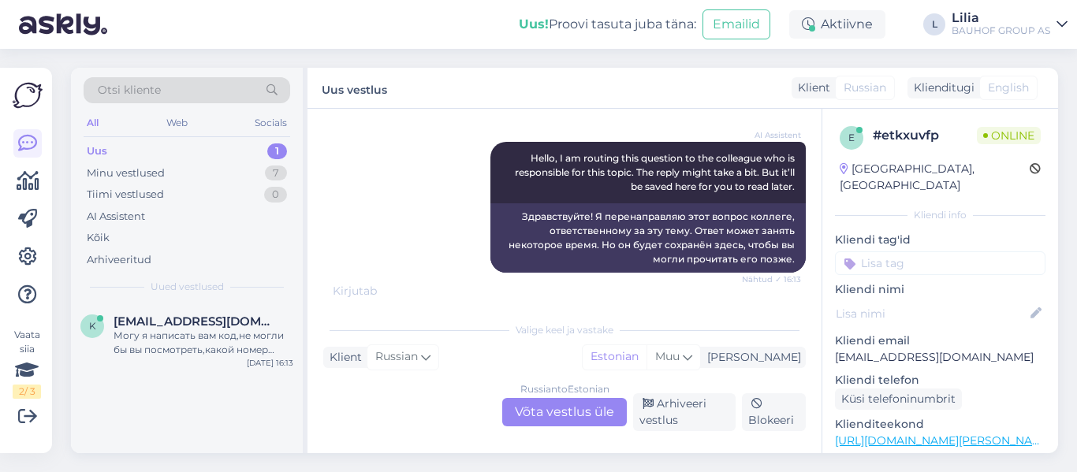
click at [554, 405] on div "Russian to Estonian Võta vestlus üle" at bounding box center [564, 412] width 125 height 28
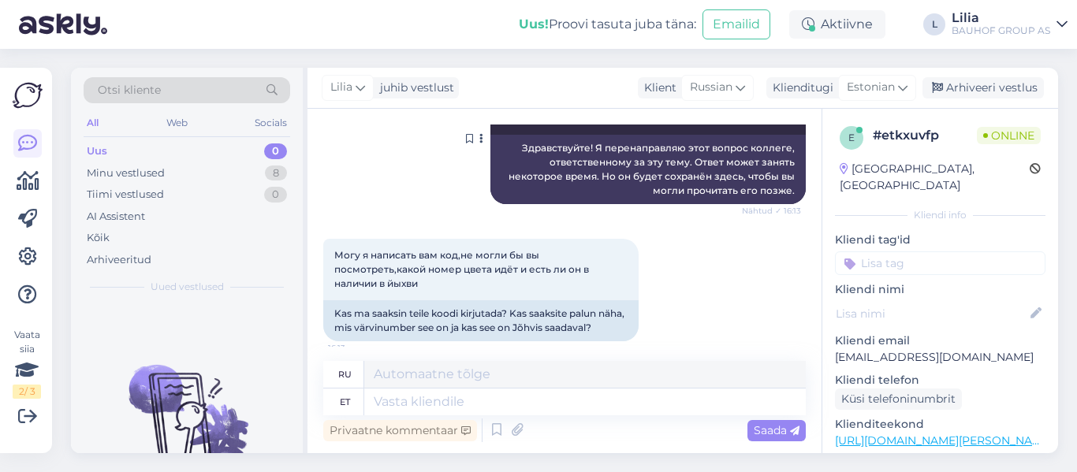
scroll to position [270, 0]
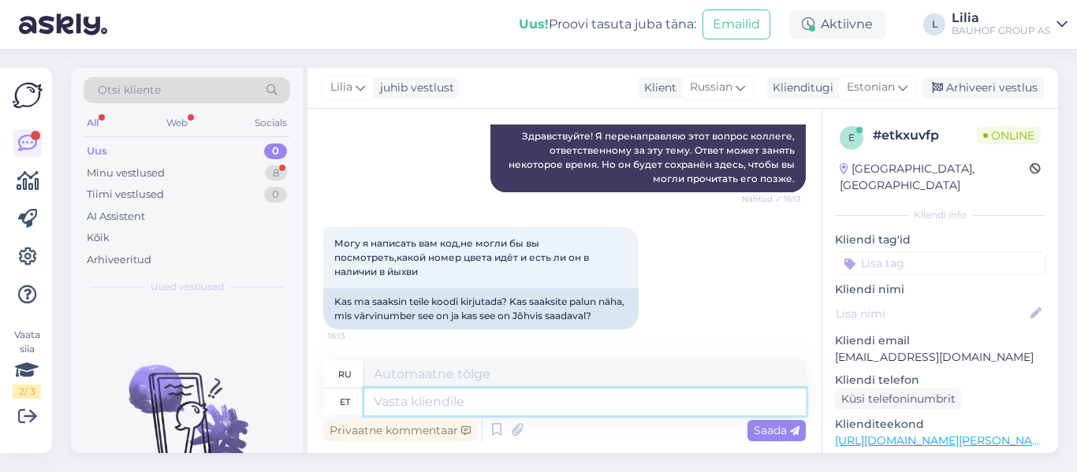
click at [555, 405] on textarea at bounding box center [584, 402] width 441 height 27
type textarea "Tere"
type textarea "Привет"
type textarea "Tere,"
type textarea "Привет,"
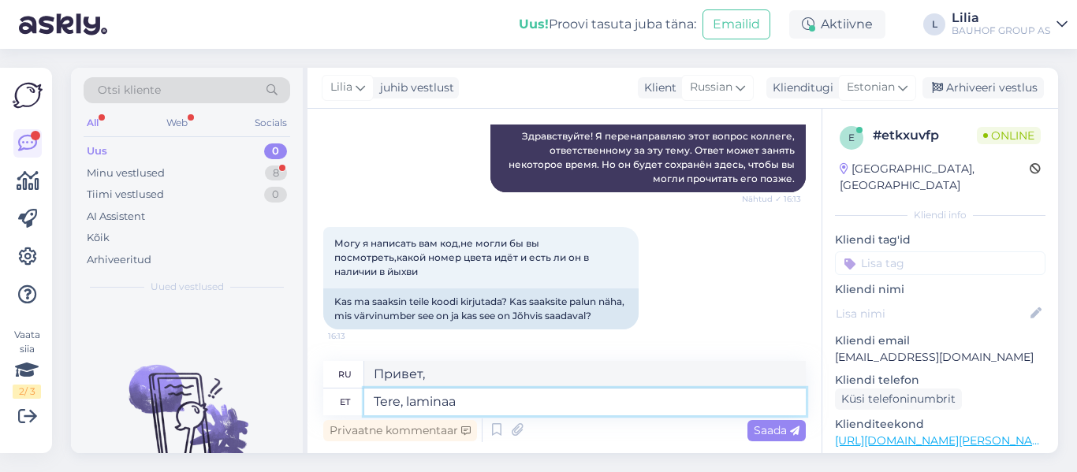
type textarea "Tere, laminaat"
type textarea "Привет, ламинат"
type textarea "Tere, laminaat ja"
type textarea "Привет, ламинат и"
type textarea "Tere, laminaat ja liistu"
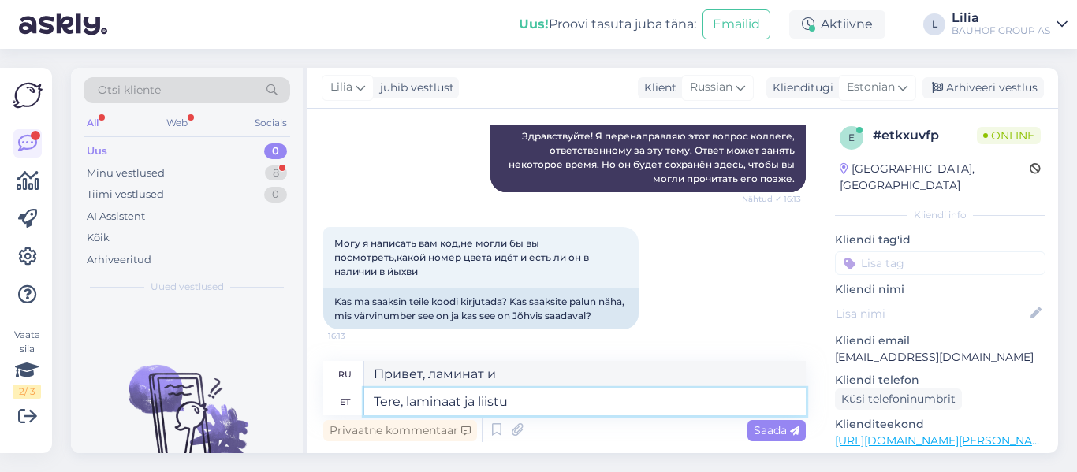
type textarea "Привет, ламинат и плинтусы."
type textarea "Tere, laminaat ja liistud"
type textarea "Привет, ламинат и молдинги"
type textarea "Tere, laminaat ja liistud ei"
type textarea "Здравствуйте, ламинат и молдинги не"
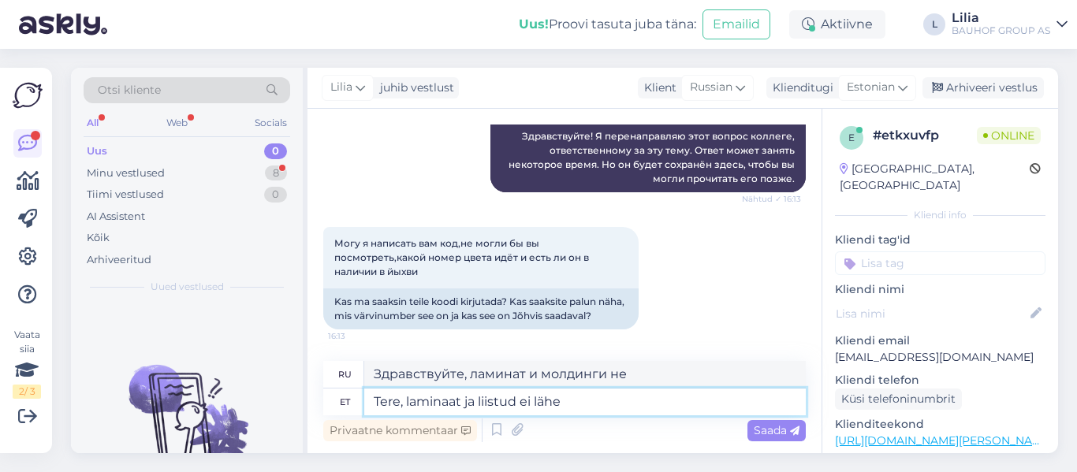
type textarea "Tere, laminaat ja liistud ei lähe"
type textarea "Здравствуйте, ламинат и молдинги не подходят."
type textarea "Tere, laminaat ja liistud ei lähe täpselt"
type textarea "Здравствуйте, ламинат и молдинги не совсем сочетаются."
type textarea "Tere, laminaat ja liistud ei lähe täpselt kokku"
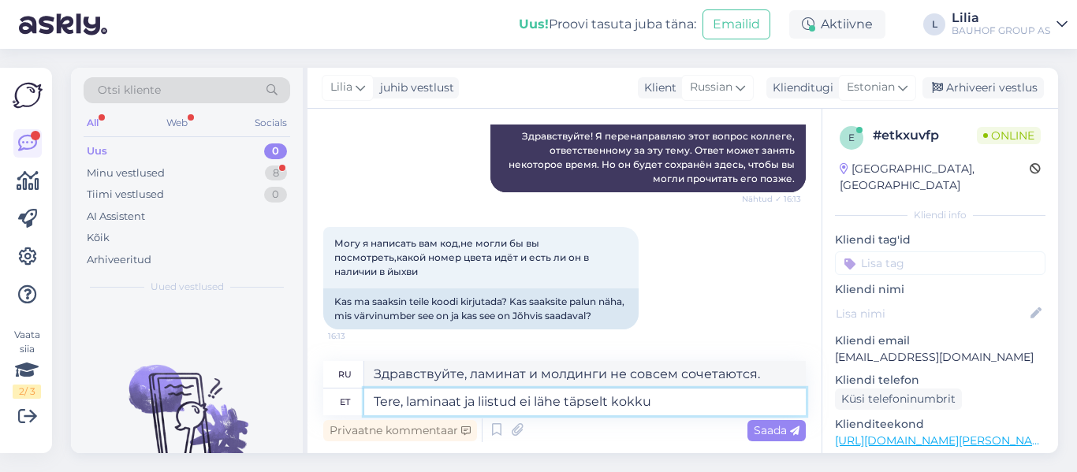
type textarea "Здравствуйте, ламинат и молдинги не совсем совпадают."
type textarea "Tere, laminaat ja liistud ei lähe täpselt kokku."
type textarea "Здравствуйте, ламинат и молдинги не совсем сочетаются."
type textarea "Tere, laminaat ja liistud ei lähe täpselt kokku. tuleb"
type textarea "Здравствуйте, ламинат и молдинги не совсем совпадают."
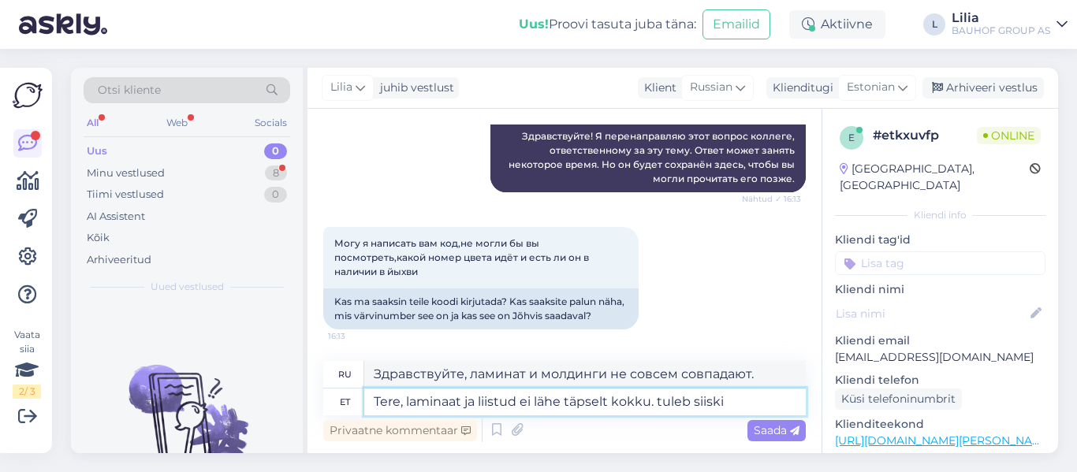
type textarea "Tere, laminaat ja liistud ei lähe täpselt kokku. tuleb siiski"
type textarea "Здравствуйте, ламинат и молдинги не совсем совпадают. Они всё равно должны подо…"
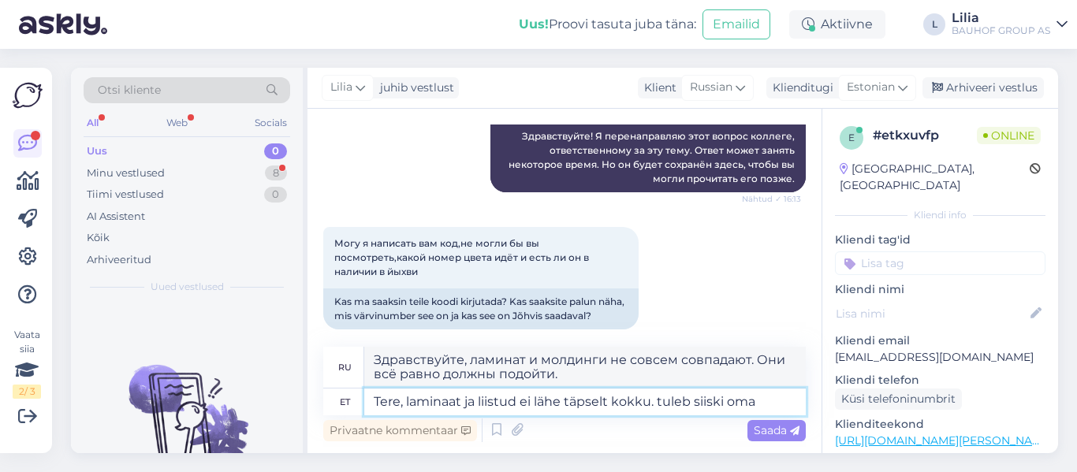
type textarea "Tere, laminaat ja liistud ei lähe täpselt kokku. tuleb siiski oma s"
type textarea "Здравствуйте, ламинат и молдинги не совсем совпадают. Вам всё равно придётся де…"
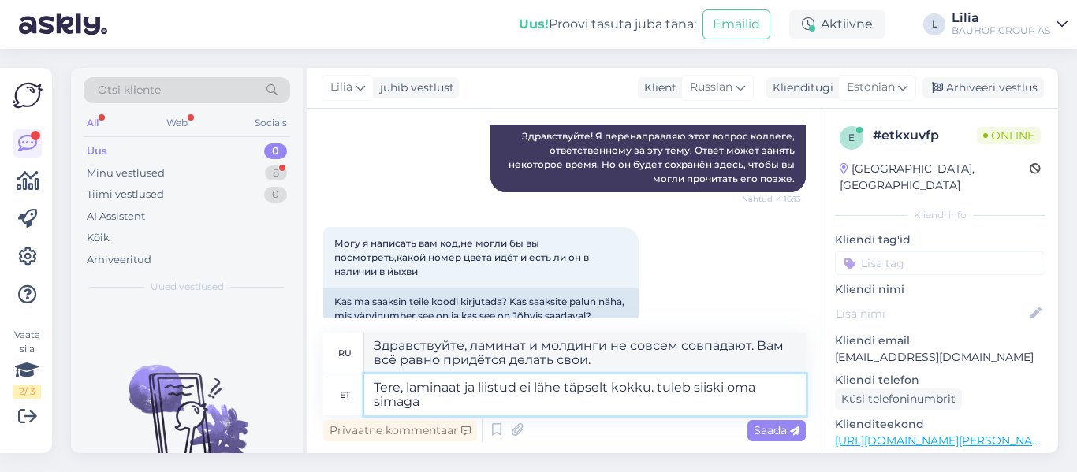
type textarea "Tere, laminaat ja liistud ei lähe täpselt kokku. tuleb siiski oma simaga"
type textarea "Здравствуйте, ламинат и молдинги не совсем совпадают. Вам всё равно нужен собст…"
type textarea "Tere, laminaat ja liistud ei lähe täpselt kokku. tuleb siiski oma simaga vali"
type textarea "Здравствуйте, ламинат и молдинги не совсем совпадают. В комплекте идёт собствен…"
type textarea "Tere, laminaat ja liistud ei lähe täpselt kokku. tuleb siiski oma simaga valida"
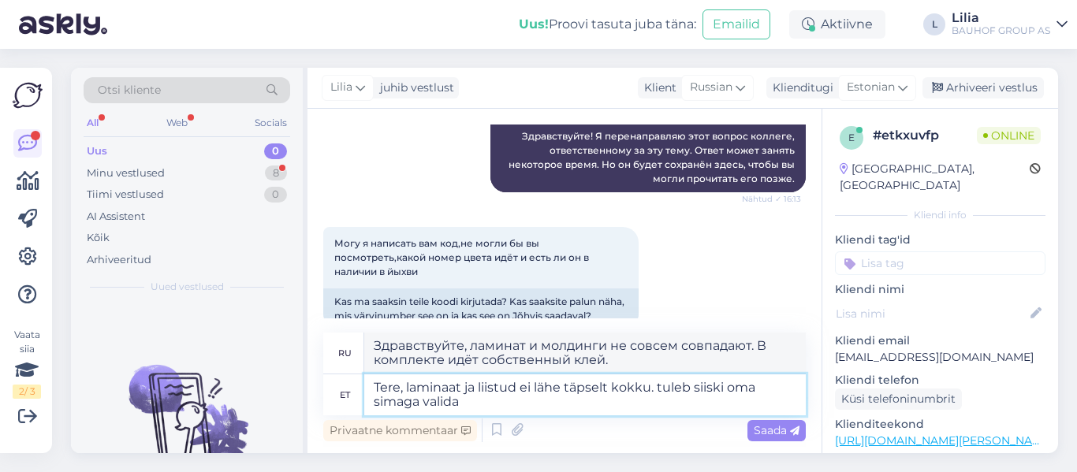
type textarea "Привет, ламинат и молдинги не совсем подходят друг другу. Вам всё равно придётс…"
click at [567, 389] on textarea "Tere, laminaat ja liistud ei lähe täpselt kokku. tuleb siiski oma simaga valida" at bounding box center [584, 394] width 441 height 41
type textarea "Tere, laminaat ja liistud ei lähe nii täpselt kokku. tuleb siiski oma simaga va…"
type textarea "Привет, ламинат и молдинги — вещи несовместимые. Всё равно придётся выбирать св…"
drag, startPoint x: 625, startPoint y: 390, endPoint x: 587, endPoint y: 387, distance: 38.0
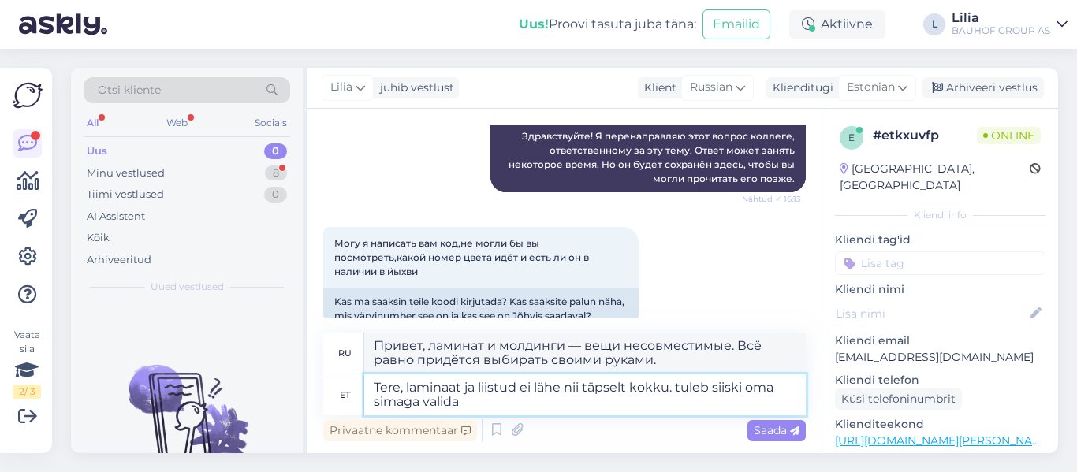
click at [587, 387] on textarea "Tere, laminaat ja liistud ei lähe nii täpselt kokku. tuleb siiski oma simaga va…" at bounding box center [584, 394] width 441 height 41
type textarea "Tere, laminaat ja liistud ei lähe nii ühtit kokku. tuleb siiski oma simaga vali…"
type textarea "Здравствуйте, ламинат и молдинги — не очень-то совместимые вещи. Вам всё равно …"
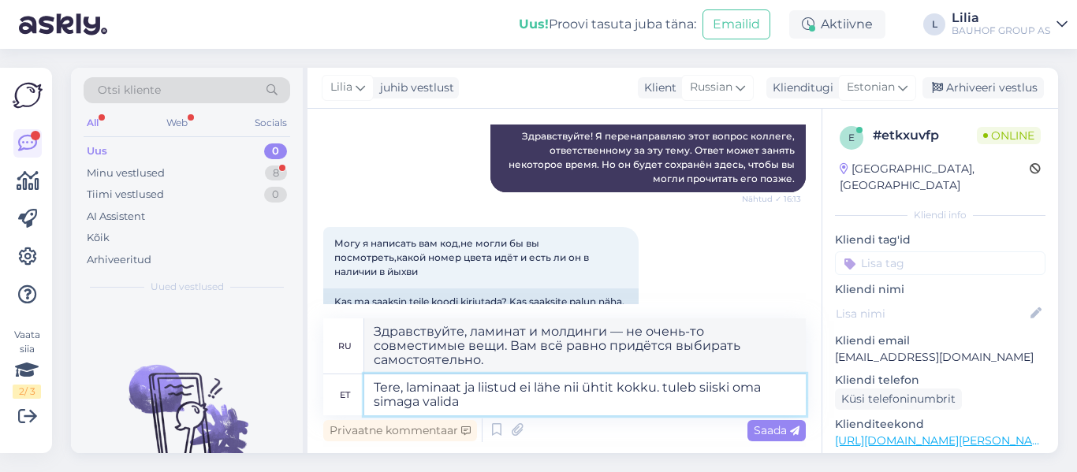
type textarea "Tere, laminaat ja liistud ei lähe nii ühti kokku. tuleb siiski oma simaga valida"
type textarea "Здравствуйте, ламинат и молдинги — не очень-то совместимые вещи. Вам всё равно …"
drag, startPoint x: 481, startPoint y: 404, endPoint x: 342, endPoint y: 388, distance: 139.6
click at [342, 388] on div "et Tere, laminaat ja liistud ei lähe nii ühti kokku. tuleb siiski oma simaga va…" at bounding box center [564, 394] width 482 height 41
type textarea "Tere, laminaat ja liistud ei lähe nii ühti kokku. tuleb siiski oma simaga valida"
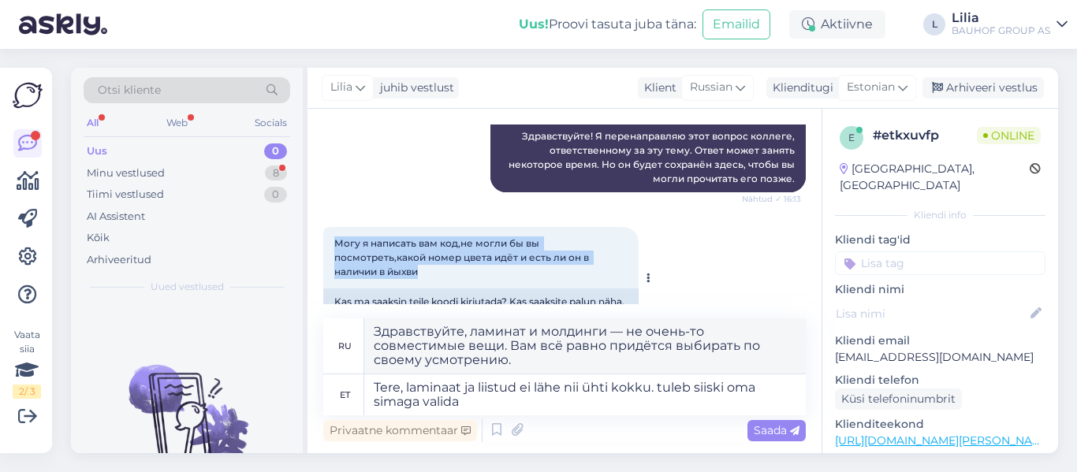
drag, startPoint x: 380, startPoint y: 259, endPoint x: 331, endPoint y: 244, distance: 51.1
click at [331, 244] on div "Могу я написать вам код,не могли бы вы посмотреть,какой номер цвета идёт и есть…" at bounding box center [480, 257] width 315 height 61
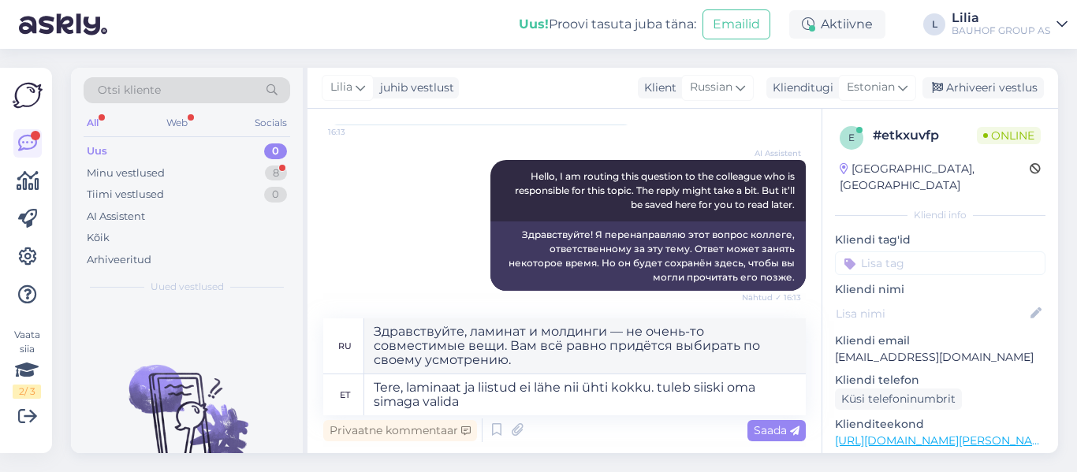
scroll to position [0, 0]
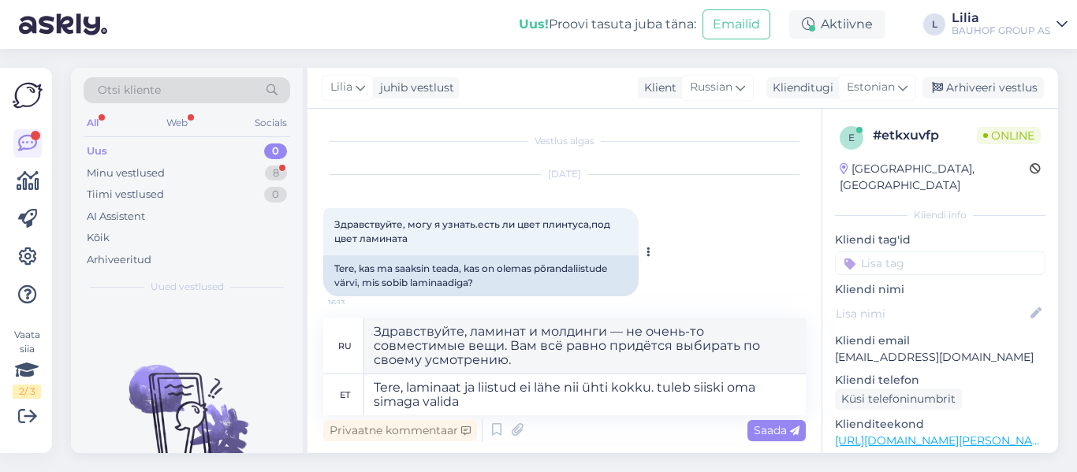
drag, startPoint x: 420, startPoint y: 240, endPoint x: 413, endPoint y: 228, distance: 13.8
click at [413, 228] on div "Здравствуйте, могу я узнать.есть ли цвет плинтуса,под цвет ламината 16:13" at bounding box center [480, 231] width 315 height 47
copy span "могу я узнать.есть ли цвет плинтуса,под цвет ламината"
click at [888, 88] on span "Estonian" at bounding box center [871, 87] width 48 height 17
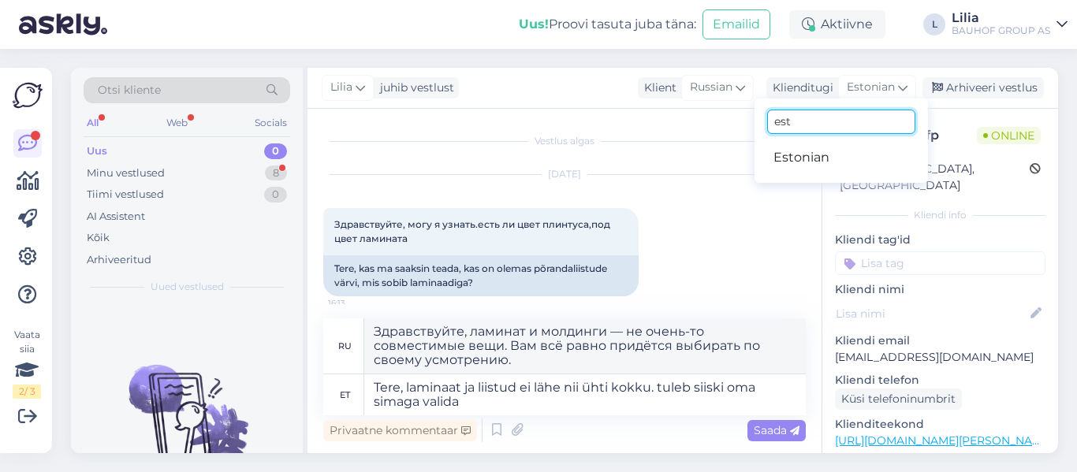
drag, startPoint x: 810, startPoint y: 124, endPoint x: 600, endPoint y: 121, distance: 210.5
click at [609, 121] on div "Lilia juhib vestlust Klient [DEMOGRAPHIC_DATA] Klienditugi Estonian est Estonia…" at bounding box center [682, 260] width 750 height 385
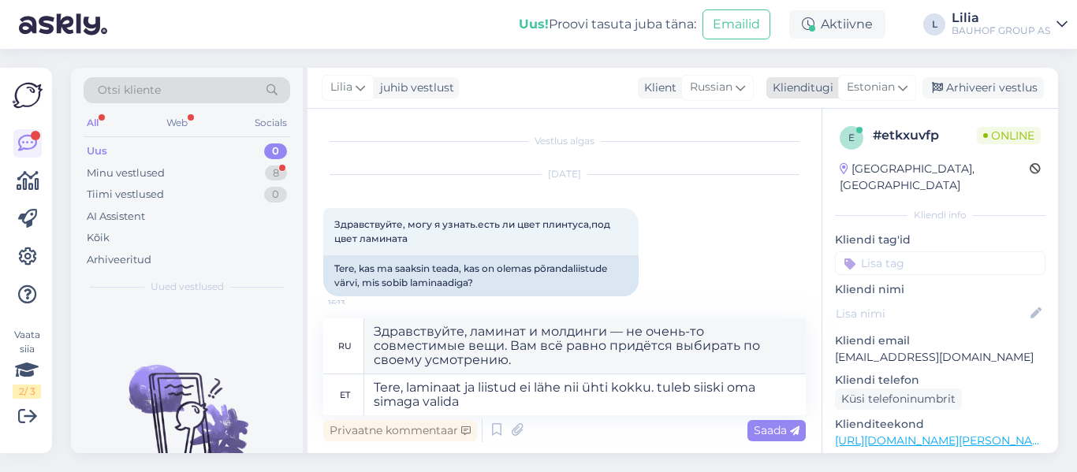
click at [877, 82] on span "Estonian" at bounding box center [871, 87] width 48 height 17
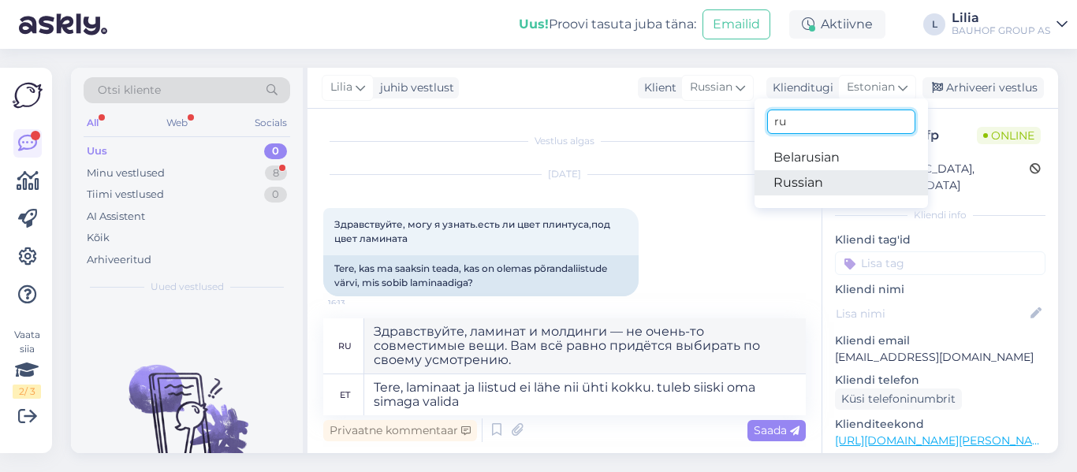
type input "ru"
click at [822, 189] on link "Russian" at bounding box center [840, 182] width 173 height 25
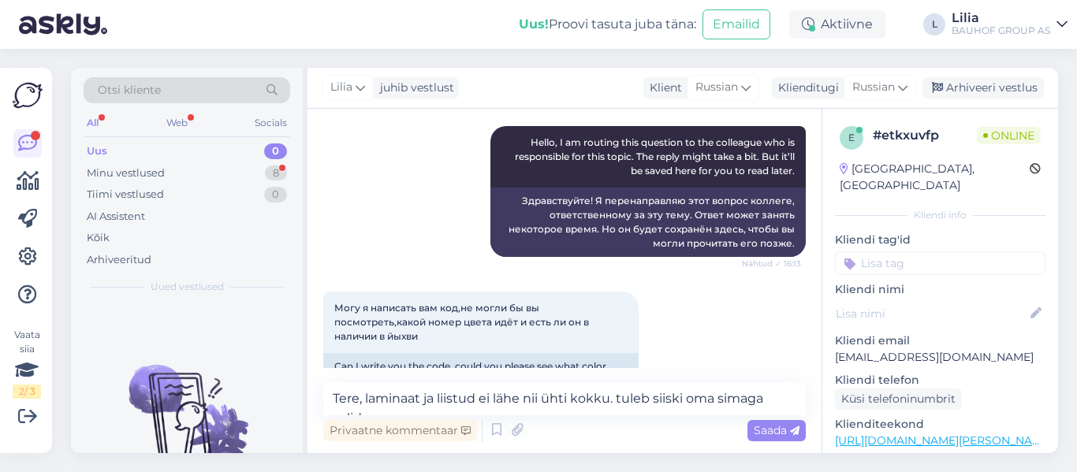
scroll to position [237, 0]
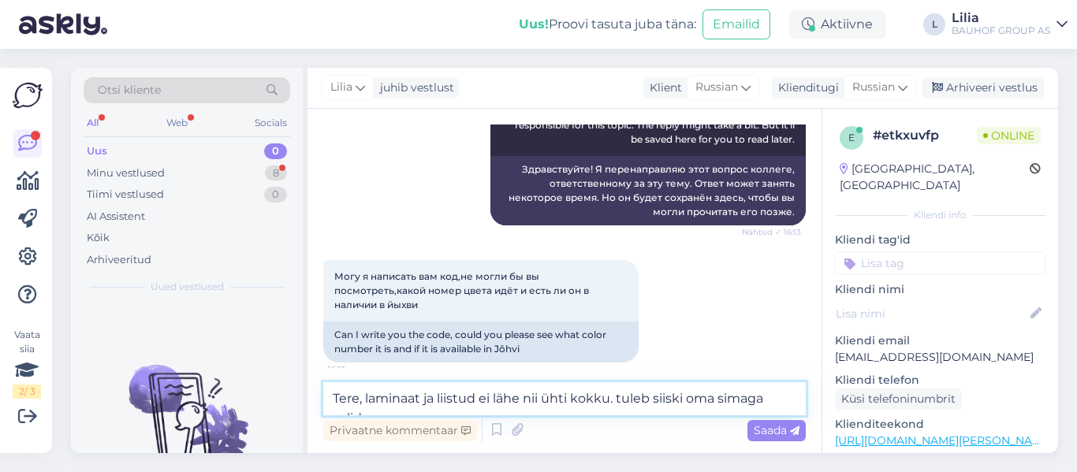
drag, startPoint x: 775, startPoint y: 400, endPoint x: 346, endPoint y: 379, distance: 429.3
click at [355, 379] on div "Vestlus algas [DATE] Здравствуйте, могу я узнать.есть ли цвет плинтуса,под цвет…" at bounding box center [564, 281] width 514 height 345
drag, startPoint x: 439, startPoint y: 410, endPoint x: 173, endPoint y: 368, distance: 268.9
click at [173, 368] on div "Otsi kliente All Web Socials Uus 0 Minu vestlused 8 Tiimi vestlused 0 AI Assist…" at bounding box center [564, 260] width 987 height 385
paste textarea "Рекомендуем подобрать наиболее подходящий вариант на месте — лучше всего выбира…"
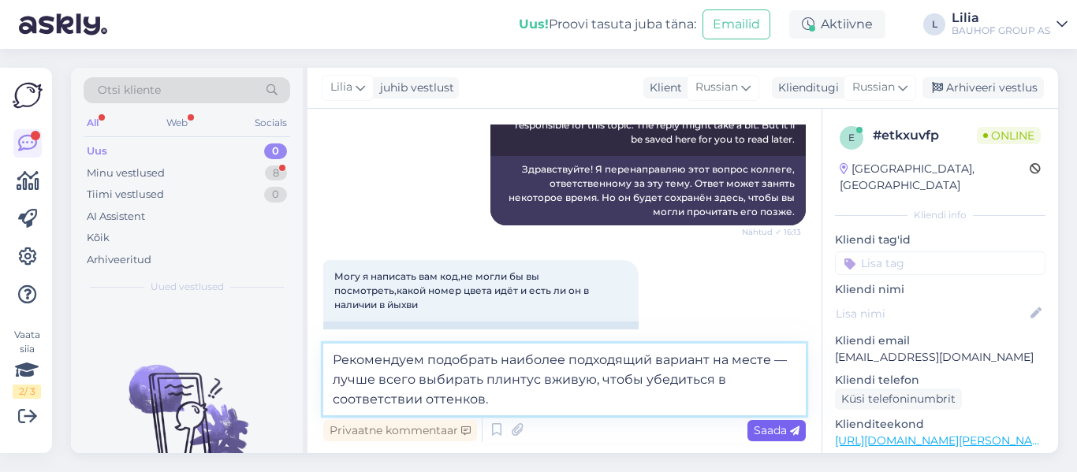
type textarea "Рекомендуем подобрать наиболее подходящий вариант на месте — лучше всего выбира…"
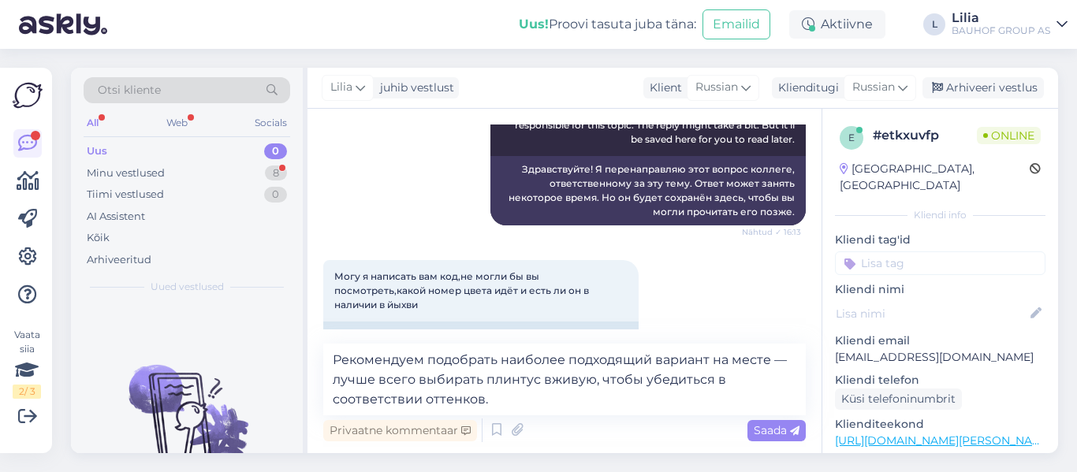
drag, startPoint x: 783, startPoint y: 429, endPoint x: 786, endPoint y: 419, distance: 10.7
click at [785, 426] on span "Saada" at bounding box center [777, 430] width 46 height 14
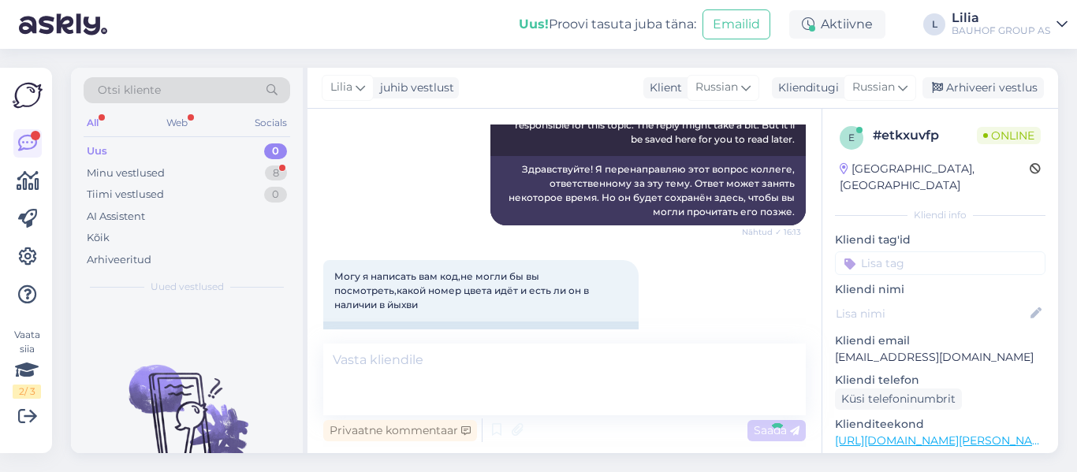
scroll to position [345, 0]
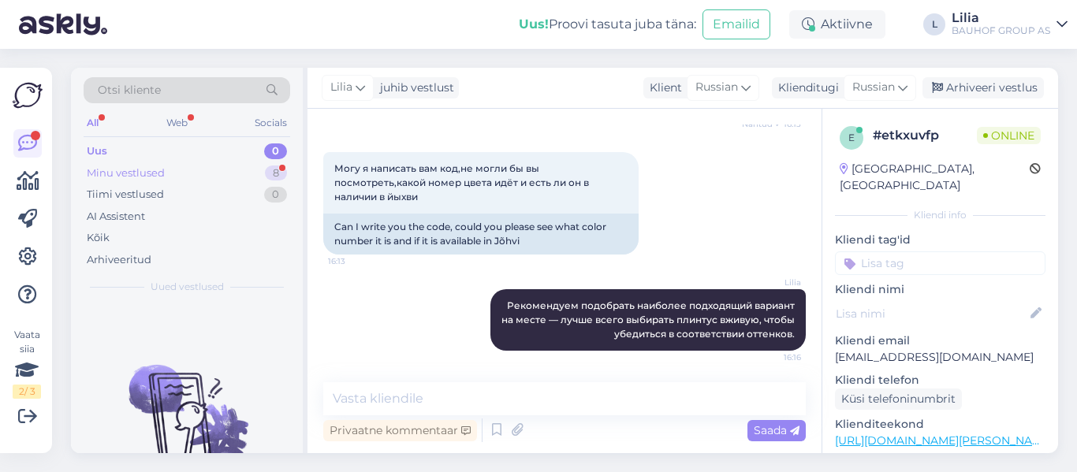
click at [136, 170] on div "Minu vestlused" at bounding box center [126, 174] width 78 height 16
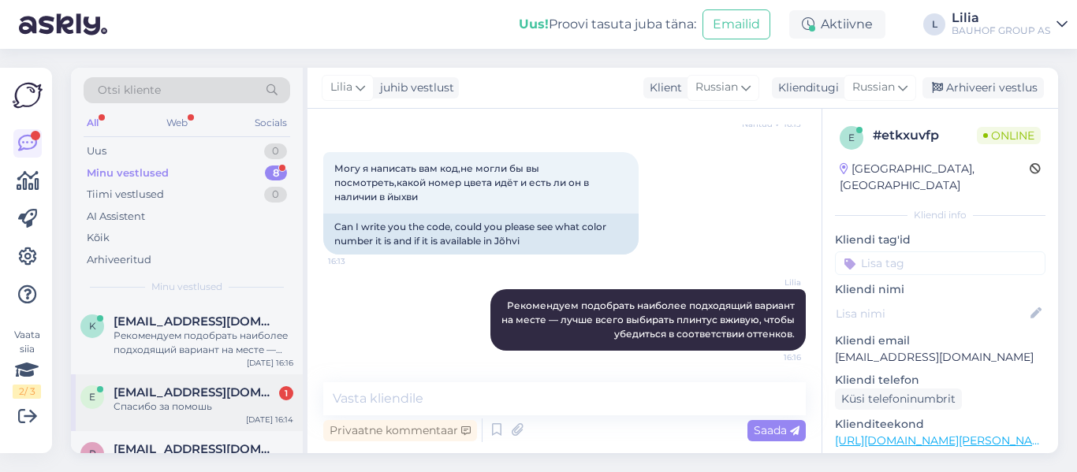
click at [184, 393] on span "[EMAIL_ADDRESS][DOMAIN_NAME]" at bounding box center [196, 392] width 164 height 14
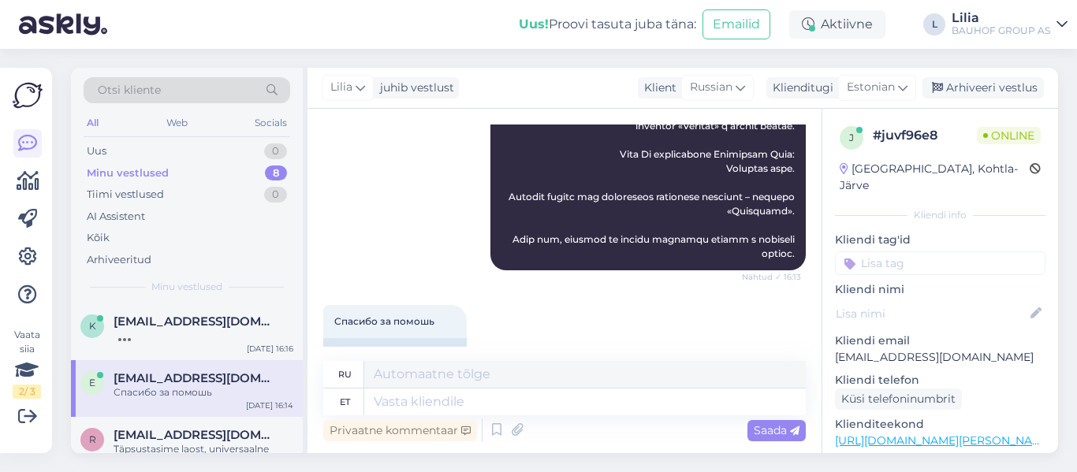
scroll to position [673, 0]
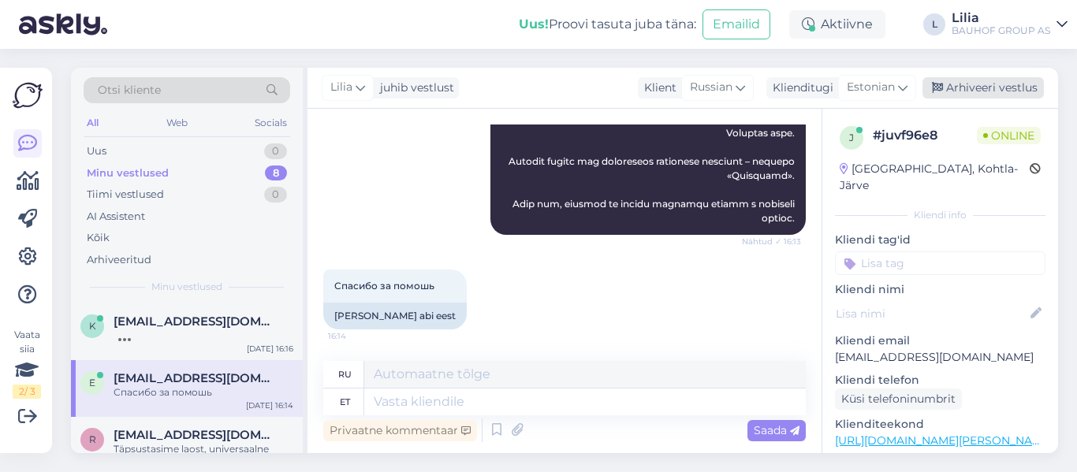
click at [1006, 86] on div "Arhiveeri vestlus" at bounding box center [982, 87] width 121 height 21
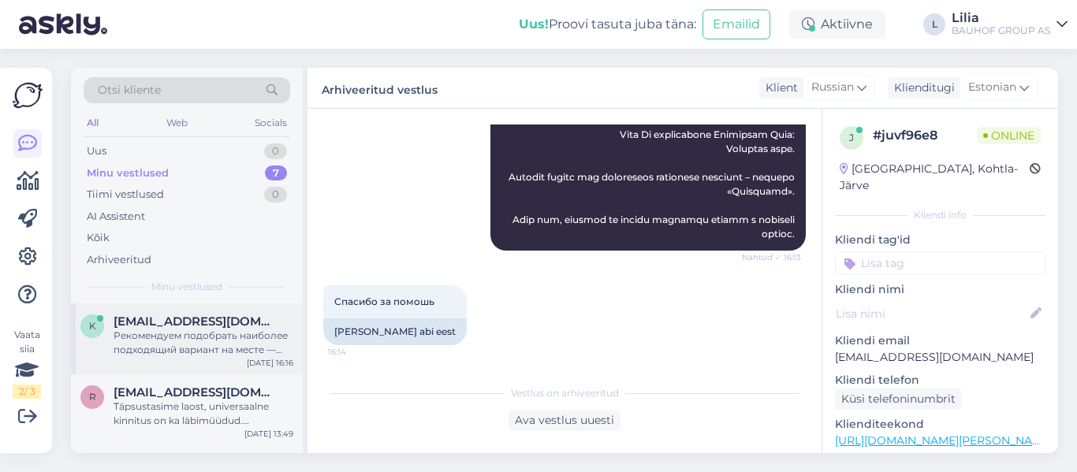
click at [222, 320] on div "[EMAIL_ADDRESS][DOMAIN_NAME]" at bounding box center [204, 322] width 180 height 14
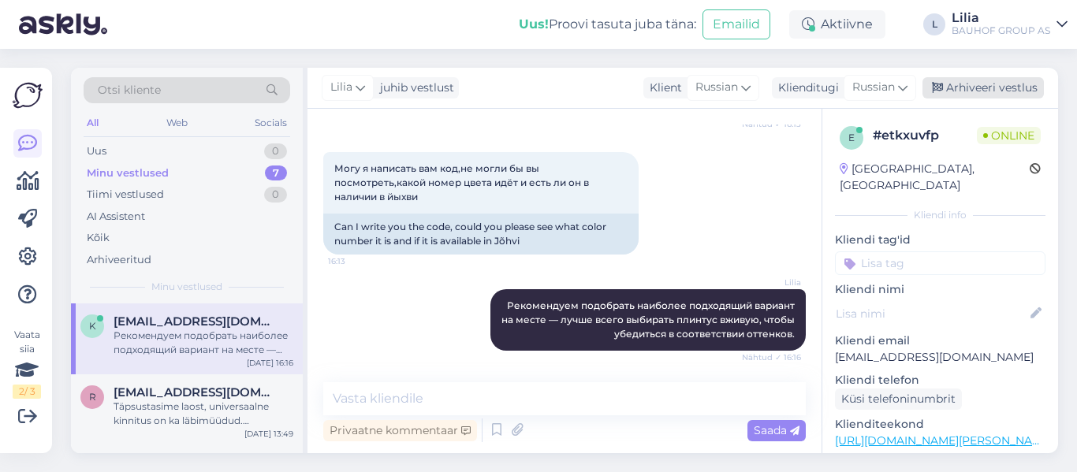
click at [982, 93] on div "Arhiveeri vestlus" at bounding box center [982, 87] width 121 height 21
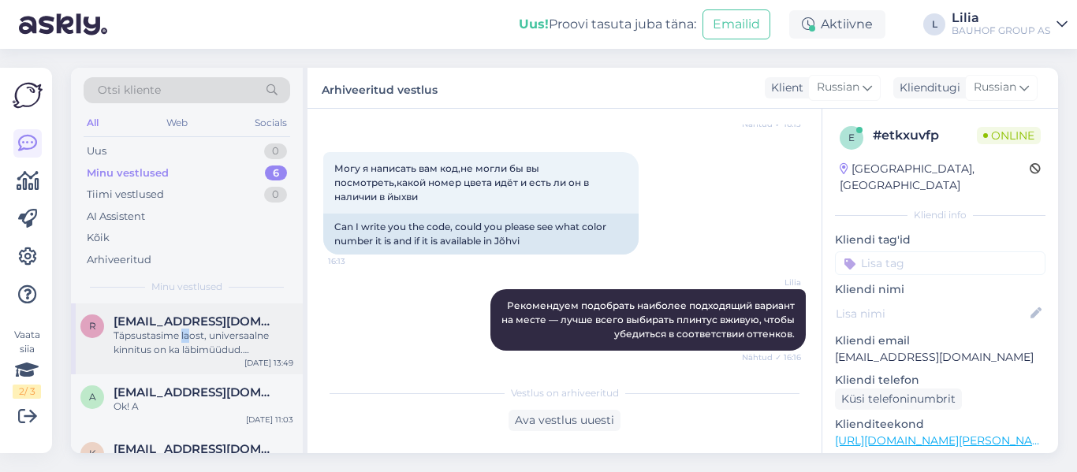
drag, startPoint x: 182, startPoint y: 329, endPoint x: 198, endPoint y: 323, distance: 16.7
click at [194, 326] on div "[EMAIL_ADDRESS][DOMAIN_NAME] Täpsustasime laost, universaalne kinnitus on ka lä…" at bounding box center [204, 336] width 180 height 43
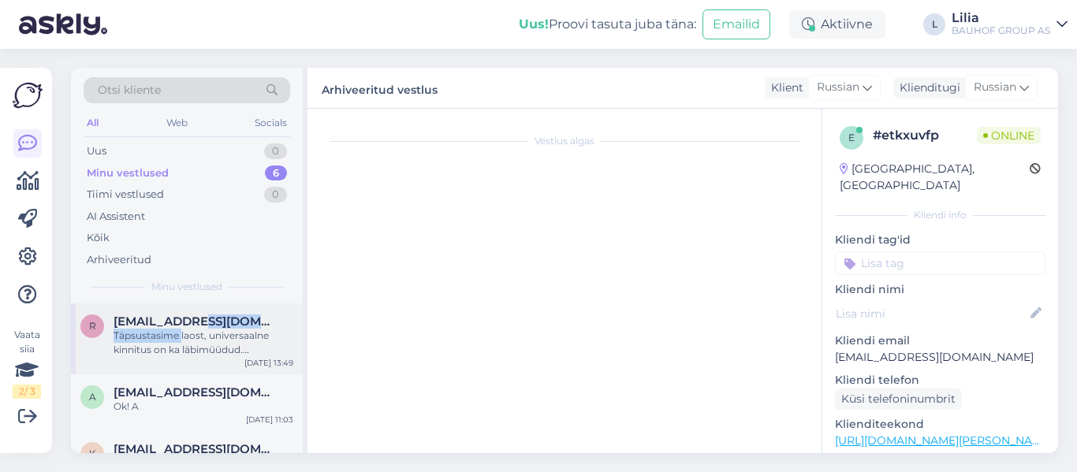
scroll to position [1592, 0]
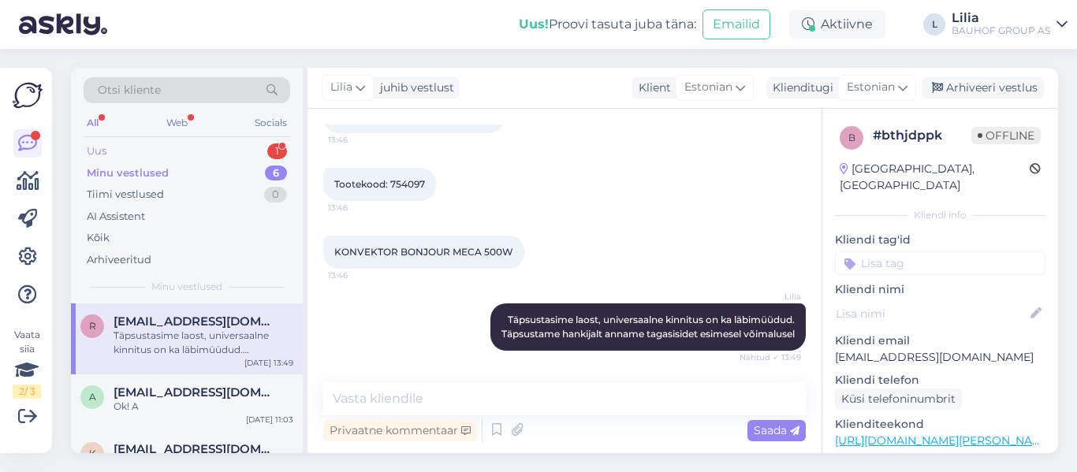
click at [145, 143] on div "Uus 1" at bounding box center [187, 151] width 207 height 22
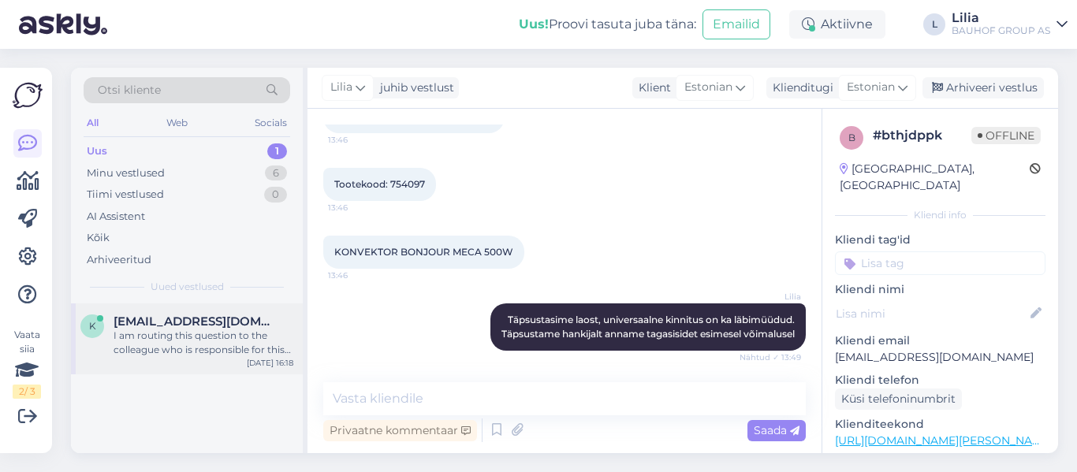
click at [163, 329] on div "I am routing this question to the colleague who is responsible for this topic. …" at bounding box center [204, 343] width 180 height 28
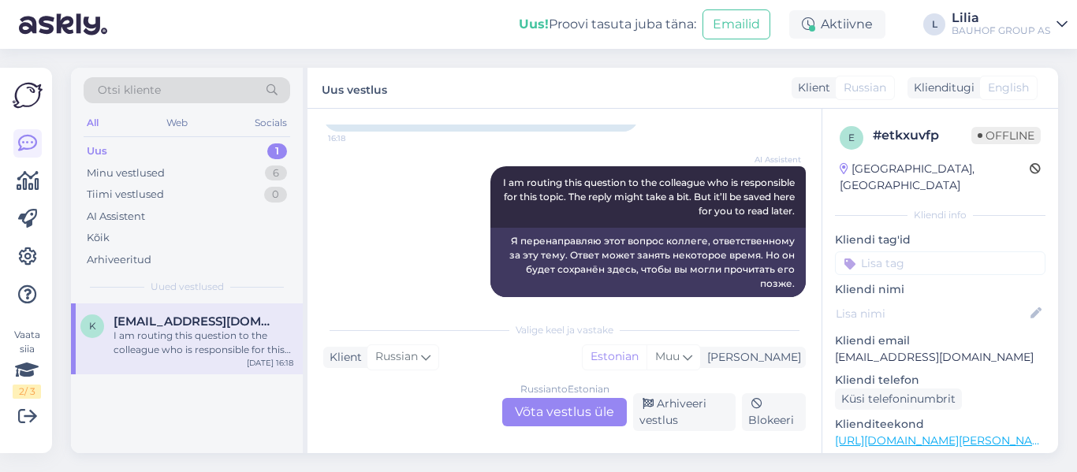
scroll to position [702, 0]
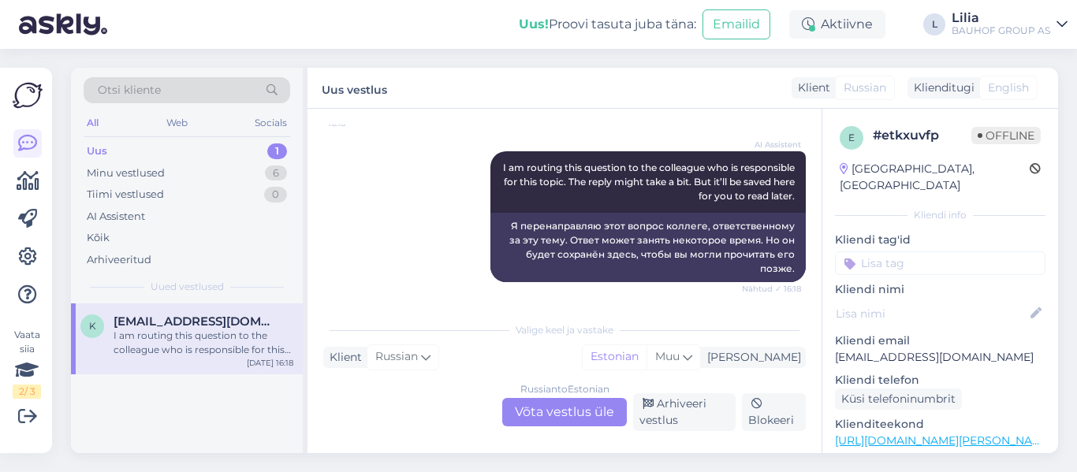
click at [583, 416] on div "Russian to Estonian Võta vestlus üle" at bounding box center [564, 412] width 125 height 28
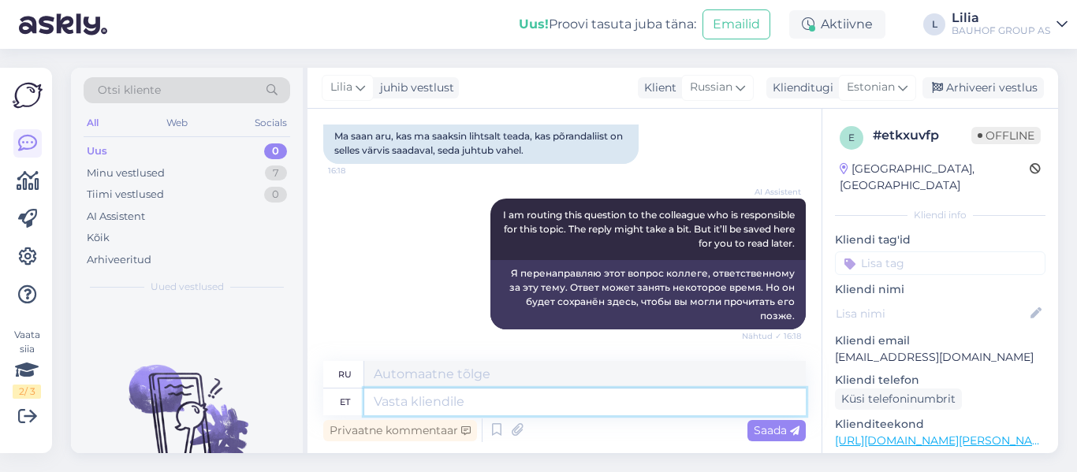
click at [538, 403] on textarea at bounding box center [584, 402] width 441 height 27
type textarea "Võtke"
type textarea "Брать"
type textarea "Võtke palun"
type textarea "Пожалуйста, возьмите его."
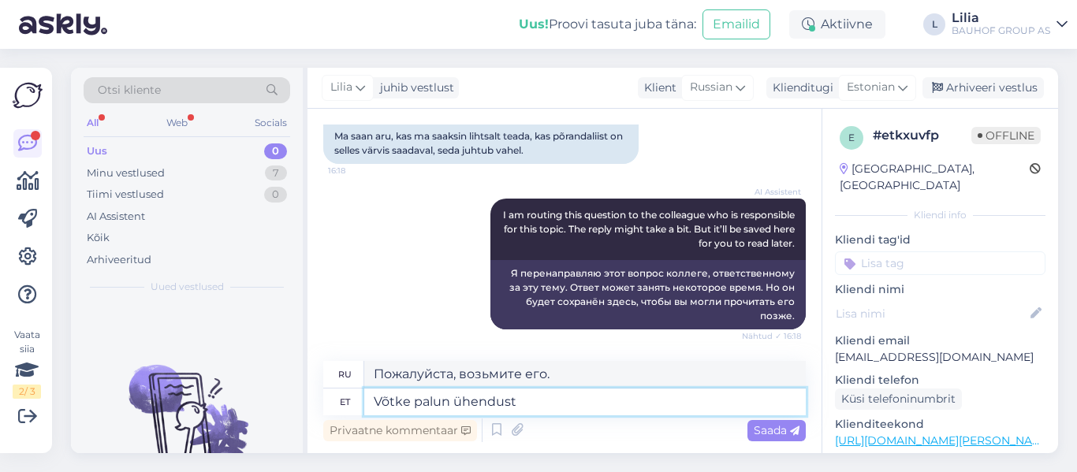
type textarea "Võtke palun ühendust"
type textarea "Пожалуйста, свяжитесь с нами."
type textarea "Võtke palun ühendust Jõhvi"
type textarea "Пожалуйста, свяжитесь с [PERSON_NAME]"
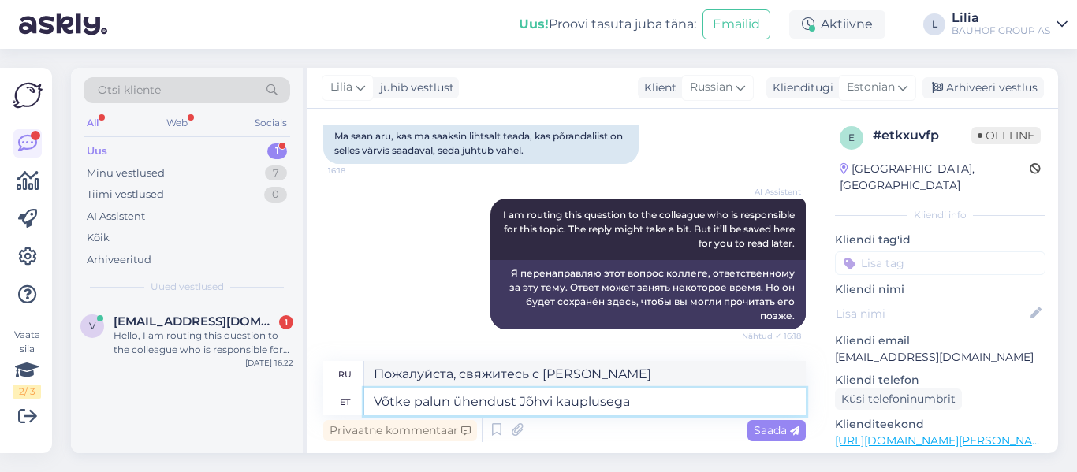
type textarea "Võtke palun ühendust Jõhvi kauplusega t"
type textarea "Пожалуйста, свяжитесь с магазином в Йыхви."
type textarea "Võtke palun ühendust Jõhvi kauplusega tel"
paste textarea "58669924"
type textarea "Пожалуйста, свяжитесь с магазином в Йыхви по тел."
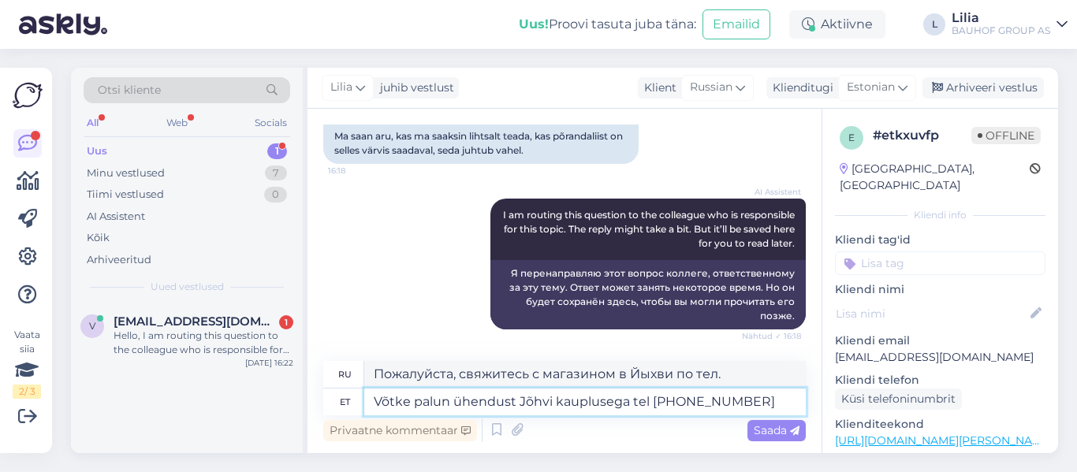
type textarea "Võtke palun ühendust Jõhvi kauplusega tel [PHONE_NUMBER],"
type textarea "Пожалуйста, свяжитесь с магазином в Йыхви по телефону 58669924."
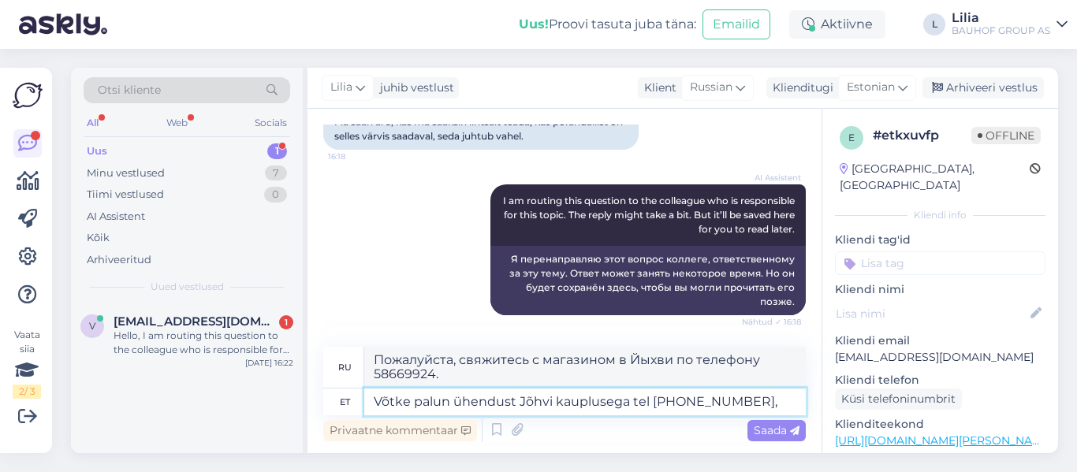
type textarea "Võtke palun ühendust Jõhvi kauplusega tel [PHONE_NUMBER], e"
type textarea "Пожалуйста, свяжитесь с магазином в Йыхви по телефону 58669924,"
type textarea "Võtke palun ühendust Jõhvi kauplusega tel [PHONE_NUMBER], et"
type textarea "Пожалуйста, свяжитесь с магазином [PERSON_NAME] по телефону 58669924, чтобы"
type textarea "Võtke palun ühendust Jõhvi kauplusega tel [PHONE_NUMBER], et nad s"
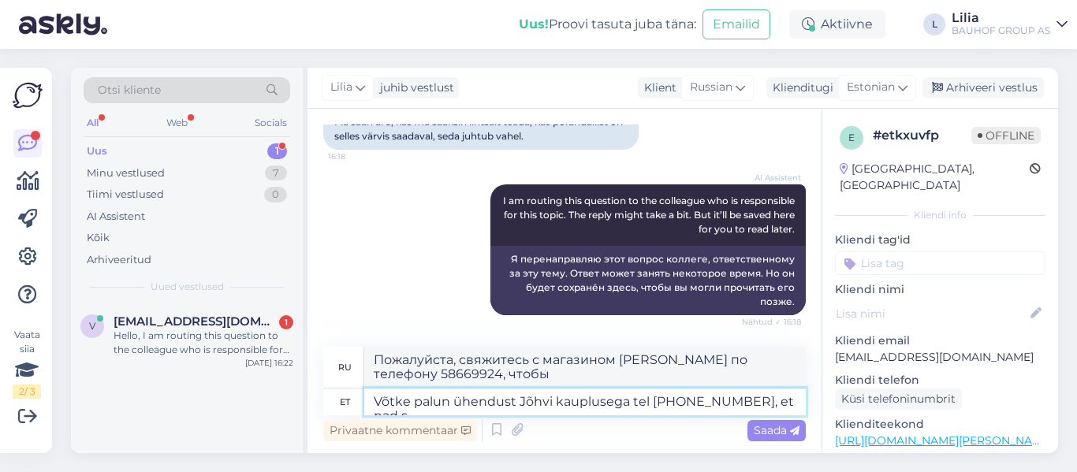
type textarea "Пожалуйста, свяжитесь с магазином в Йыхви по телефону 58669924, чтобы они могли"
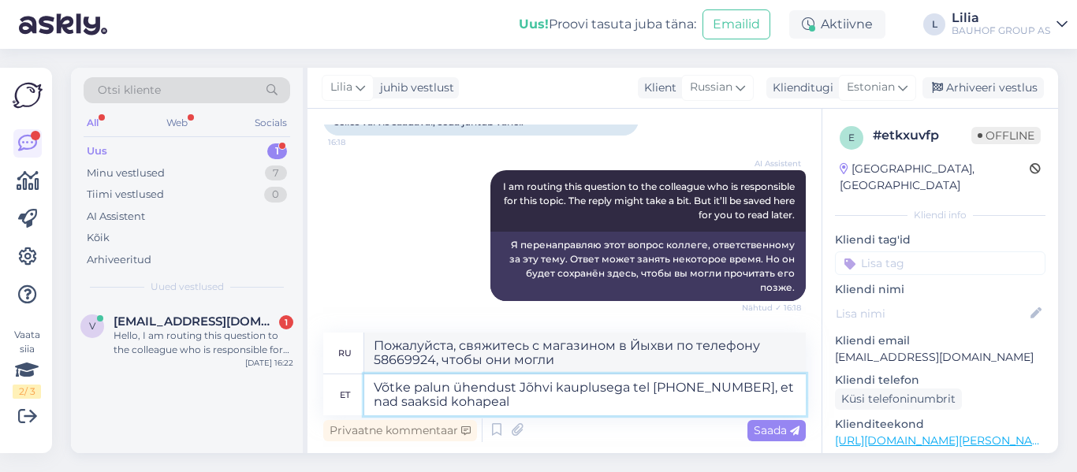
type textarea "Võtke palun ühendust Jõhvi kauplusega tel [PHONE_NUMBER], et nad saaksid kohape…"
type textarea "Пожалуйста, свяжитесь с магазином в Йыхви по телефону 58669924, чтобы они могли…"
type textarea "Võtke palun ühendust Jõhvi kauplusega tel [PHONE_NUMBER], et nad saaksid kohape…"
type textarea "Пожалуйста, свяжитесь с магазином в Йыхви по телефону 58669924, чтобы они могли…"
type textarea "Võtke palun ühendust Jõhvi kauplusega tel [PHONE_NUMBER], et nad saaksid kohape…"
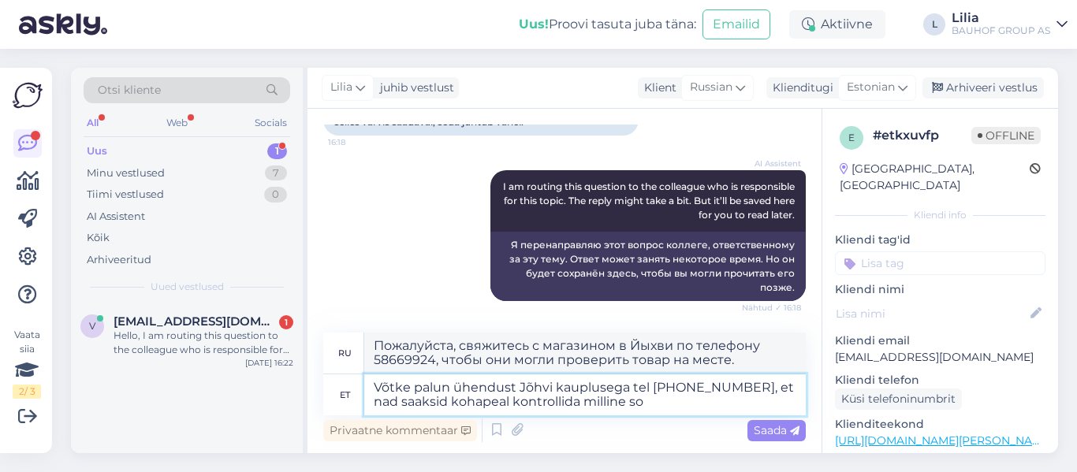
type textarea "Пожалуйста, свяжитесь с магазином в Йыхви по телефону 58669924, чтобы они на ме…"
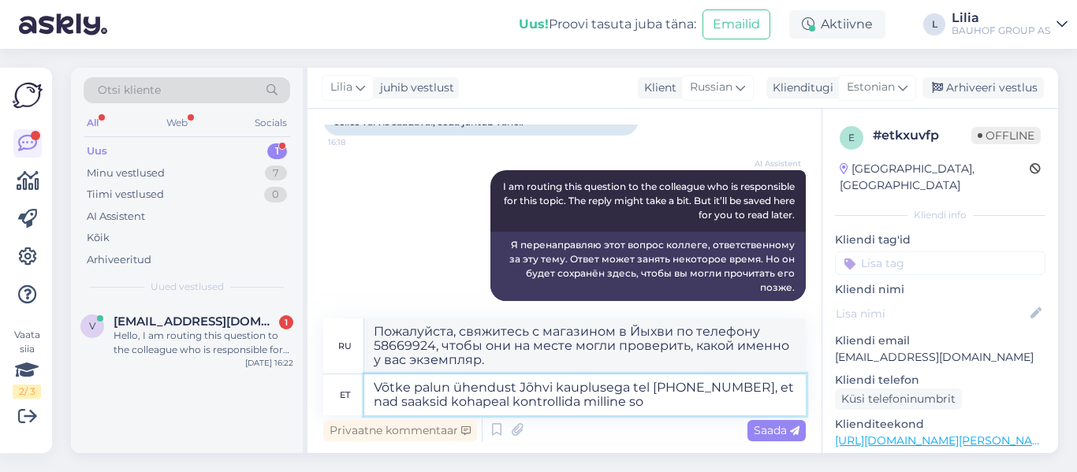
scroll to position [697, 0]
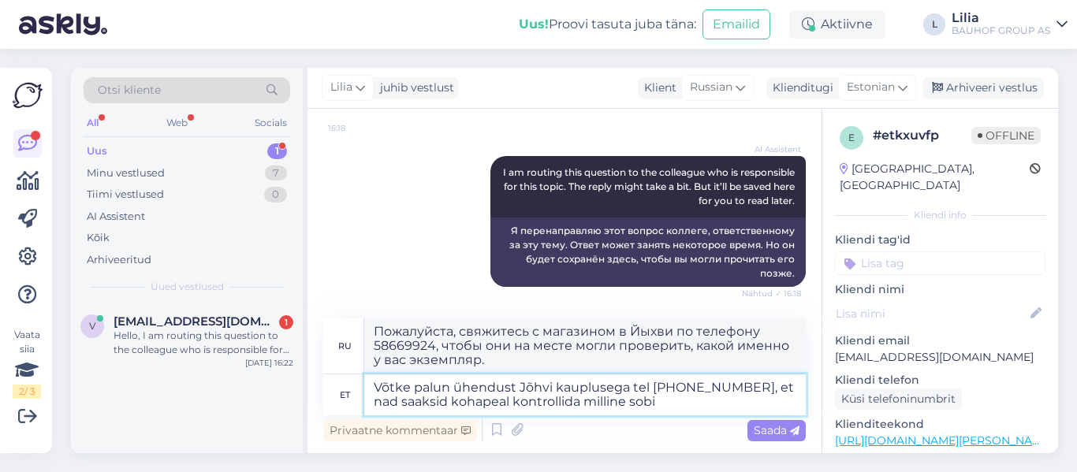
type textarea "Võtke palun ühendust Jõhvi kauplusega tel [PHONE_NUMBER], et nad saaksid kohape…"
type textarea "Пожалуйста, свяжитесь с магазином в Йыхви по телефону 58669924, чтобы на месте …"
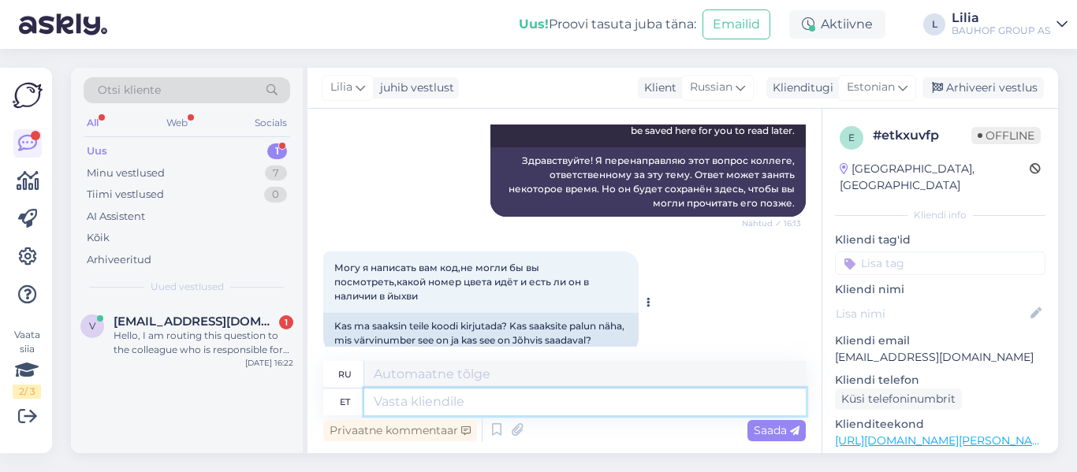
scroll to position [240, 0]
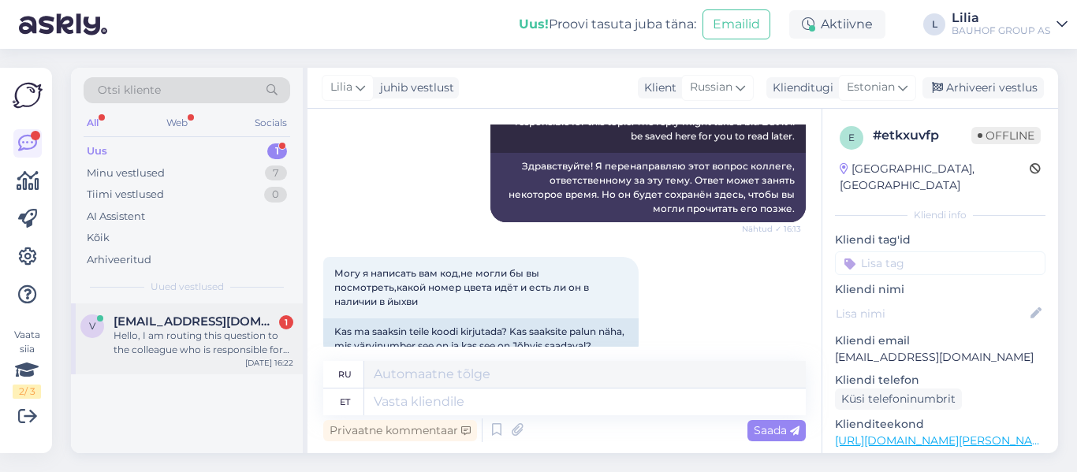
click at [169, 336] on div "Hello, I am routing this question to the colleague who is responsible for this …" at bounding box center [204, 343] width 180 height 28
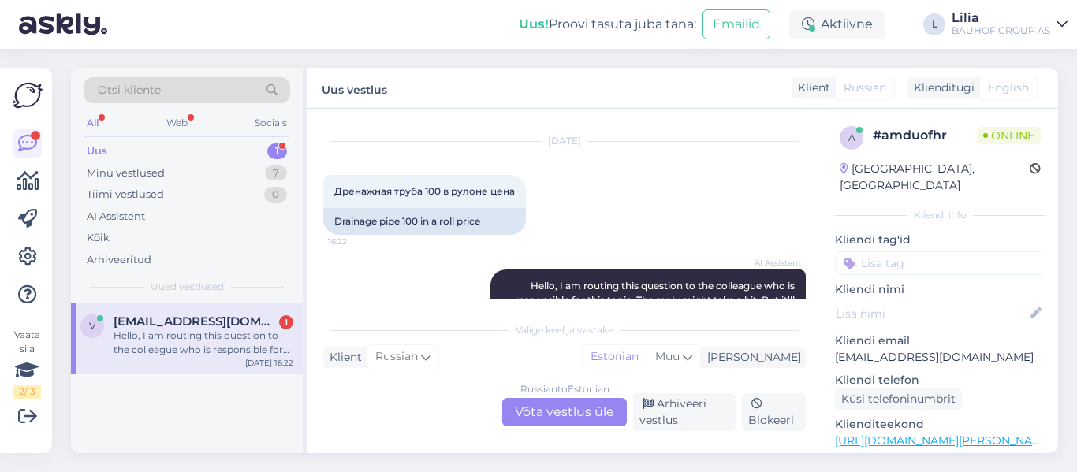
click at [590, 410] on div "Russian to Estonian Võta vestlus üle" at bounding box center [564, 412] width 125 height 28
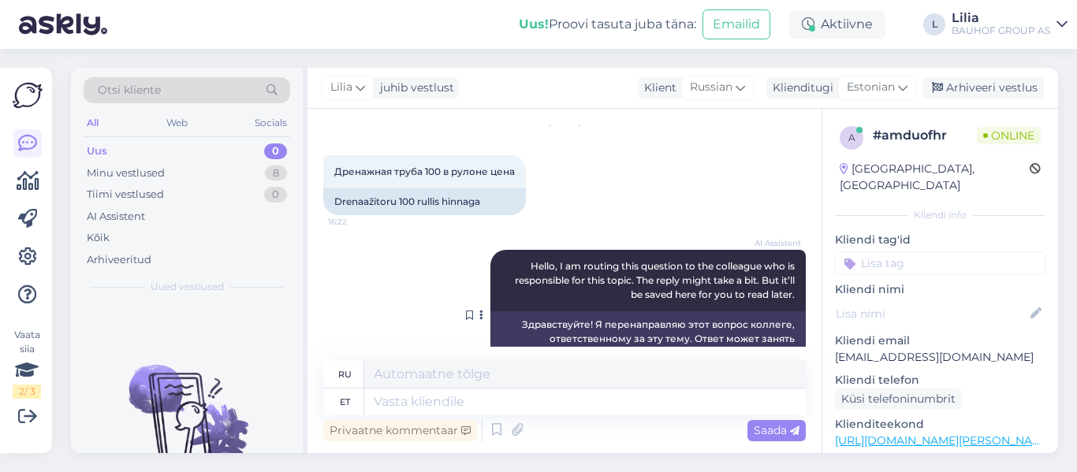
scroll to position [25, 0]
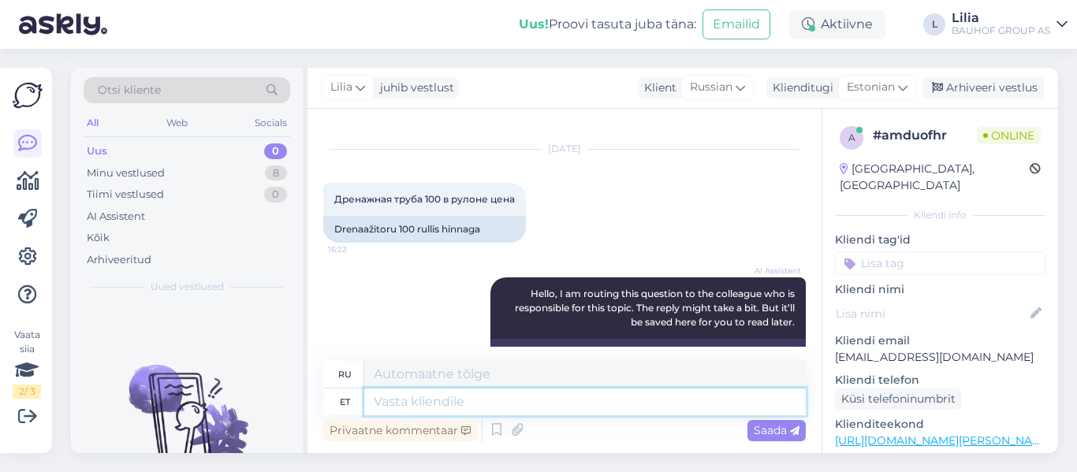
click at [479, 399] on textarea at bounding box center [584, 402] width 441 height 27
type textarea "valikuga s"
type textarea "с выбором"
type textarea "valikuga saab"
type textarea "с выбором вы можете"
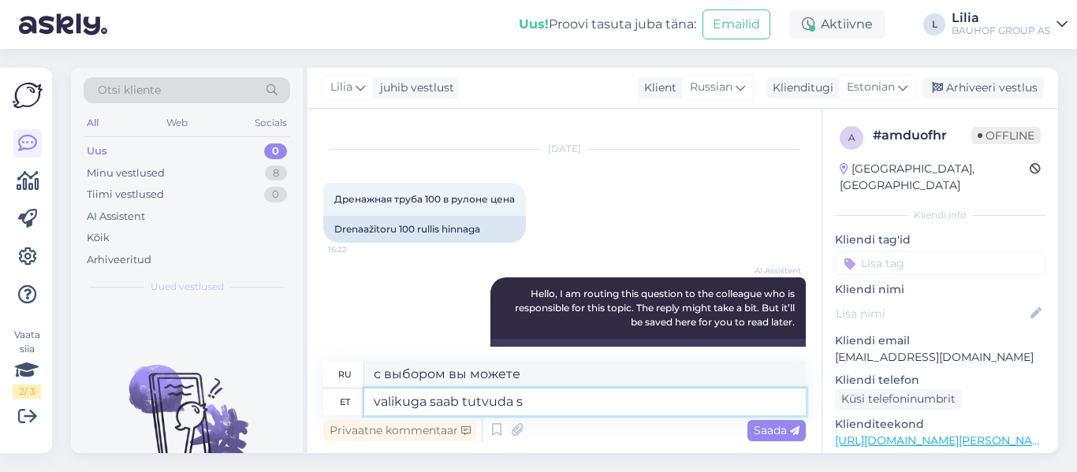
type textarea "valikuga saab tutvuda si"
type textarea "вы можете просмотреть выборку"
type textarea "valikuga saab tutvuda siin: v"
type textarea "Вы можете просмотреть подборку здесь:"
paste textarea "[URL][DOMAIN_NAME][PERSON_NAME]"
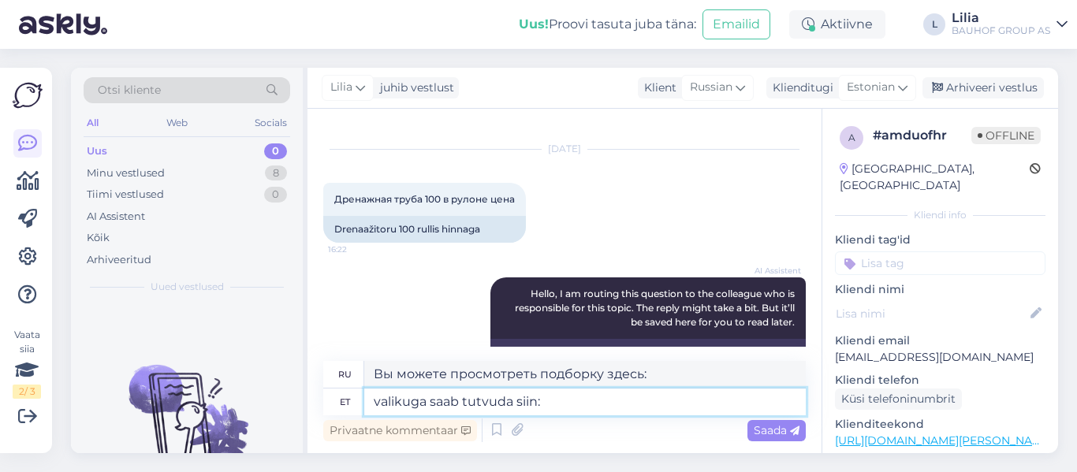
type textarea "valikuga saab tutvuda siin: [URL][DOMAIN_NAME][PERSON_NAME]"
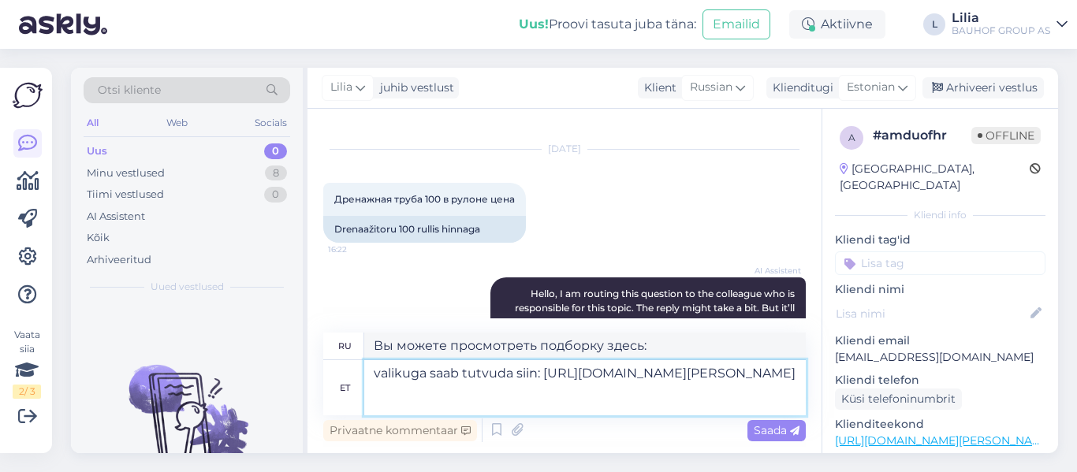
type textarea "Ознакомиться с выбором можно здесь: [URL][DOMAIN_NAME][PERSON_NAME]"
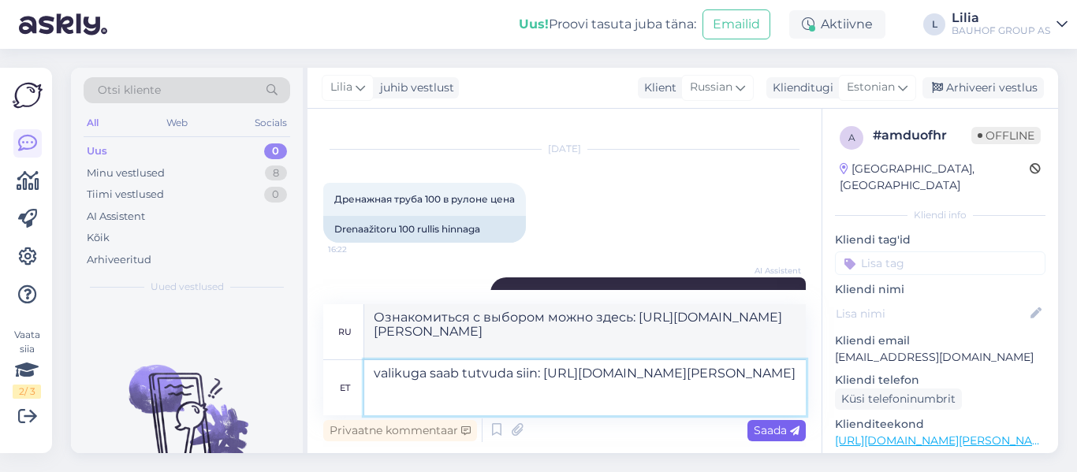
type textarea "valikuga saab tutvuda siin: [URL][DOMAIN_NAME][PERSON_NAME]"
click at [791, 438] on div "Saada" at bounding box center [776, 430] width 58 height 21
click at [976, 89] on div "Arhiveeri vestlus" at bounding box center [982, 87] width 121 height 21
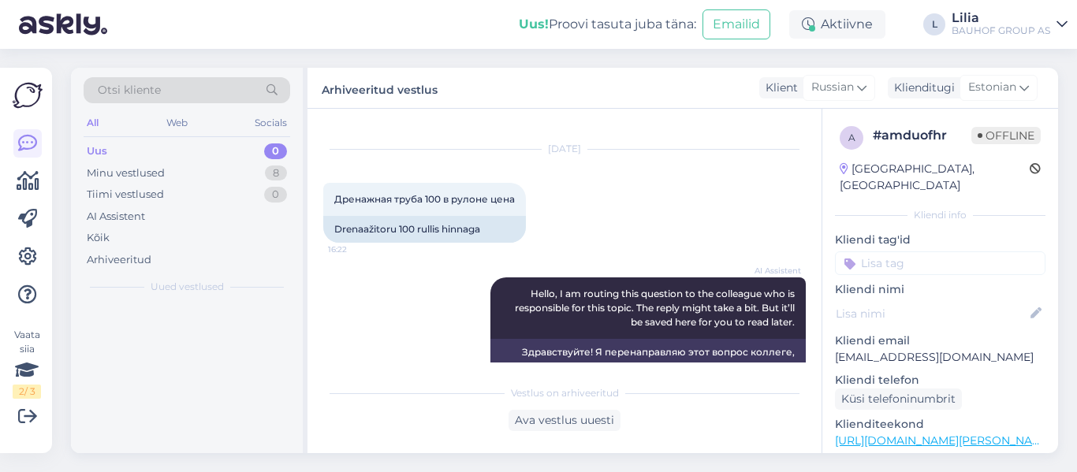
scroll to position [240, 0]
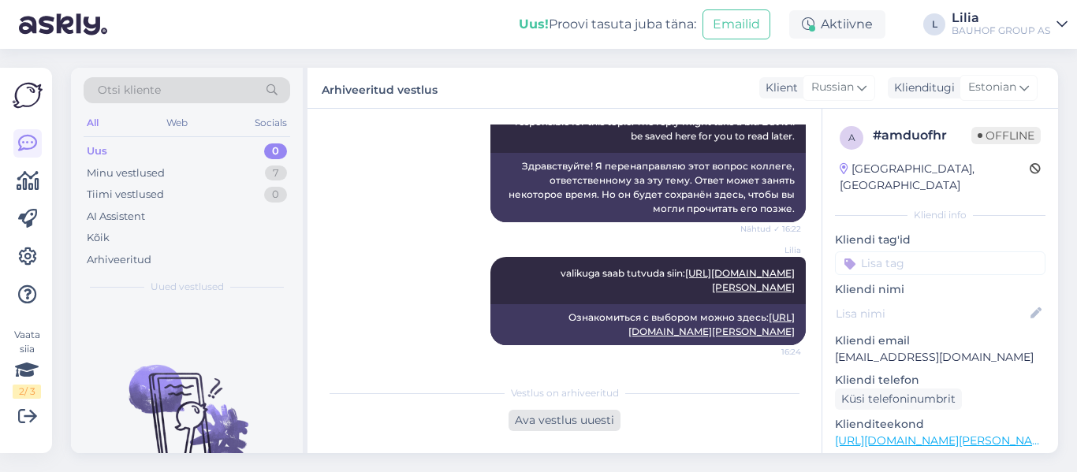
click at [523, 423] on div "Ava vestlus uuesti" at bounding box center [564, 420] width 112 height 21
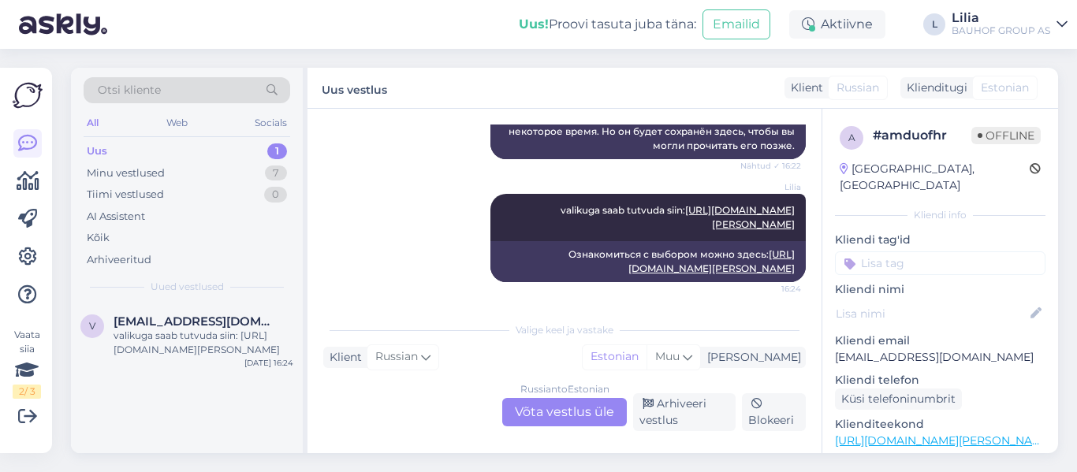
scroll to position [303, 0]
click at [671, 412] on div "Arhiveeri vestlus" at bounding box center [684, 412] width 102 height 38
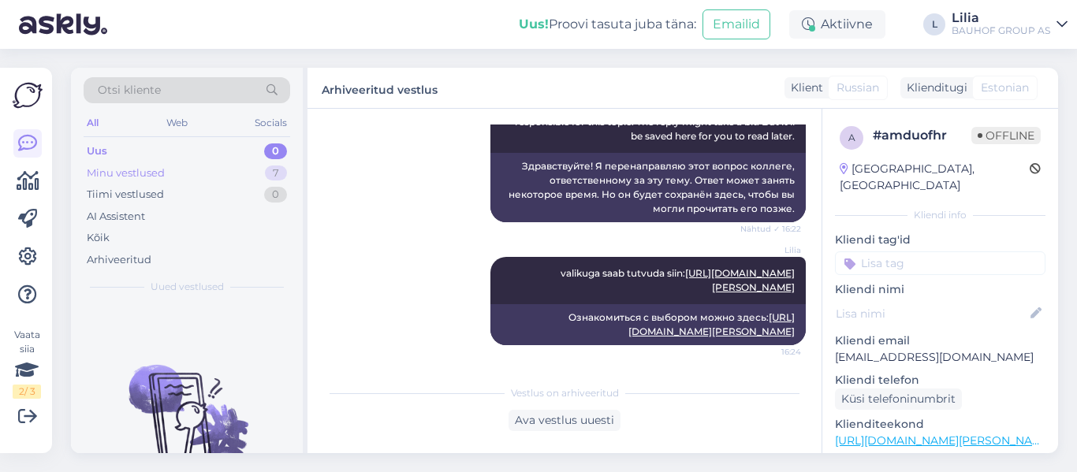
click at [174, 169] on div "Minu vestlused 7" at bounding box center [187, 173] width 207 height 22
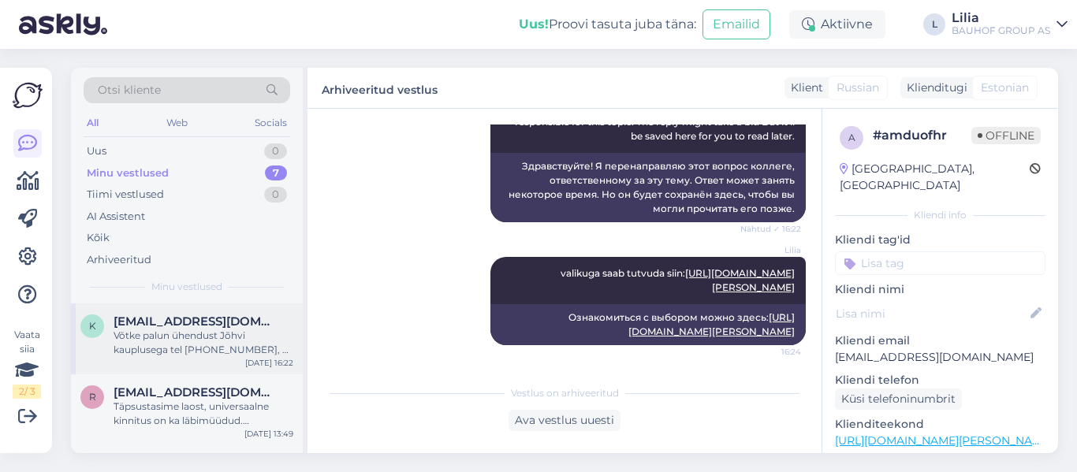
click at [138, 336] on div "Võtke palun ühendust Jõhvi kauplusega tel [PHONE_NUMBER], et nad saaksid kohape…" at bounding box center [204, 343] width 180 height 28
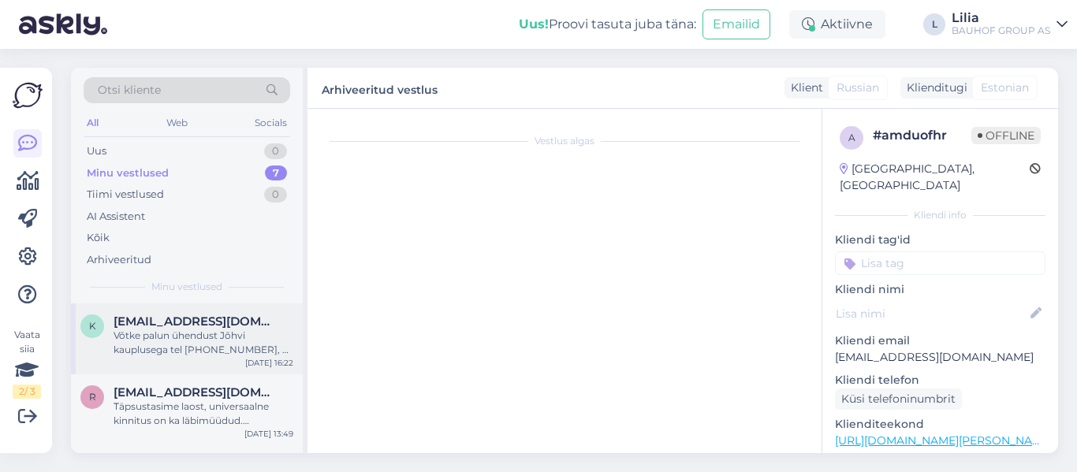
scroll to position [791, 0]
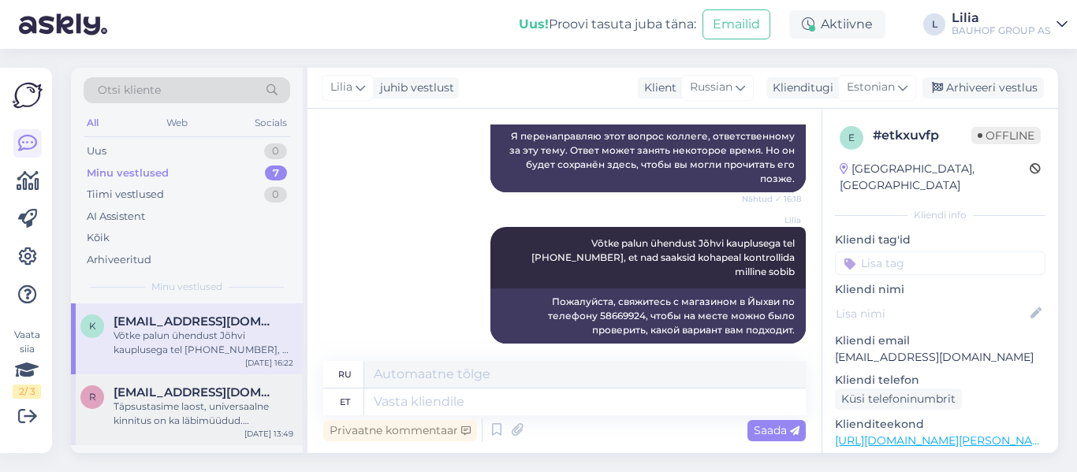
click at [200, 396] on span "[EMAIL_ADDRESS][DOMAIN_NAME]" at bounding box center [196, 392] width 164 height 14
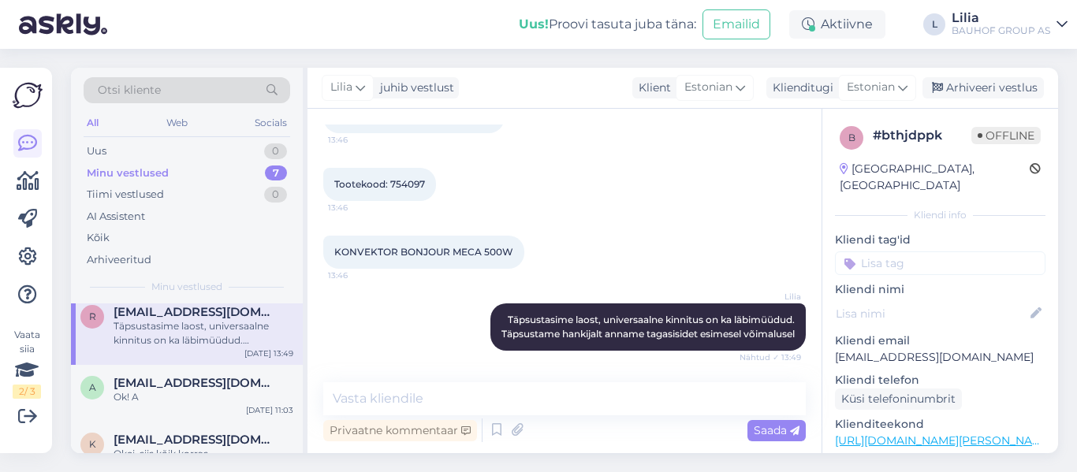
scroll to position [79, 0]
click at [207, 397] on div "Ok! A" at bounding box center [204, 399] width 180 height 14
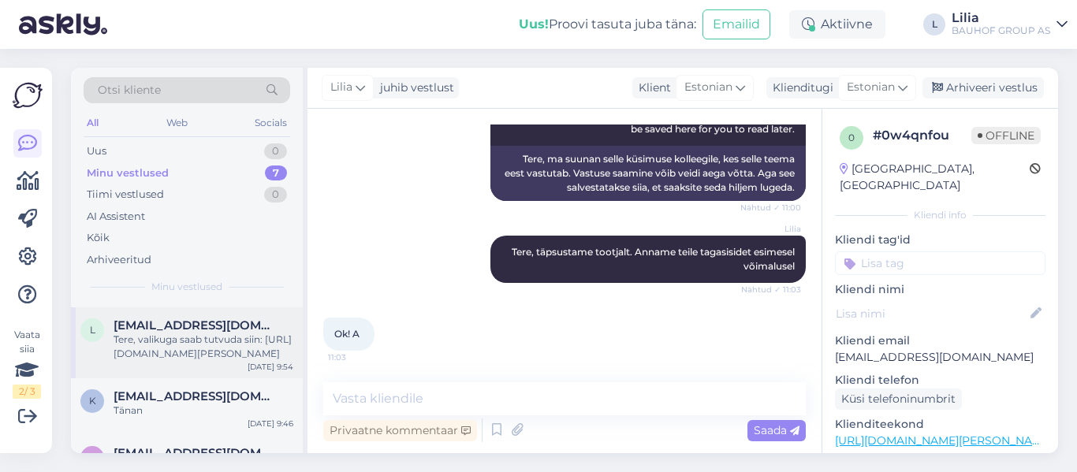
scroll to position [225, 0]
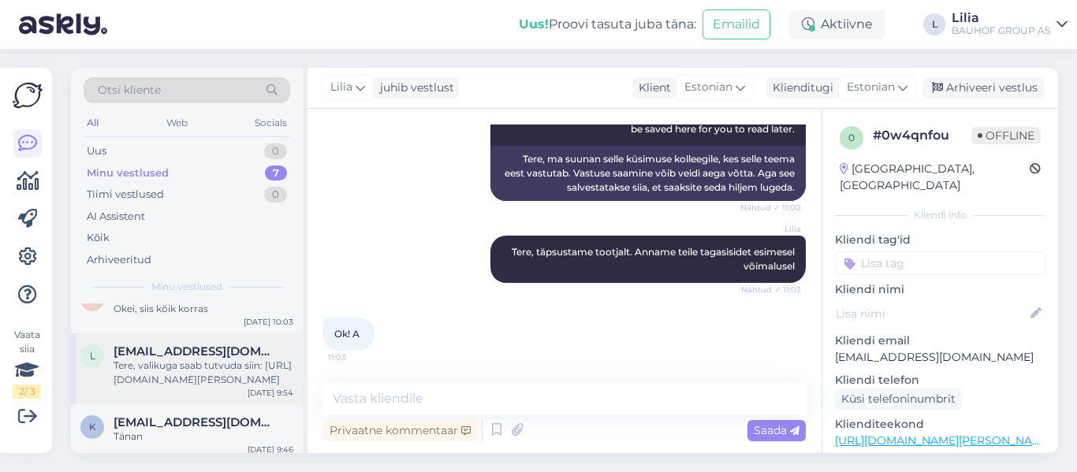
click at [192, 378] on div "Tere, valikuga saab tutvuda siin: [URL][DOMAIN_NAME][PERSON_NAME]" at bounding box center [204, 373] width 180 height 28
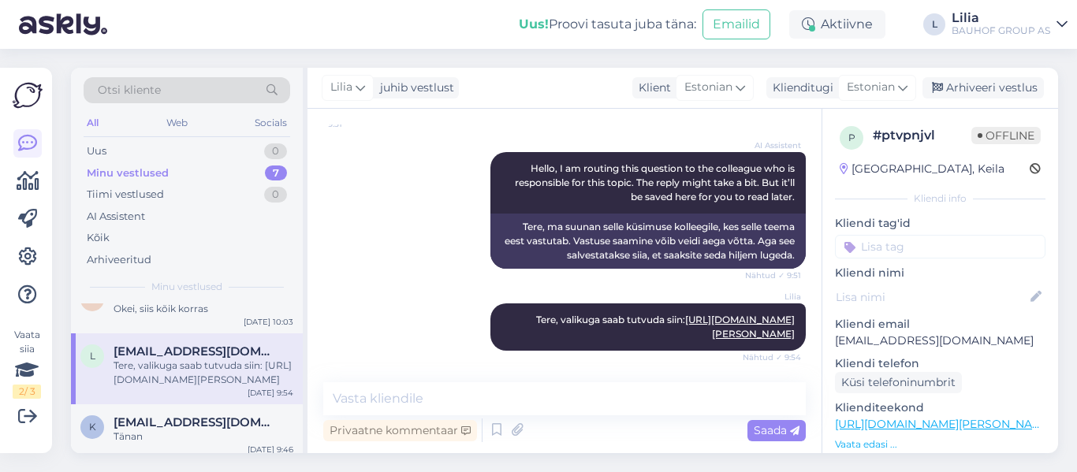
scroll to position [21, 0]
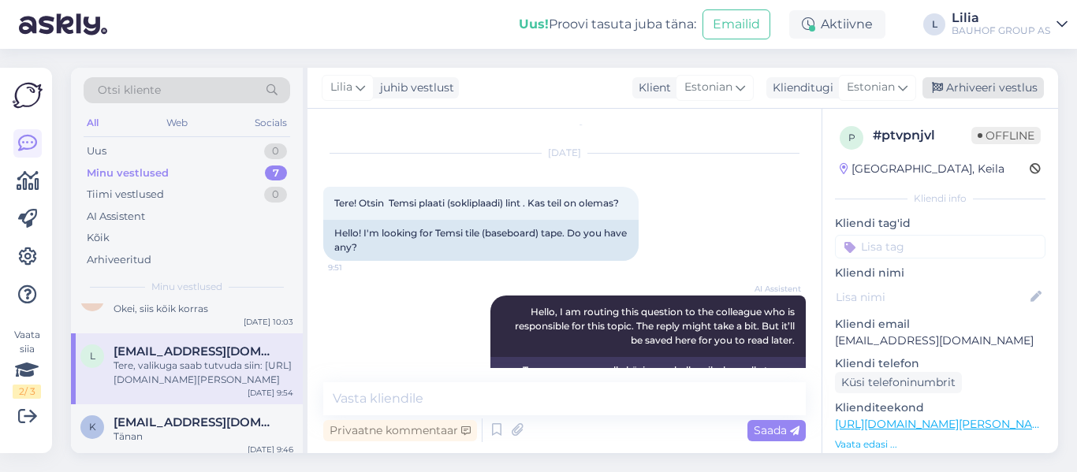
click at [1001, 84] on div "Arhiveeri vestlus" at bounding box center [982, 87] width 121 height 21
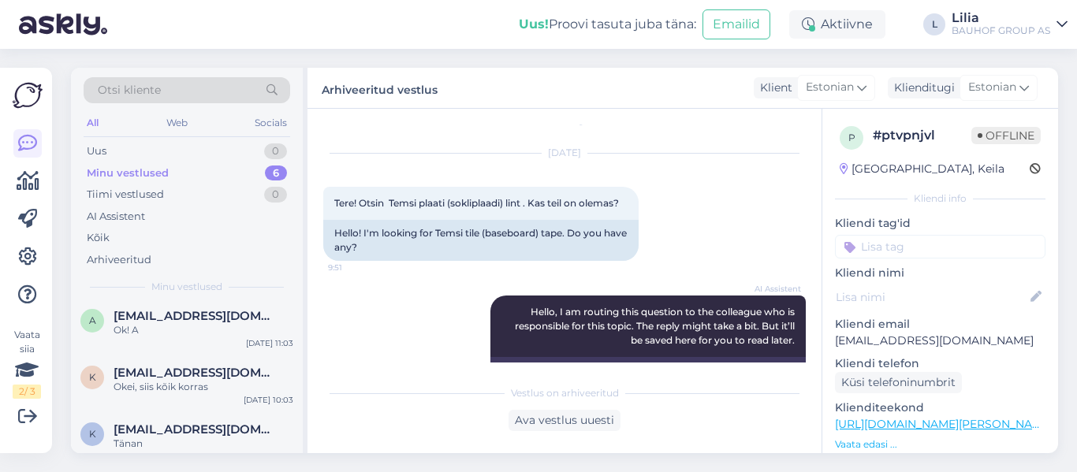
scroll to position [233, 0]
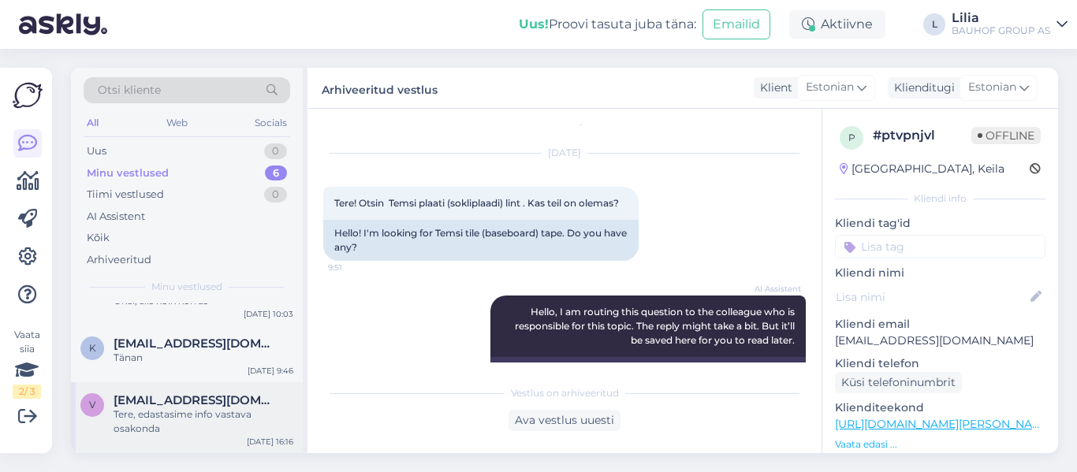
click at [178, 407] on span "[EMAIL_ADDRESS][DOMAIN_NAME]" at bounding box center [196, 400] width 164 height 14
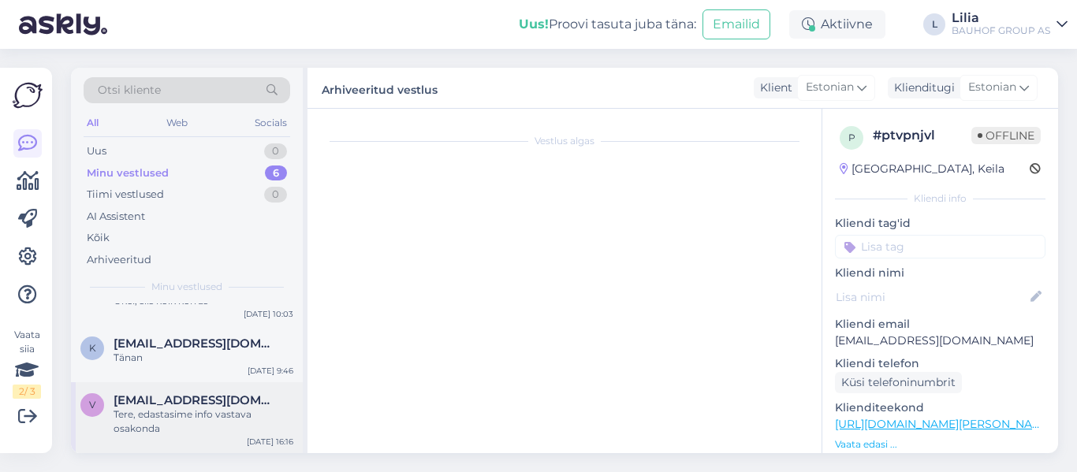
scroll to position [3334, 0]
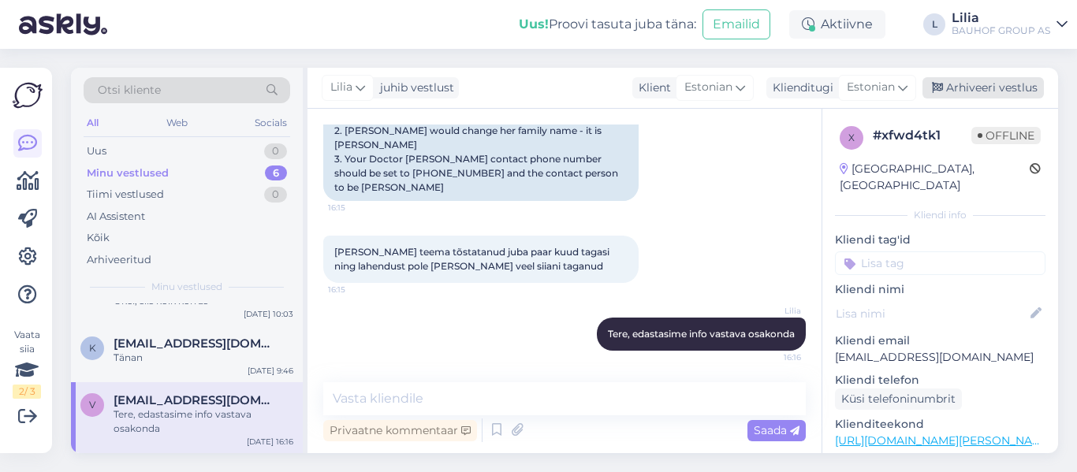
click at [996, 93] on div "Arhiveeri vestlus" at bounding box center [982, 87] width 121 height 21
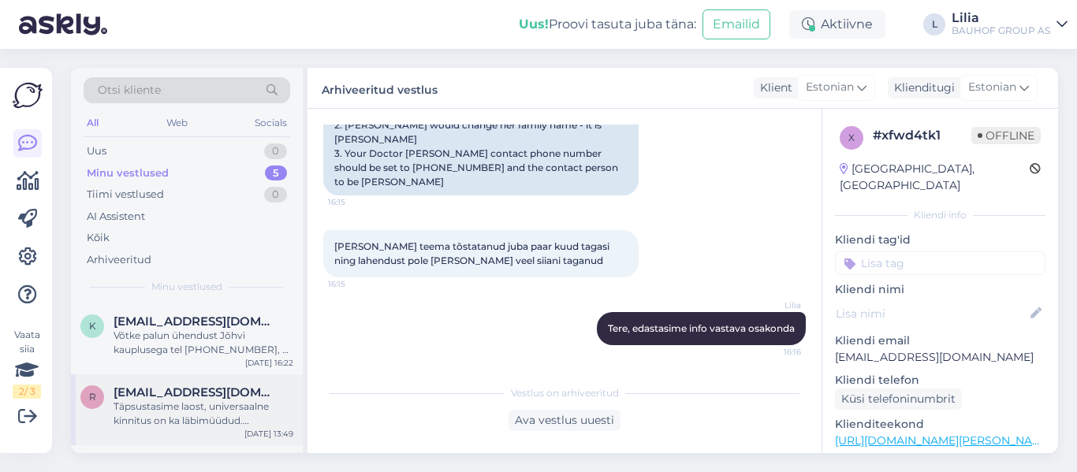
click at [211, 407] on div "Täpsustasime laost, universaalne kinnitus on ka läbimüüdud. Täpsustame hankijal…" at bounding box center [204, 414] width 180 height 28
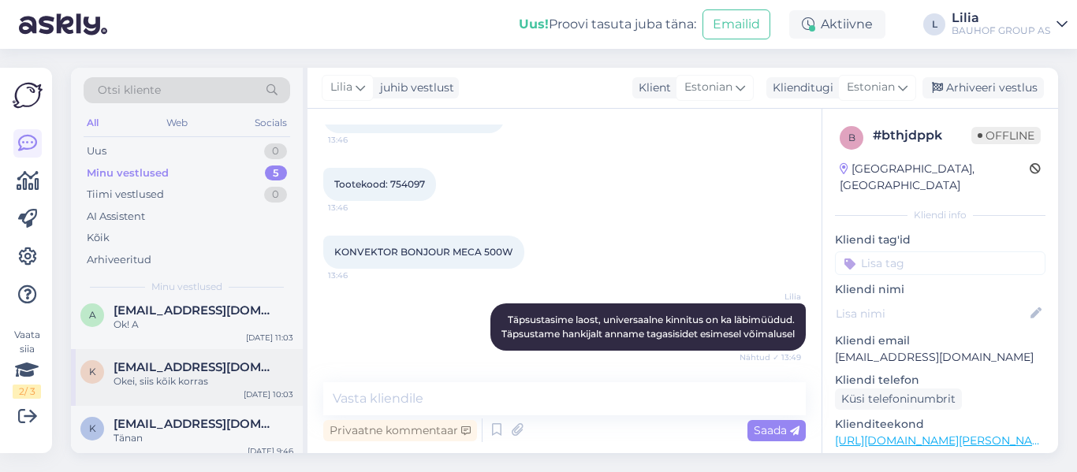
scroll to position [162, 0]
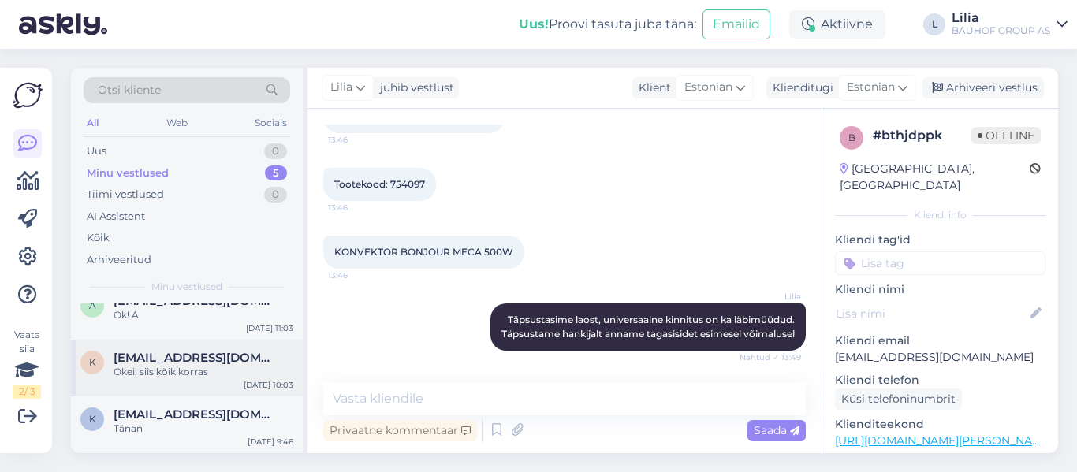
click at [177, 373] on div "Okei, siis kõik korras" at bounding box center [204, 372] width 180 height 14
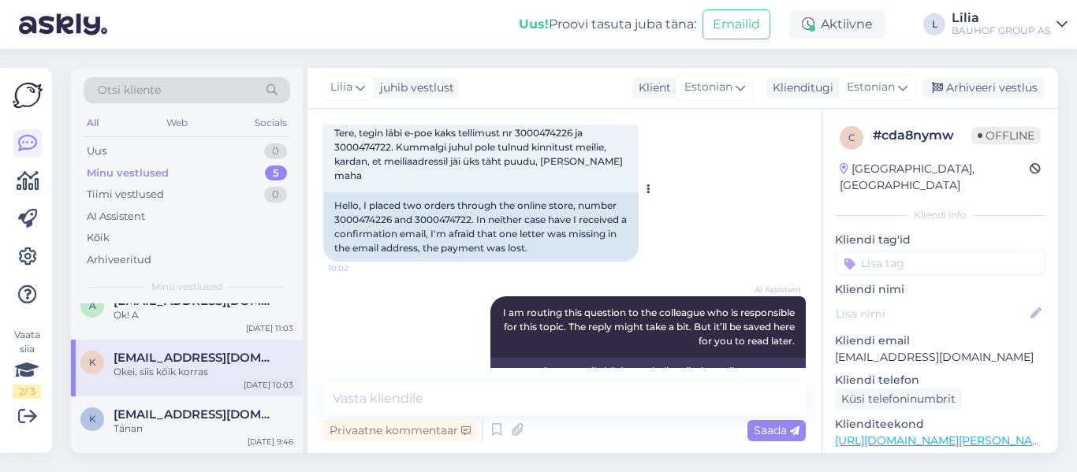
scroll to position [181, 0]
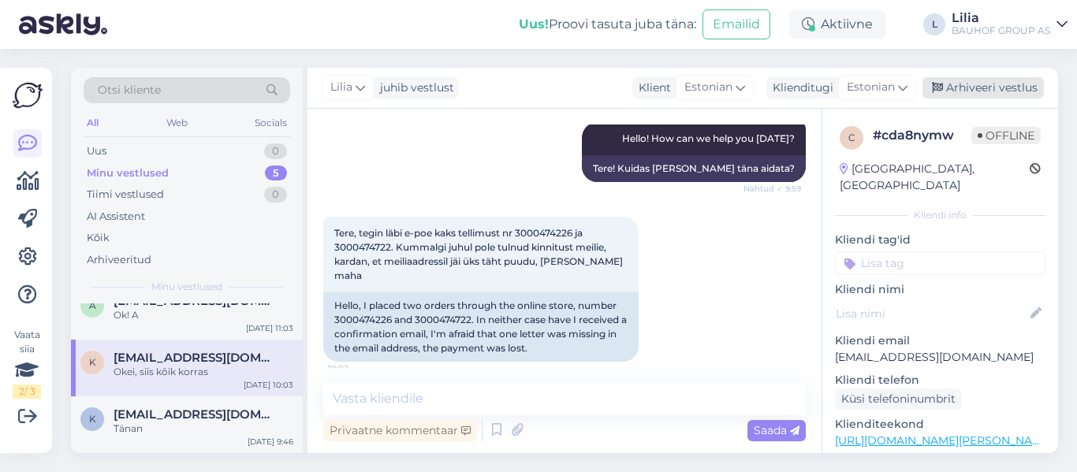
click at [967, 83] on div "Arhiveeri vestlus" at bounding box center [982, 87] width 121 height 21
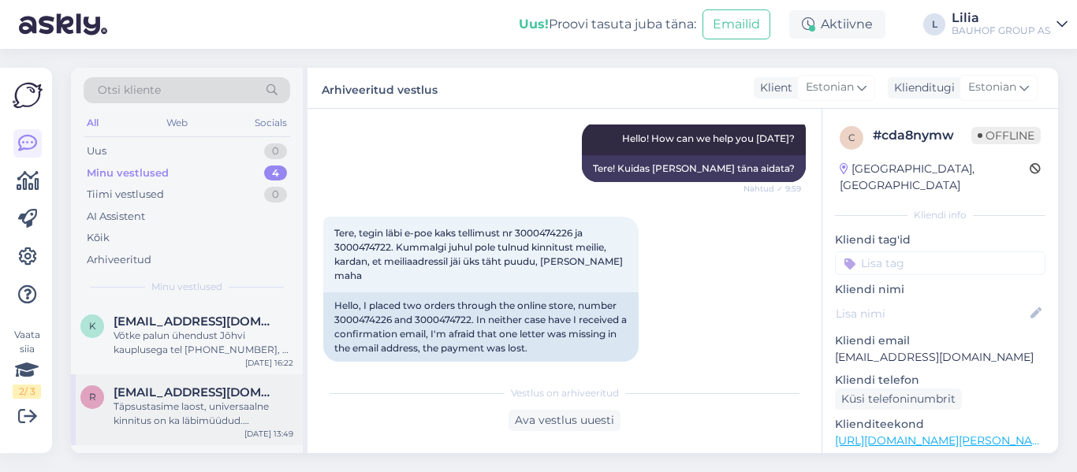
click at [114, 402] on div "Täpsustasime laost, universaalne kinnitus on ka läbimüüdud. Täpsustame hankijal…" at bounding box center [204, 414] width 180 height 28
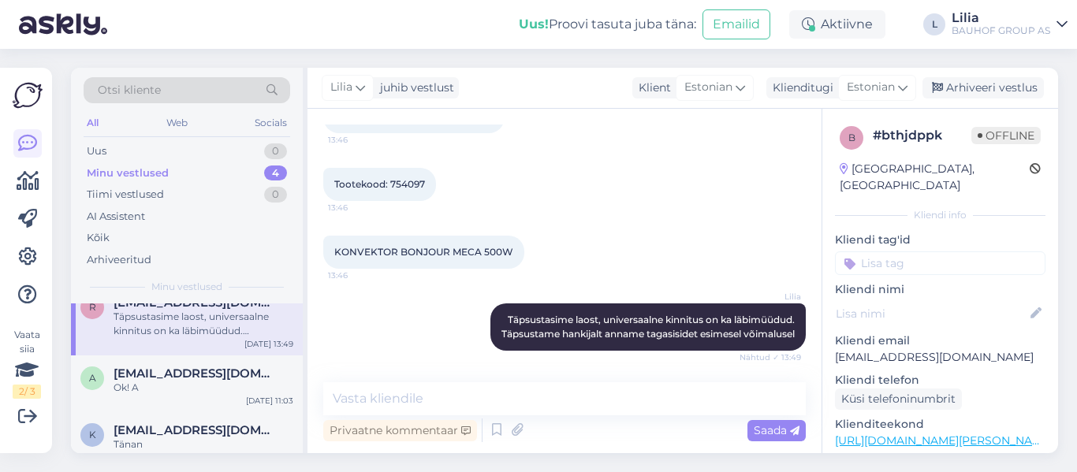
scroll to position [106, 0]
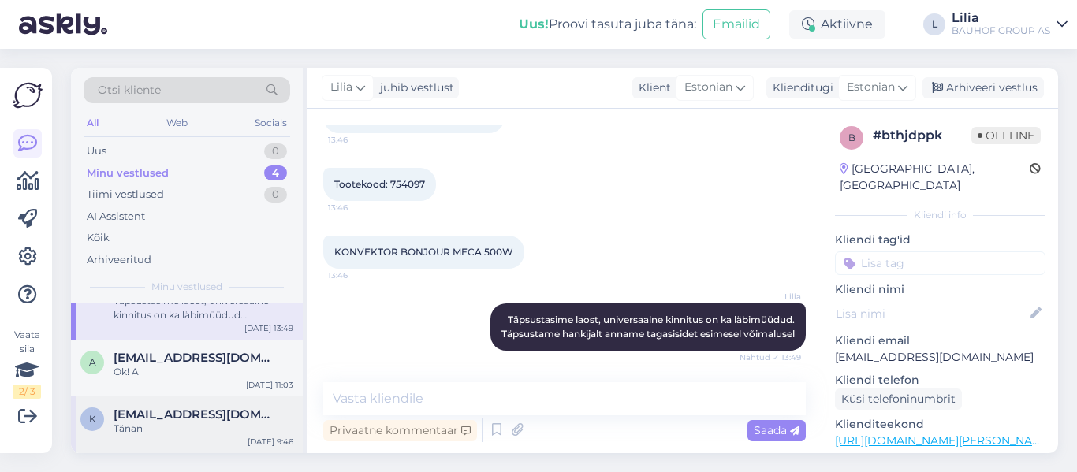
click at [180, 421] on span "[EMAIL_ADDRESS][DOMAIN_NAME]" at bounding box center [196, 415] width 164 height 14
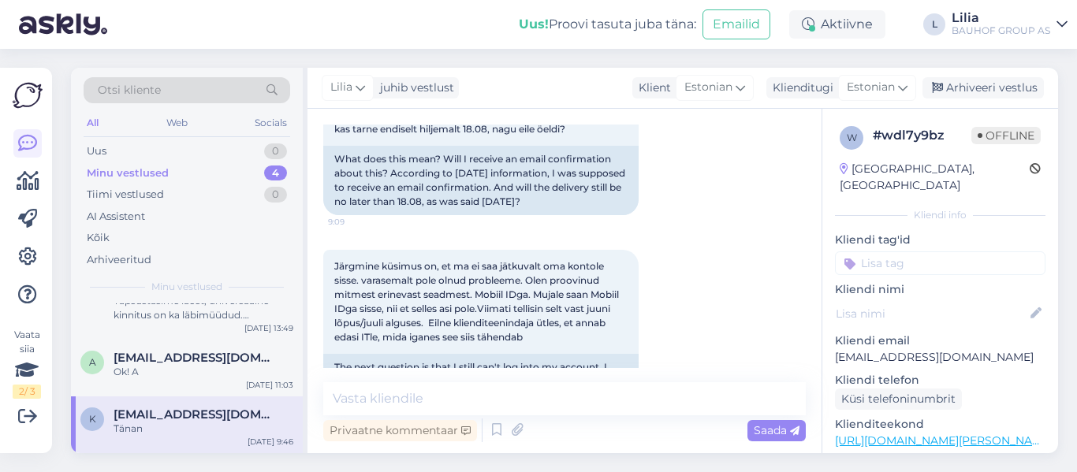
scroll to position [3500, 0]
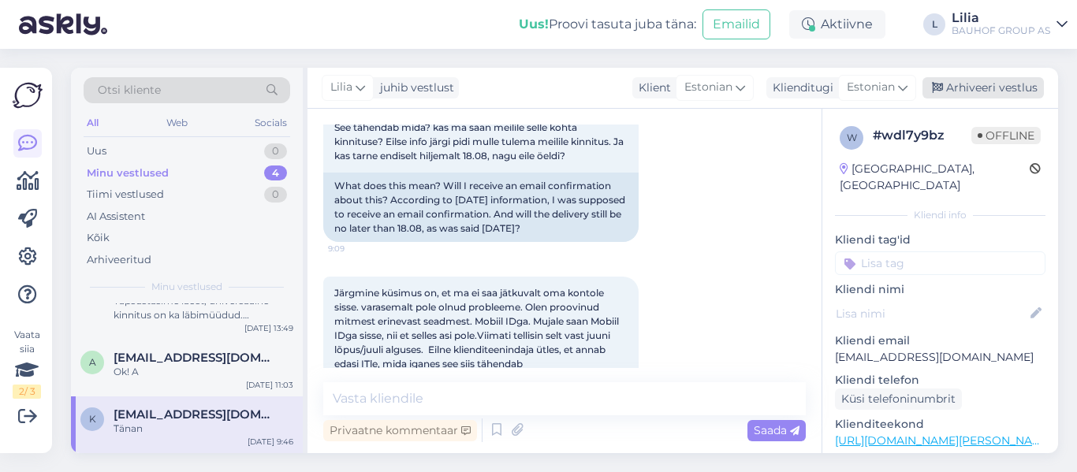
click at [986, 80] on div "Arhiveeri vestlus" at bounding box center [982, 87] width 121 height 21
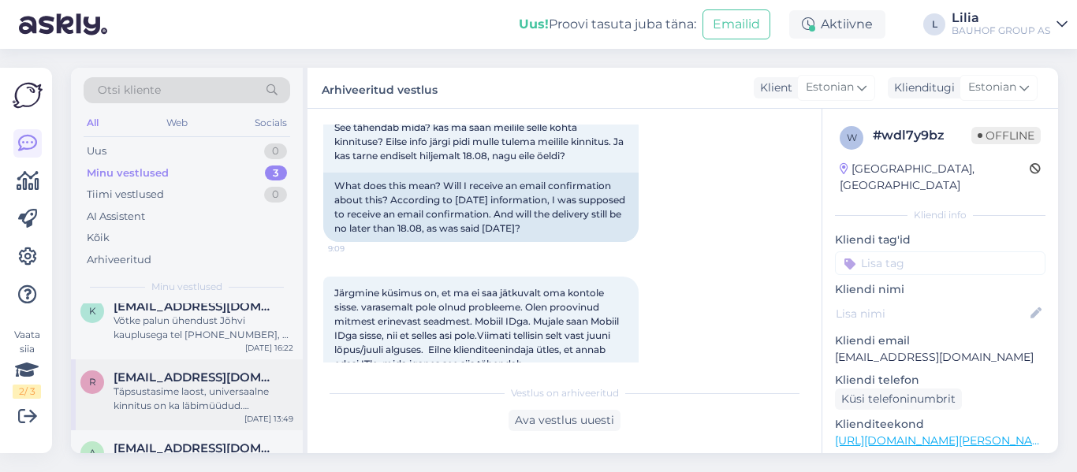
scroll to position [0, 0]
